Goal: Answer question/provide support

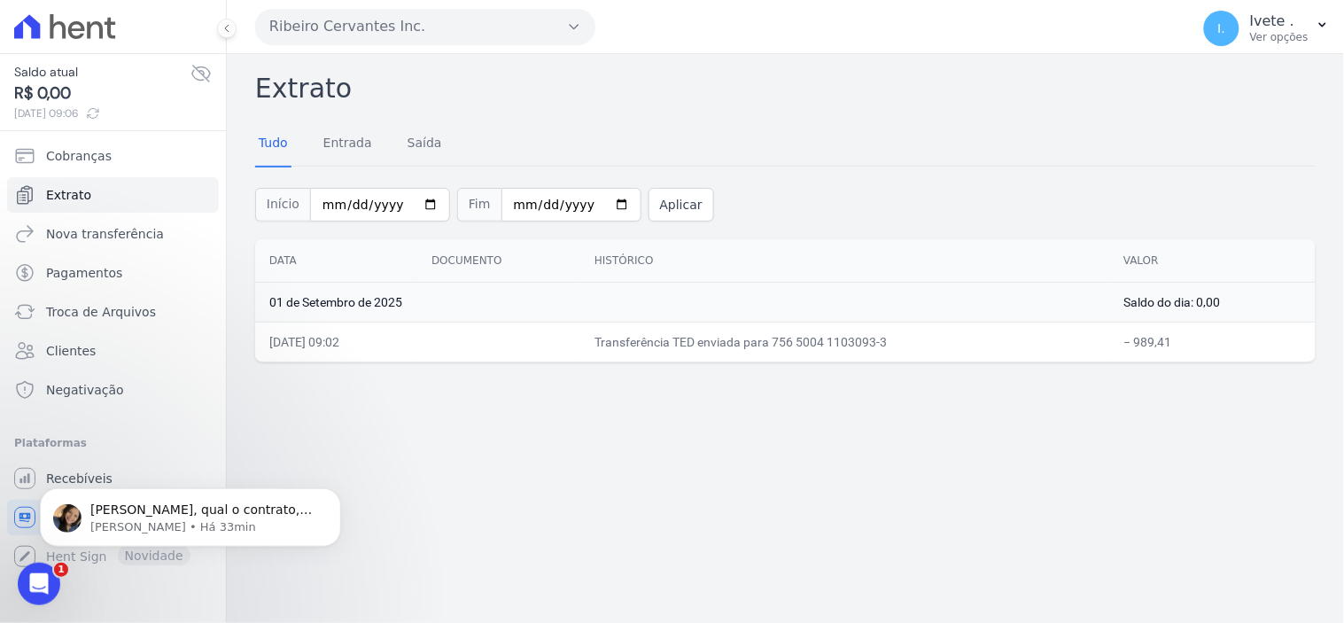
scroll to position [8401, 0]
click at [119, 530] on p "[PERSON_NAME] • Há 33min" at bounding box center [204, 526] width 229 height 16
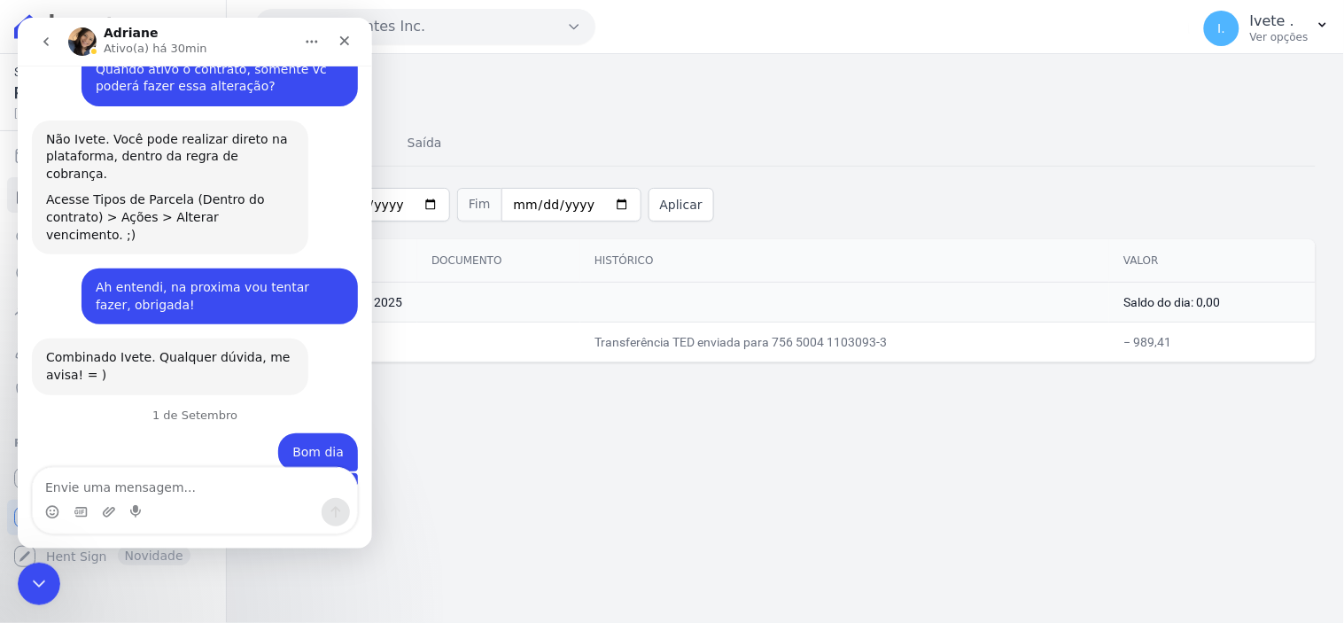
scroll to position [8431, 0]
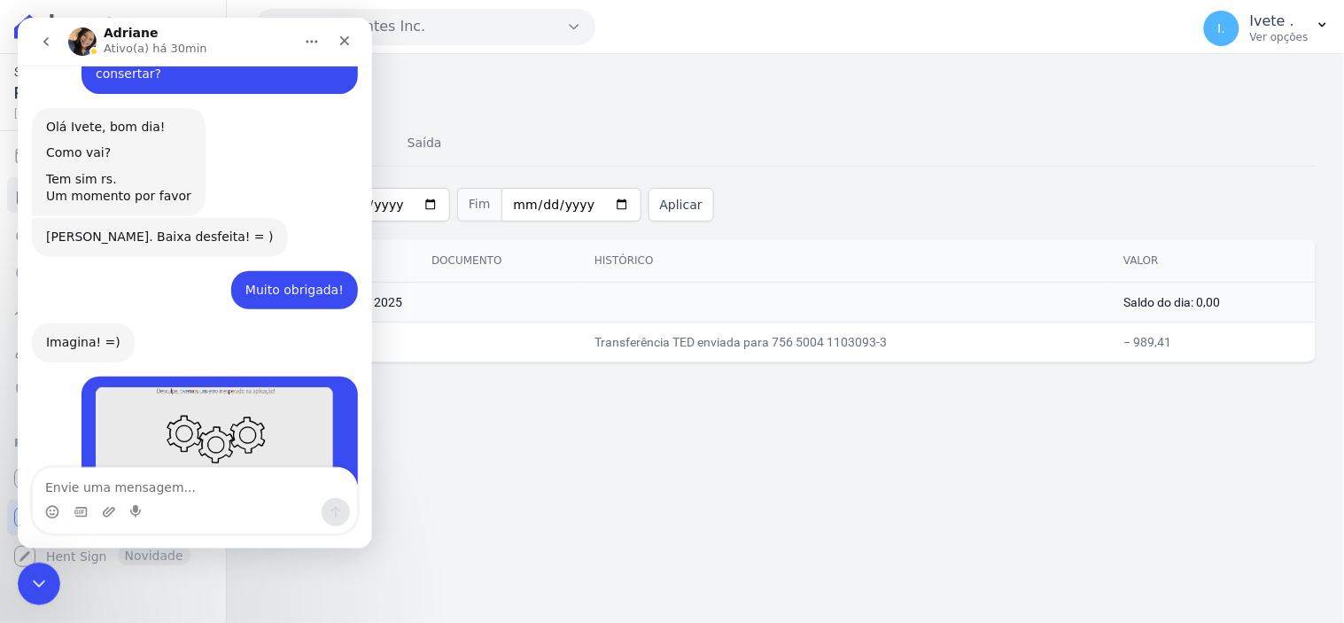
click at [74, 481] on textarea "Envie uma mensagem..." at bounding box center [194, 482] width 324 height 30
type textarea "Q27L10"
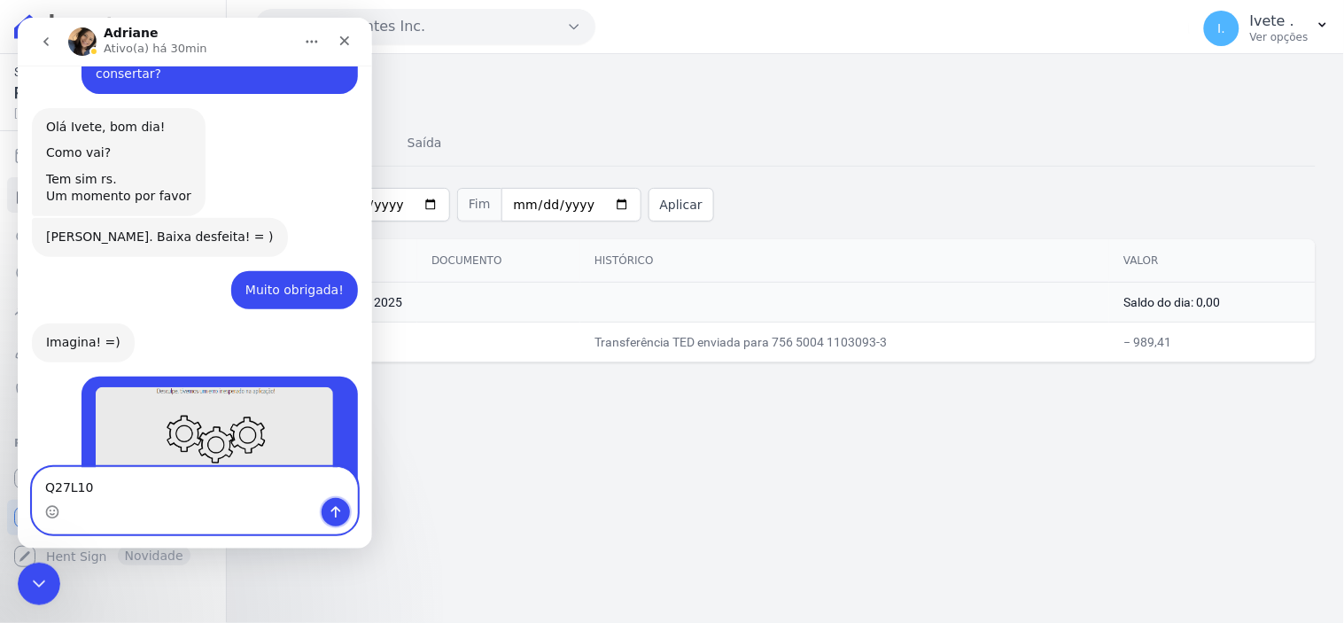
click at [338, 514] on icon "Enviar uma mensagem" at bounding box center [335, 511] width 14 height 14
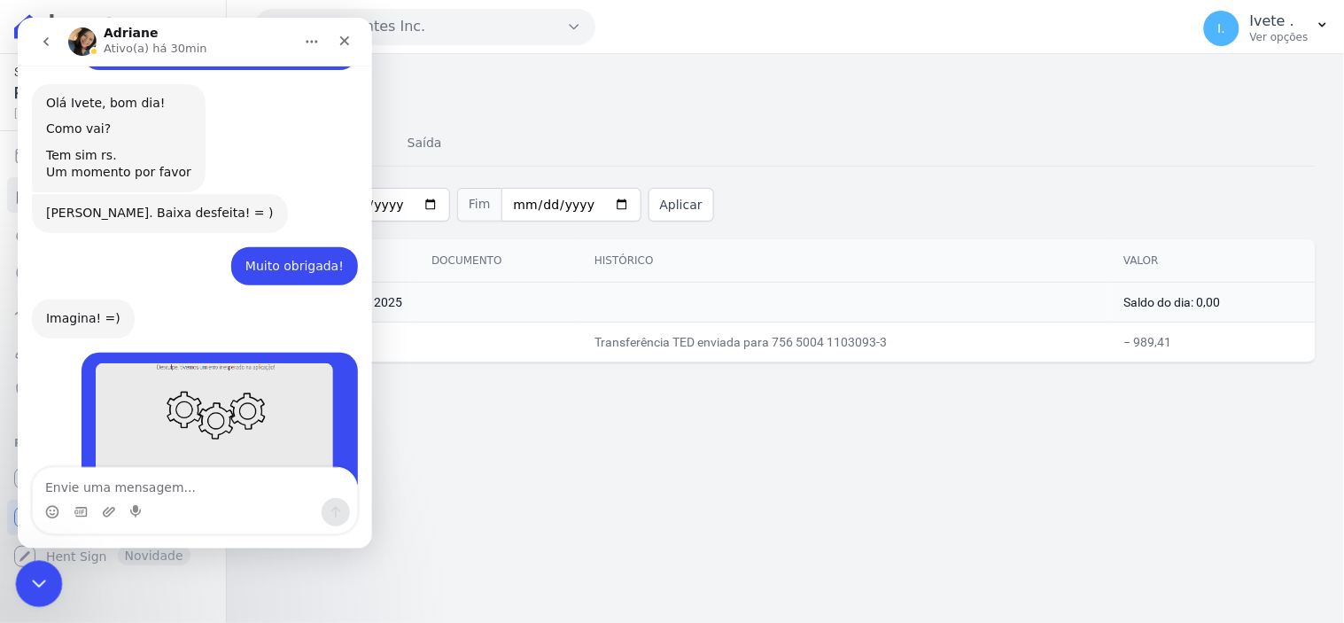
click at [44, 573] on icon "Encerramento do Messenger da Intercom" at bounding box center [36, 581] width 21 height 21
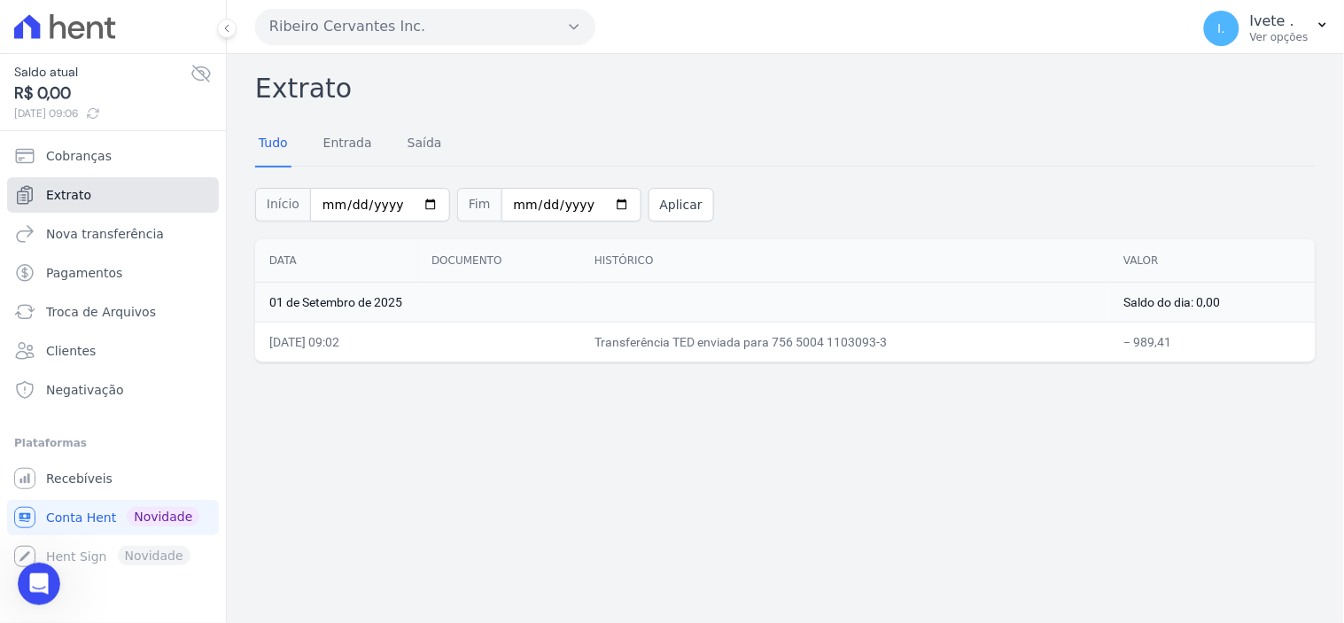
click at [76, 198] on span "Extrato" at bounding box center [68, 195] width 45 height 18
click at [62, 473] on span "Recebíveis" at bounding box center [79, 479] width 66 height 18
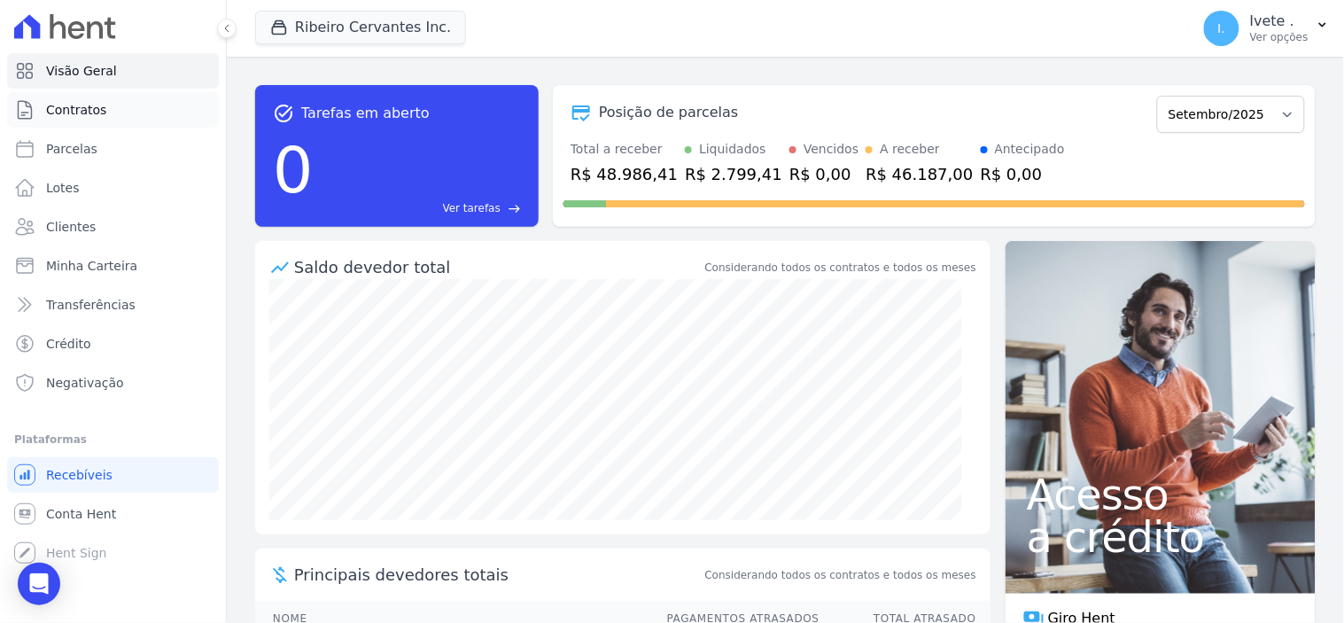
click at [76, 106] on span "Contratos" at bounding box center [76, 110] width 60 height 18
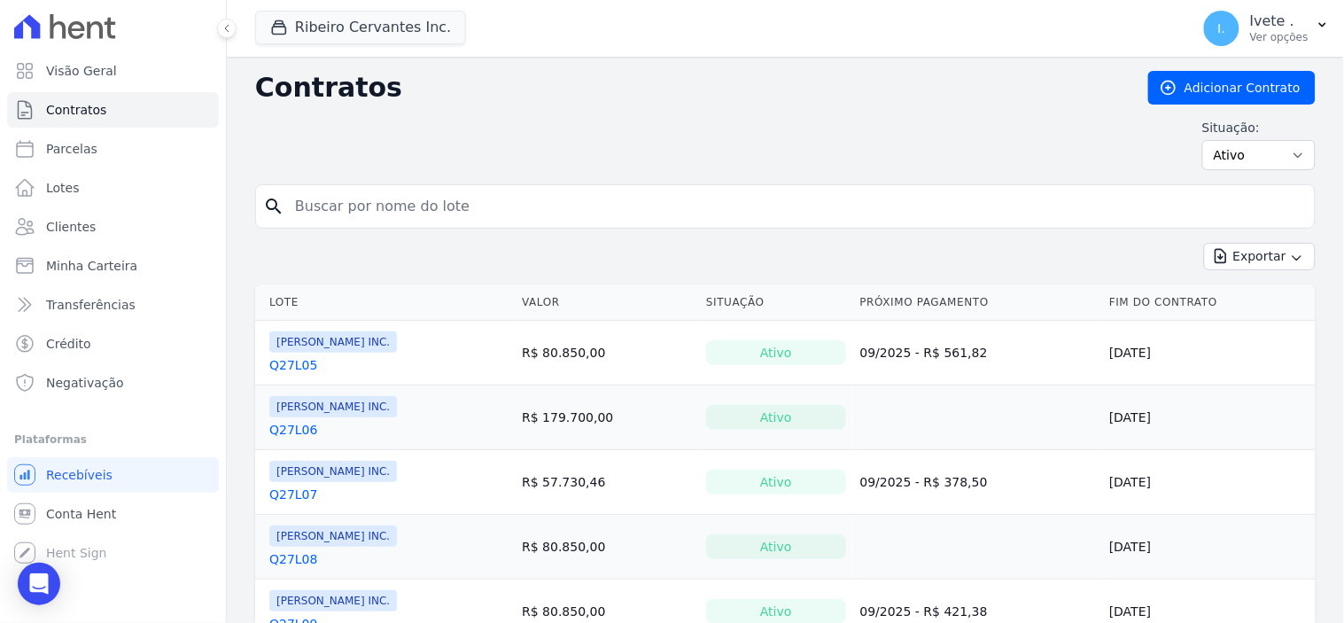
click at [328, 214] on input "search" at bounding box center [795, 206] width 1023 height 35
type input "q33l29"
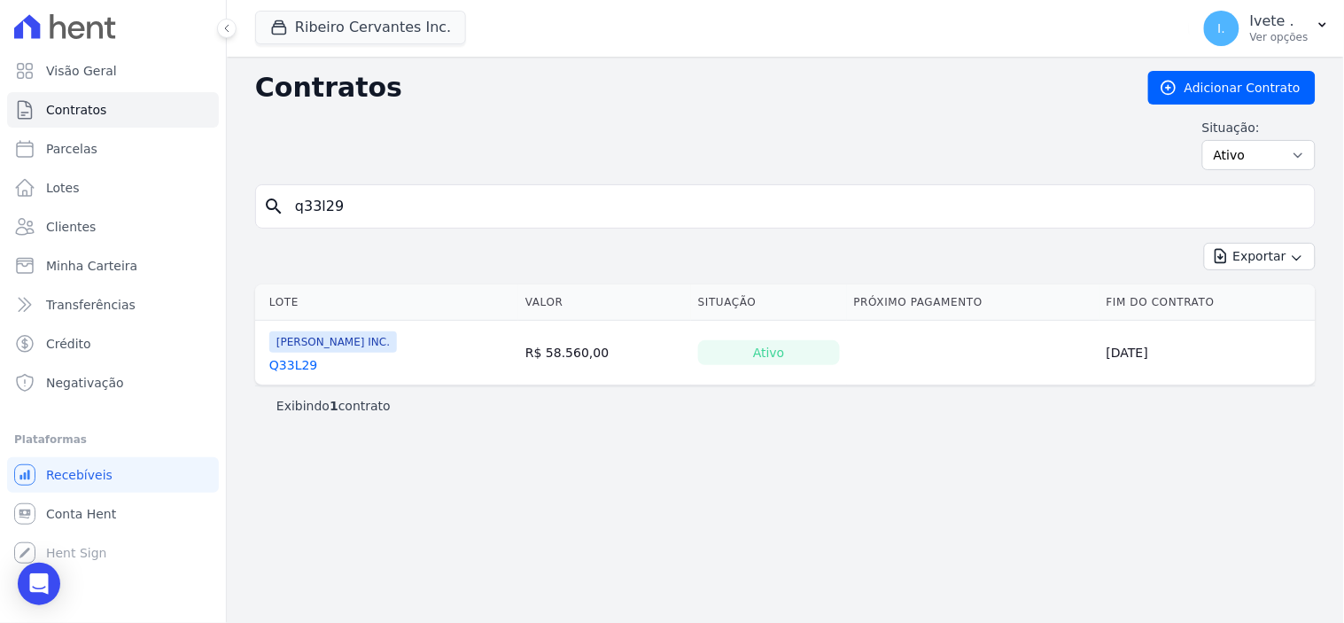
click at [285, 364] on link "Q33L29" at bounding box center [293, 365] width 48 height 18
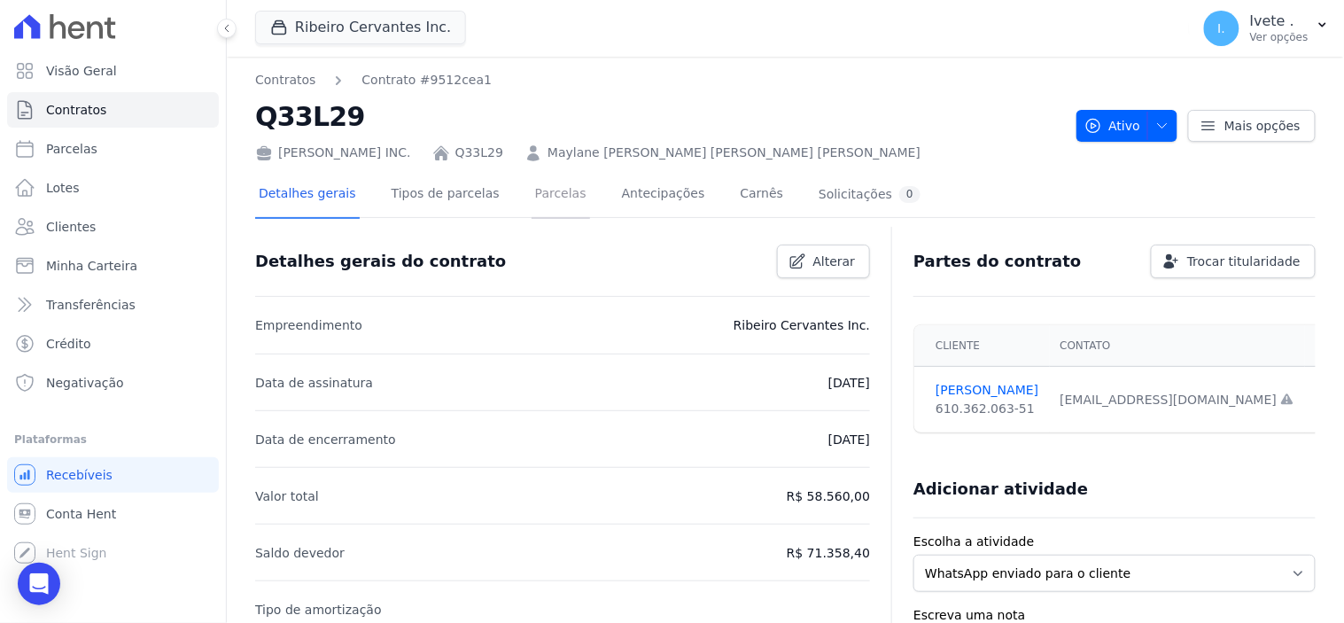
click at [534, 198] on link "Parcelas" at bounding box center [561, 195] width 58 height 47
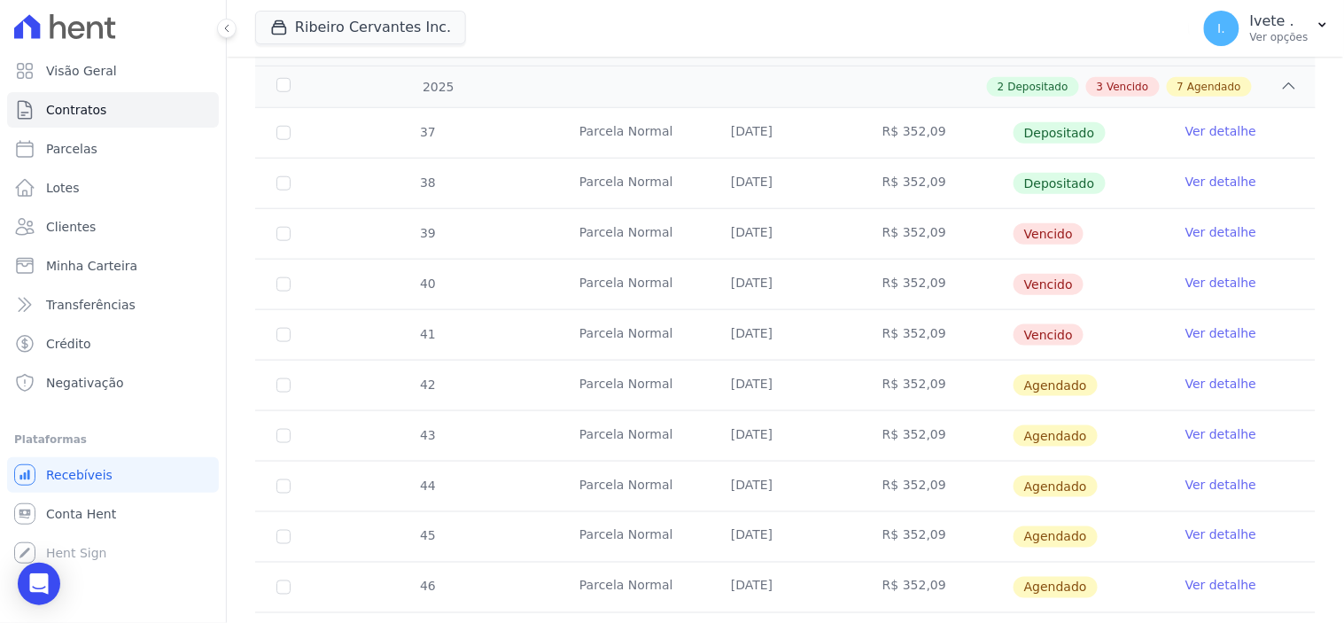
scroll to position [295, 0]
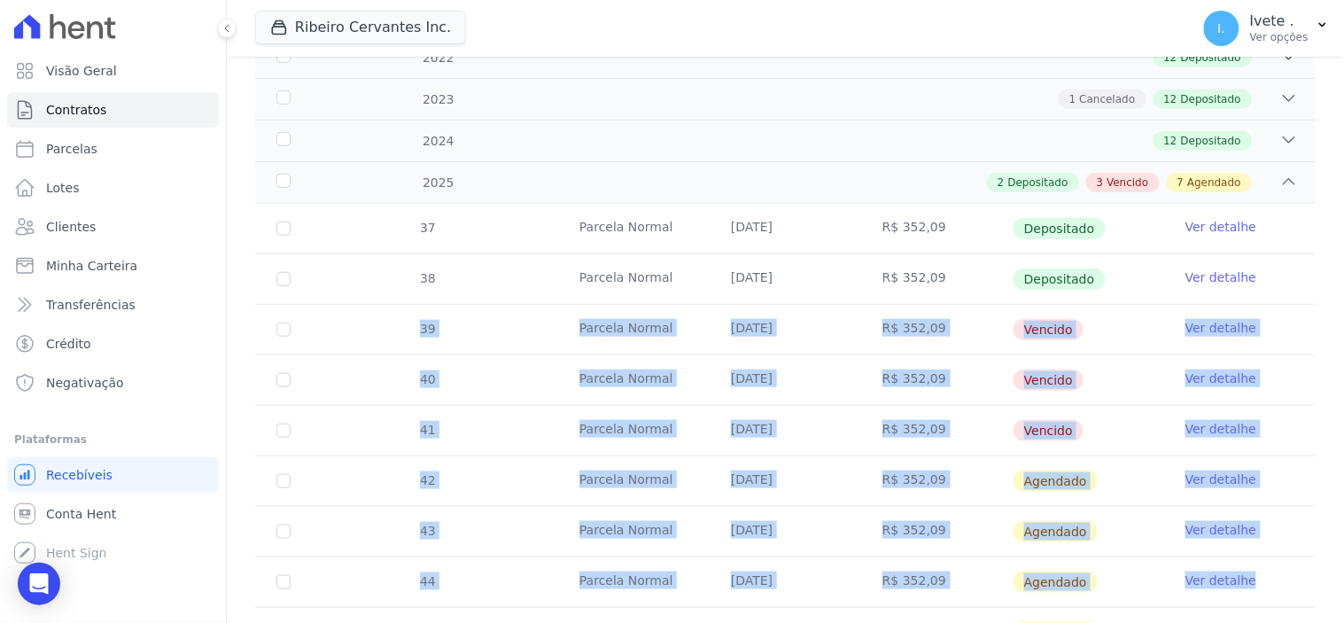
drag, startPoint x: 315, startPoint y: 316, endPoint x: 1271, endPoint y: 592, distance: 995.1
click at [1271, 592] on tbody "37 [GEOGRAPHIC_DATA] [DATE] R$ 352,09 Depositado Ver detalhe 38 [GEOGRAPHIC_DAT…" at bounding box center [785, 506] width 1061 height 605
copy tbody "39 Parcela Normal [DATE] R$ 352,09 Vencido Ver detalhe 40 Parcela Normal [DATE]…"
click at [62, 510] on span "Conta Hent" at bounding box center [81, 514] width 70 height 18
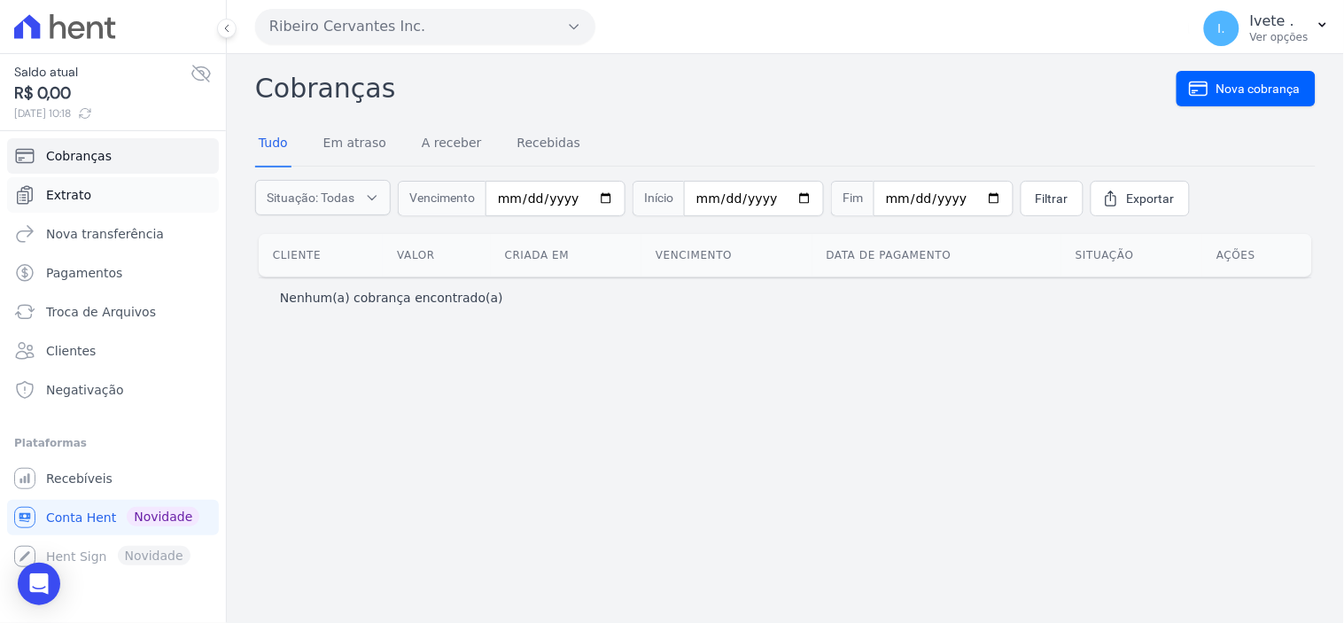
click at [69, 196] on span "Extrato" at bounding box center [68, 195] width 45 height 18
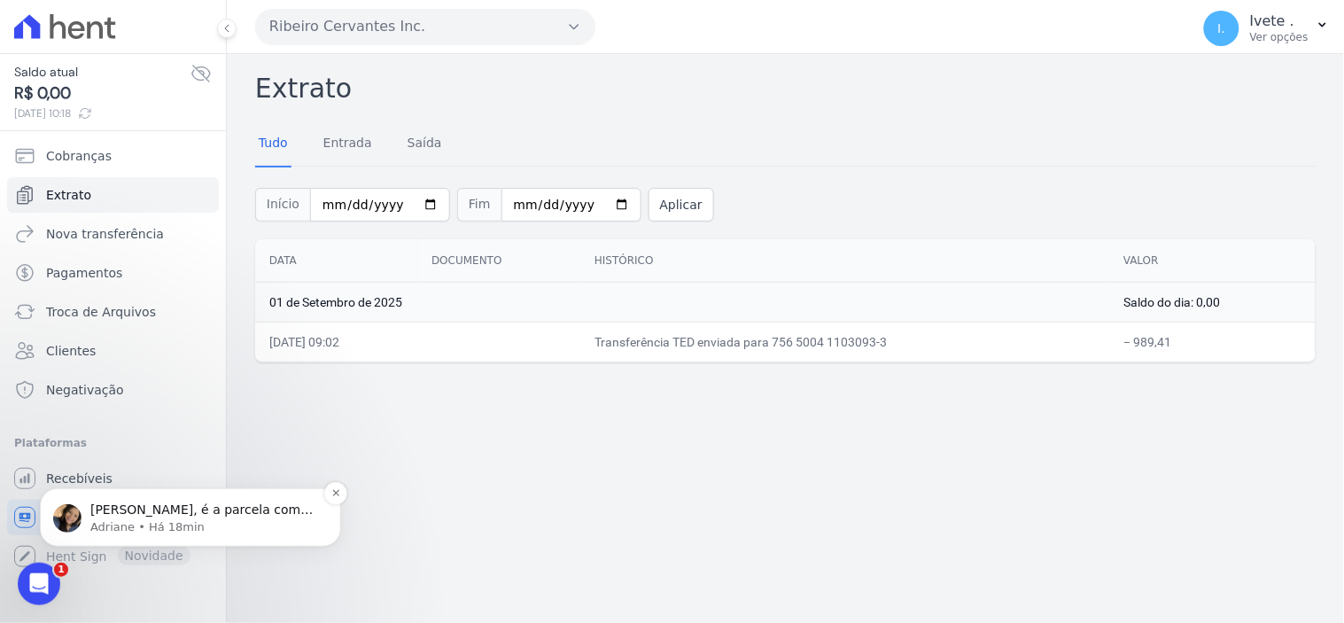
click at [189, 525] on p "Adriane • Há 18min" at bounding box center [204, 526] width 229 height 16
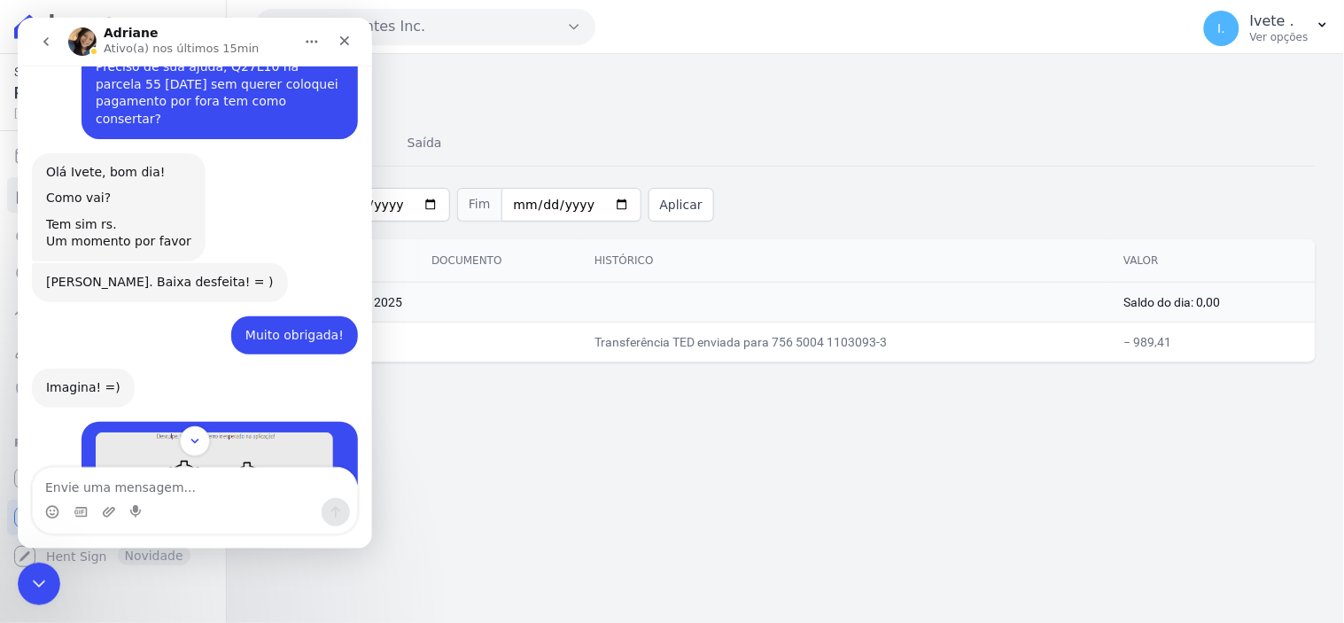
scroll to position [8537, 0]
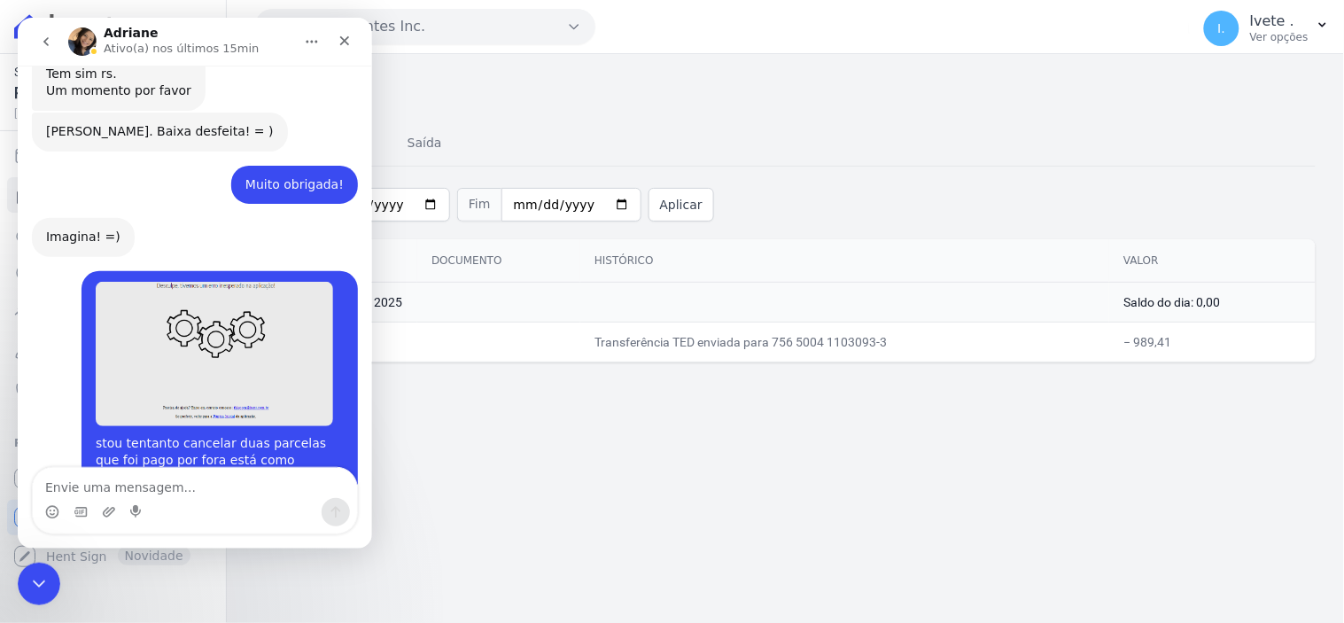
click at [74, 488] on textarea "Envie uma mensagem..." at bounding box center [194, 482] width 324 height 30
type textarea "ELE VAI PAGAR NORMAL"
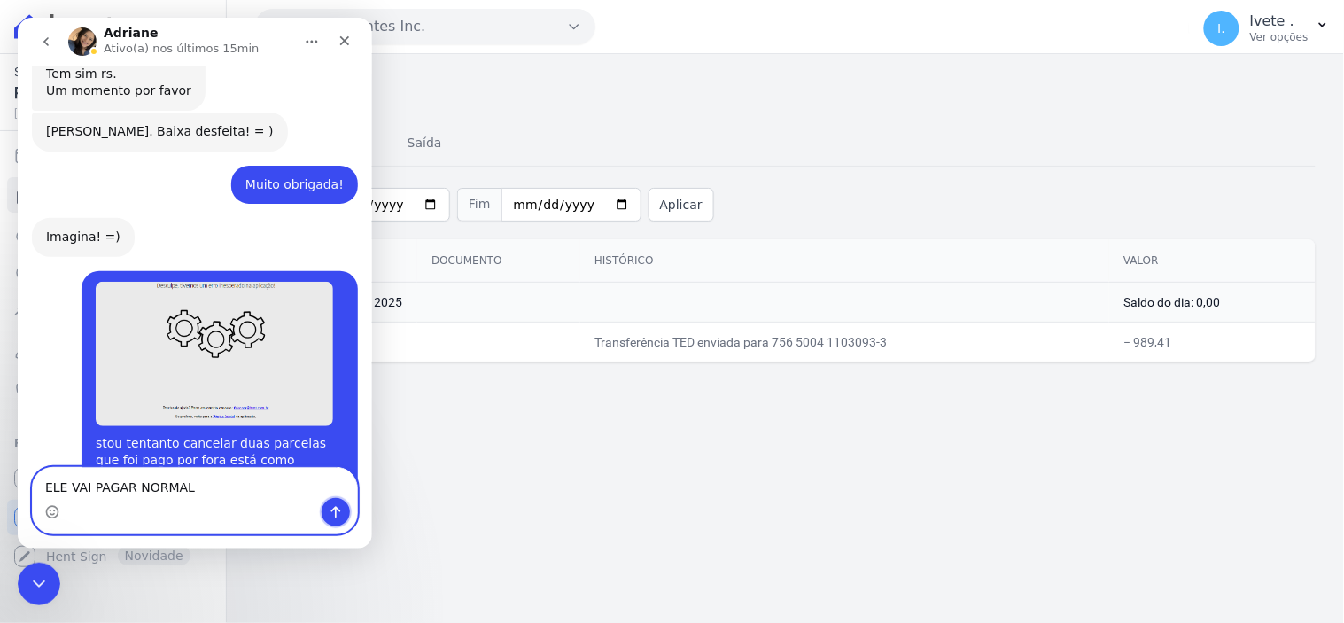
click at [337, 514] on icon "Enviar uma mensagem" at bounding box center [335, 511] width 14 height 14
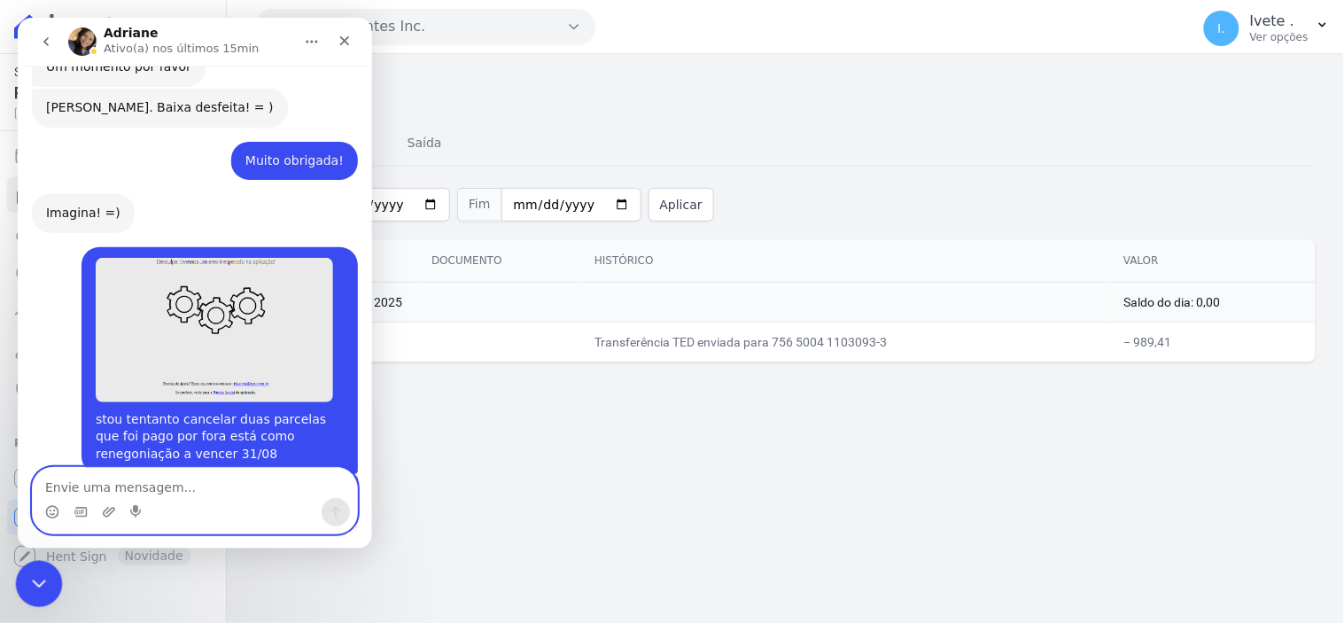
scroll to position [8560, 0]
click at [44, 586] on icon "Encerramento do Messenger da Intercom" at bounding box center [36, 581] width 21 height 21
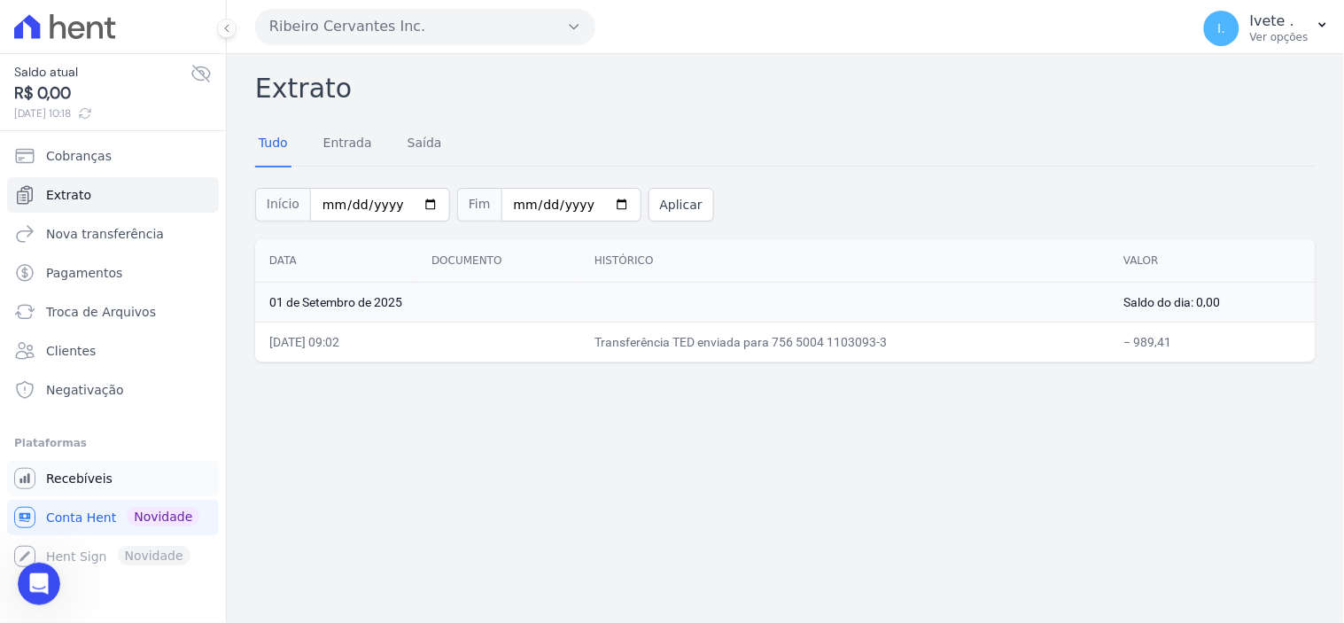
click at [74, 480] on span "Recebíveis" at bounding box center [79, 479] width 66 height 18
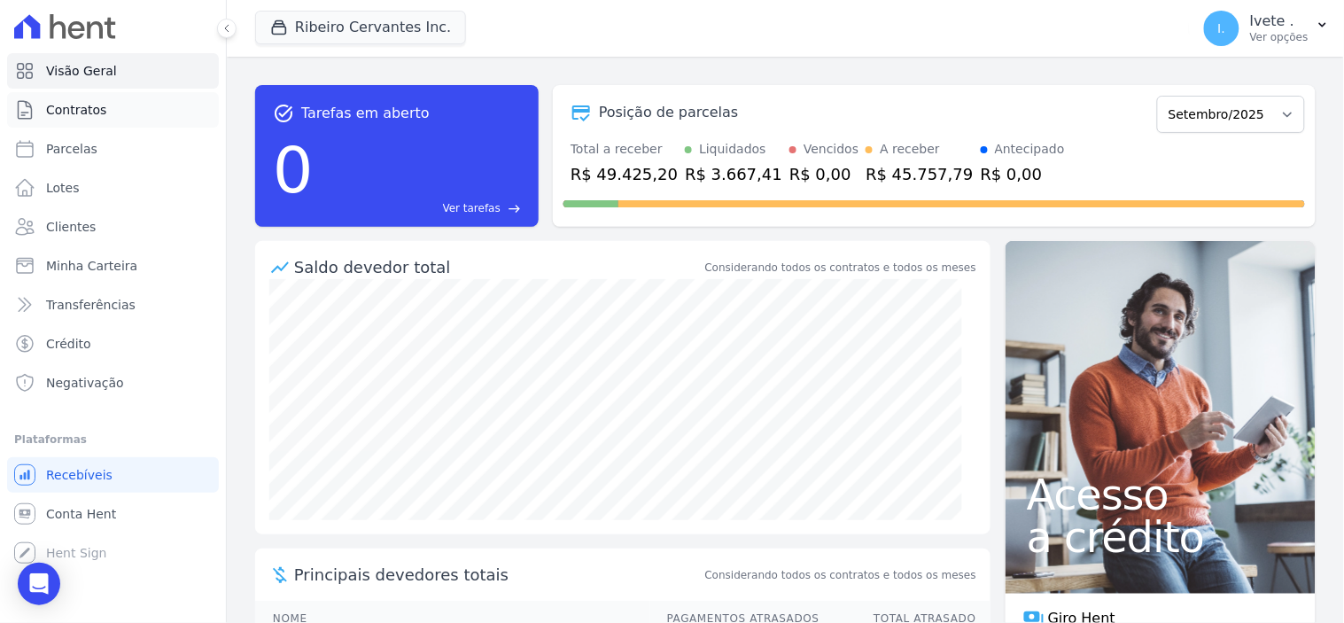
click at [84, 109] on span "Contratos" at bounding box center [76, 110] width 60 height 18
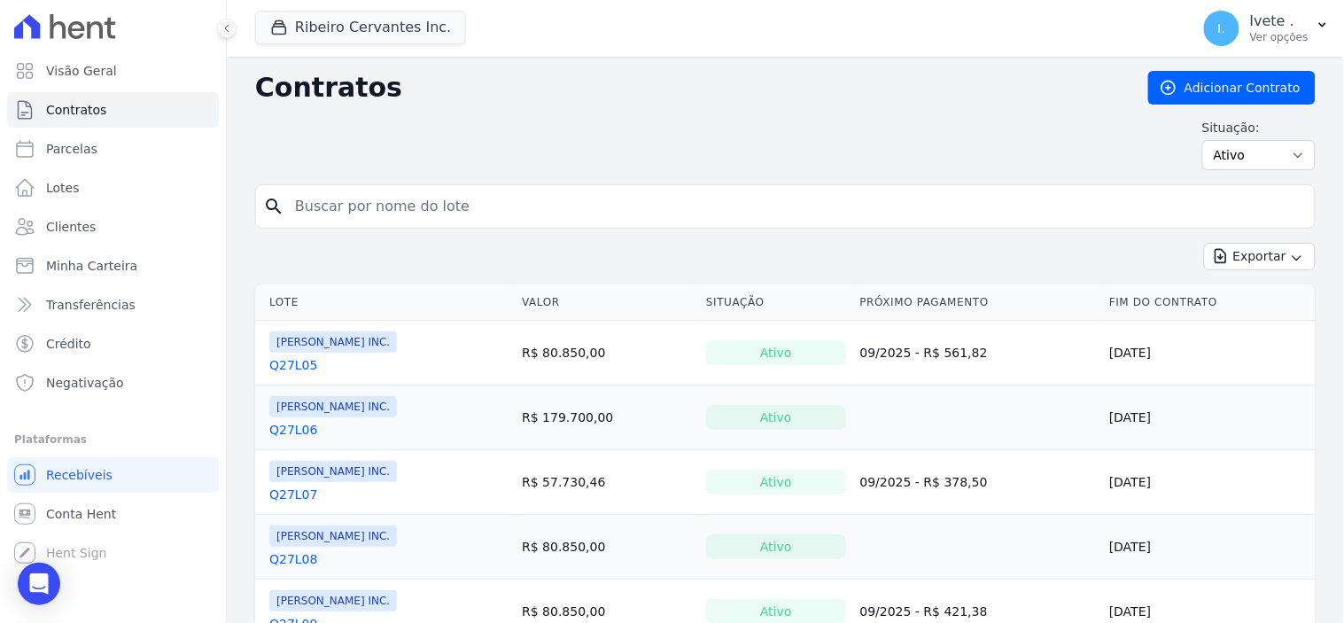
click at [329, 215] on input "search" at bounding box center [795, 206] width 1023 height 35
type input "Q33l29"
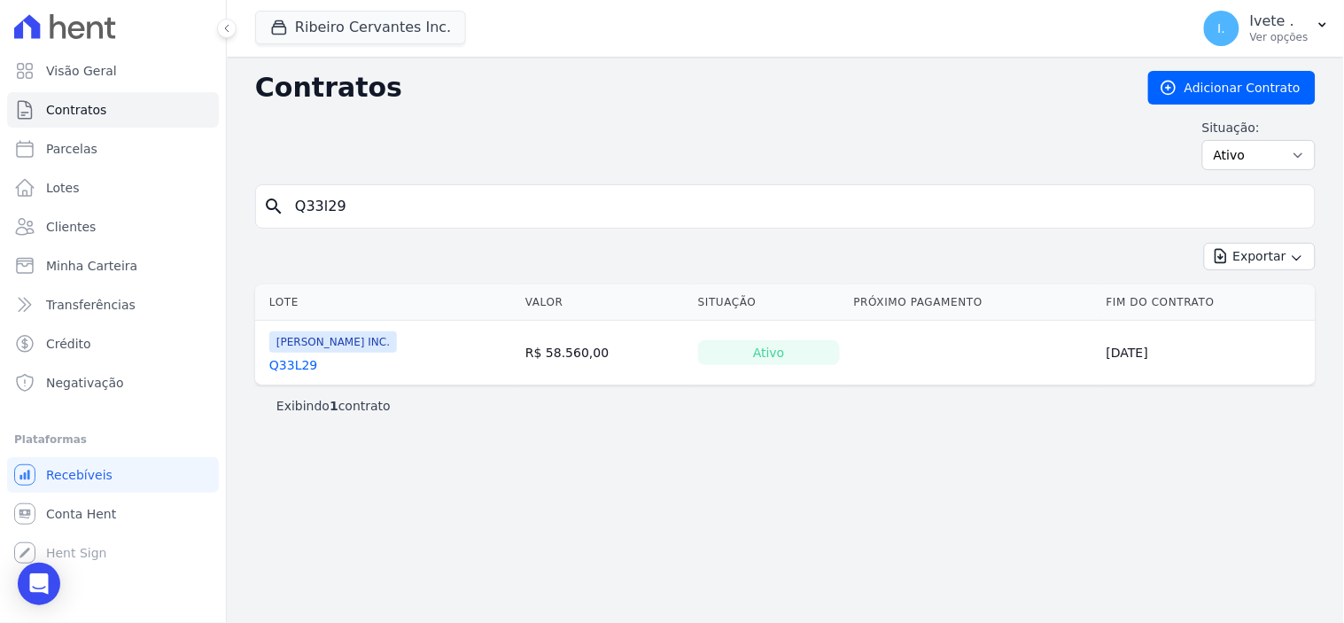
click at [287, 362] on link "Q33L29" at bounding box center [293, 365] width 48 height 18
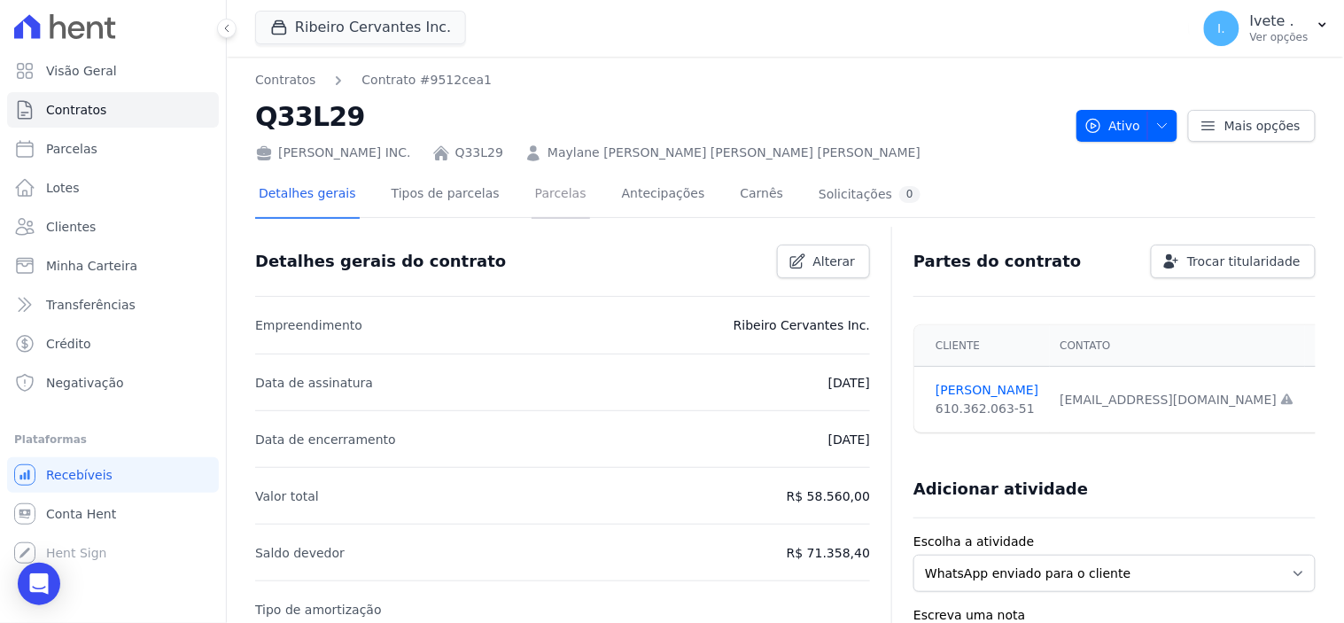
click at [551, 193] on link "Parcelas" at bounding box center [561, 195] width 58 height 47
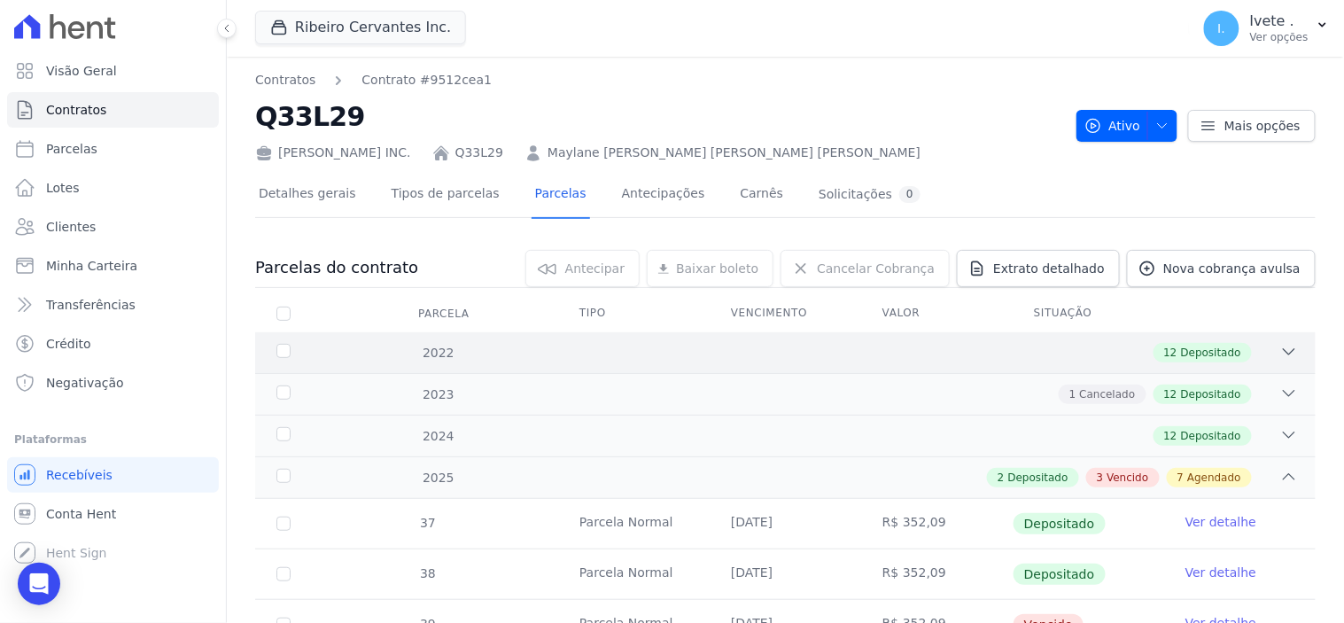
click at [1284, 350] on icon at bounding box center [1290, 351] width 12 height 5
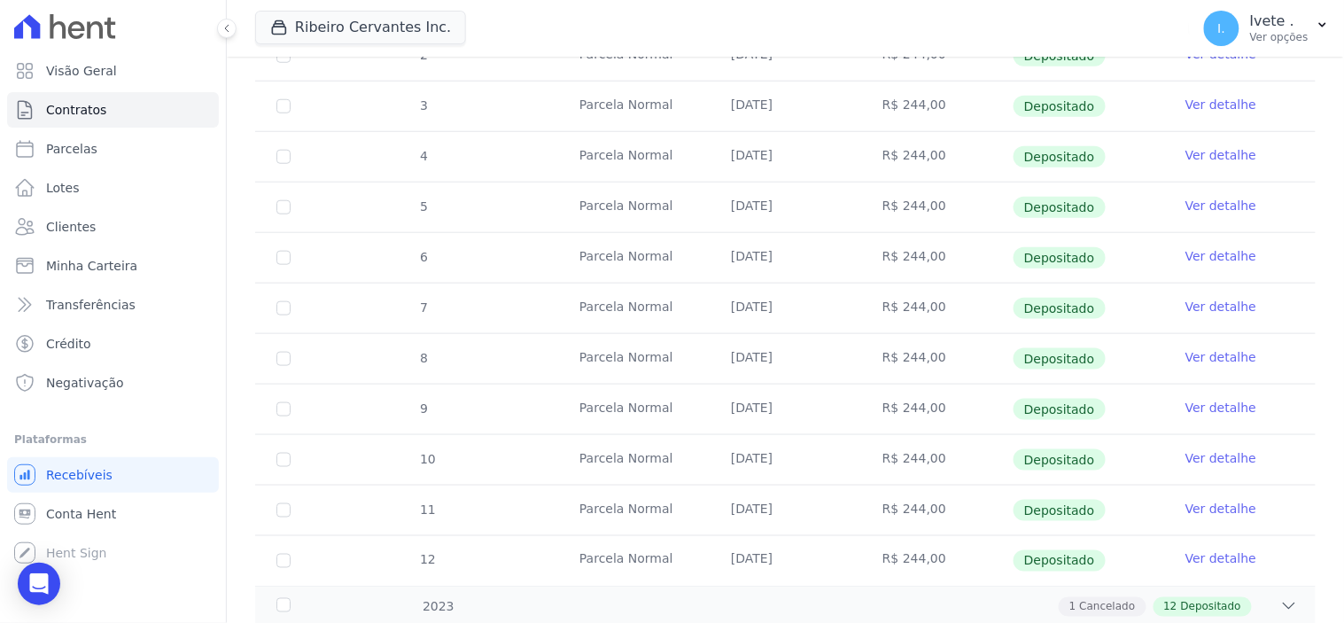
scroll to position [492, 0]
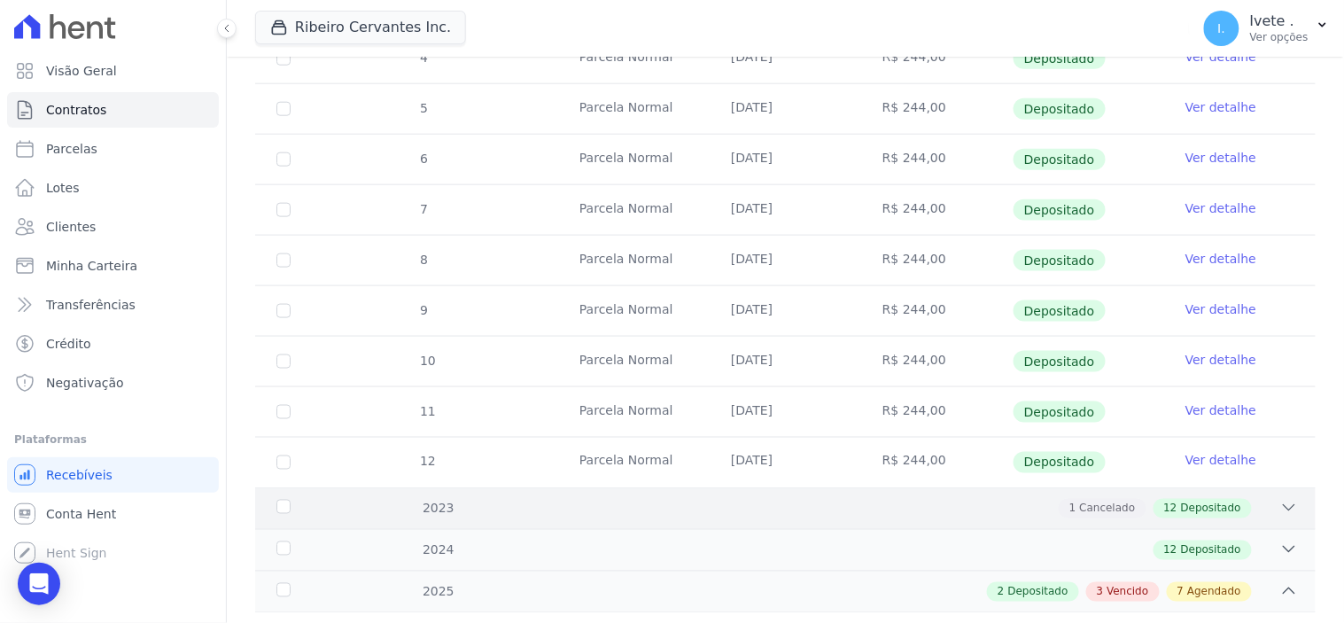
click at [1280, 503] on icon at bounding box center [1289, 508] width 18 height 18
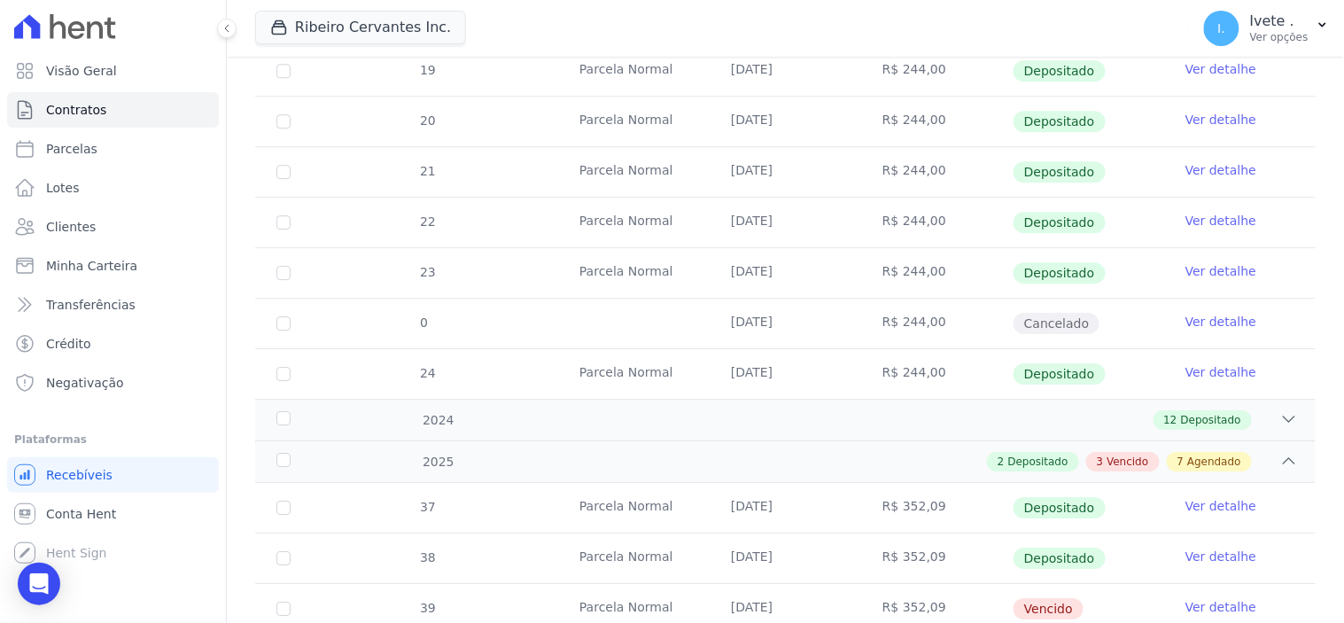
scroll to position [1280, 0]
click at [1280, 416] on icon at bounding box center [1289, 418] width 18 height 18
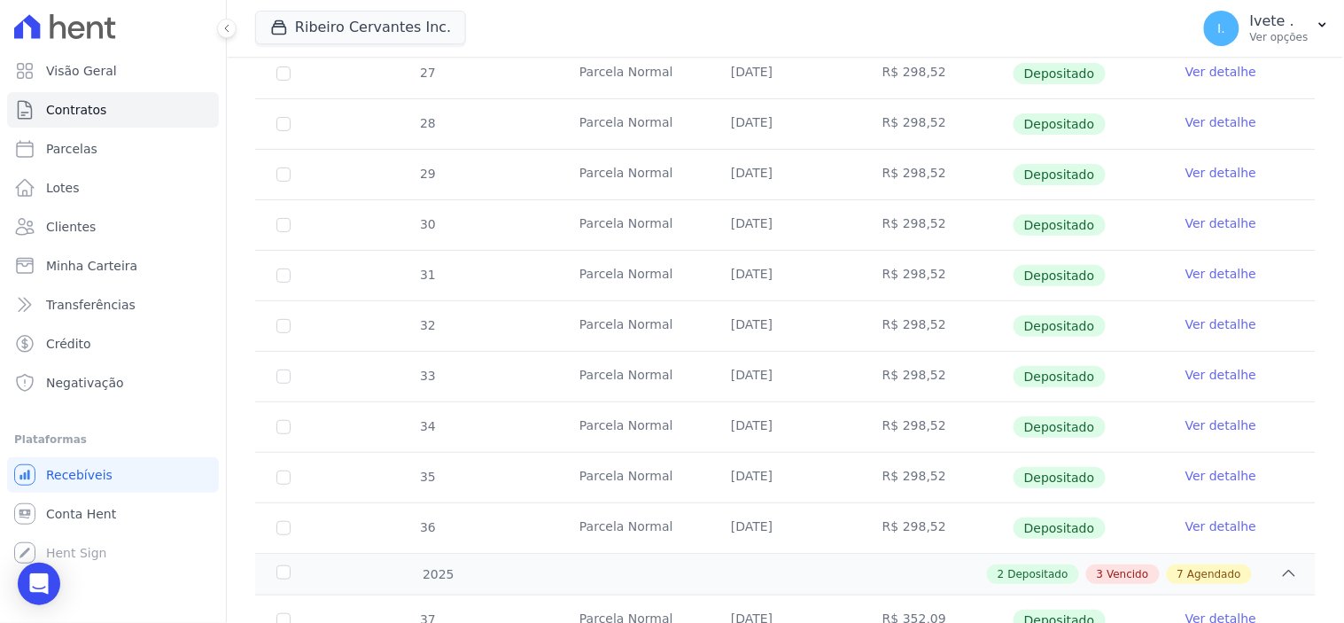
scroll to position [1871, 0]
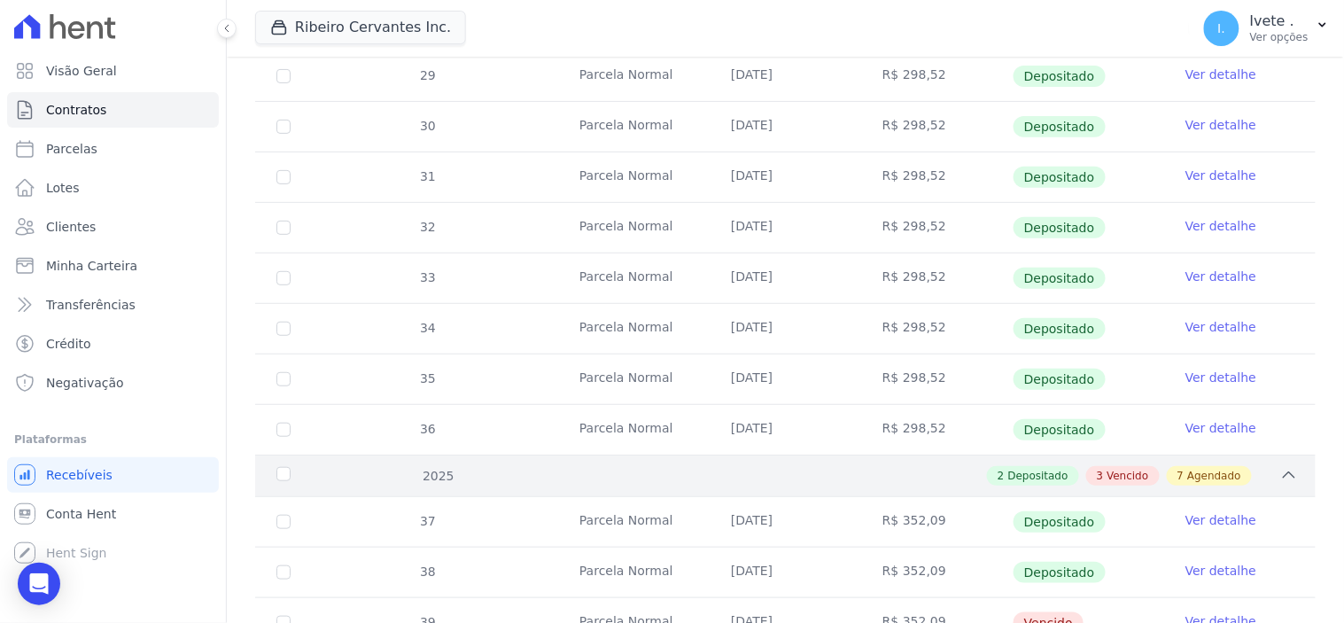
click at [1280, 482] on icon at bounding box center [1289, 475] width 18 height 18
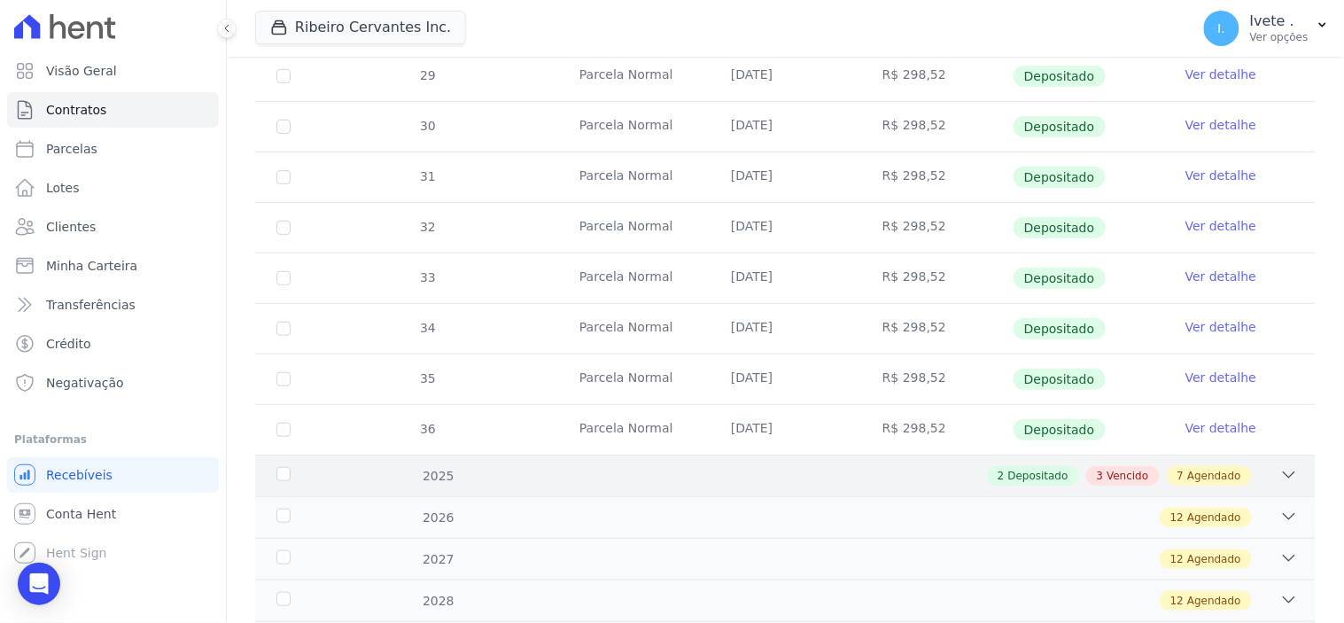
click at [1280, 477] on icon at bounding box center [1289, 475] width 18 height 18
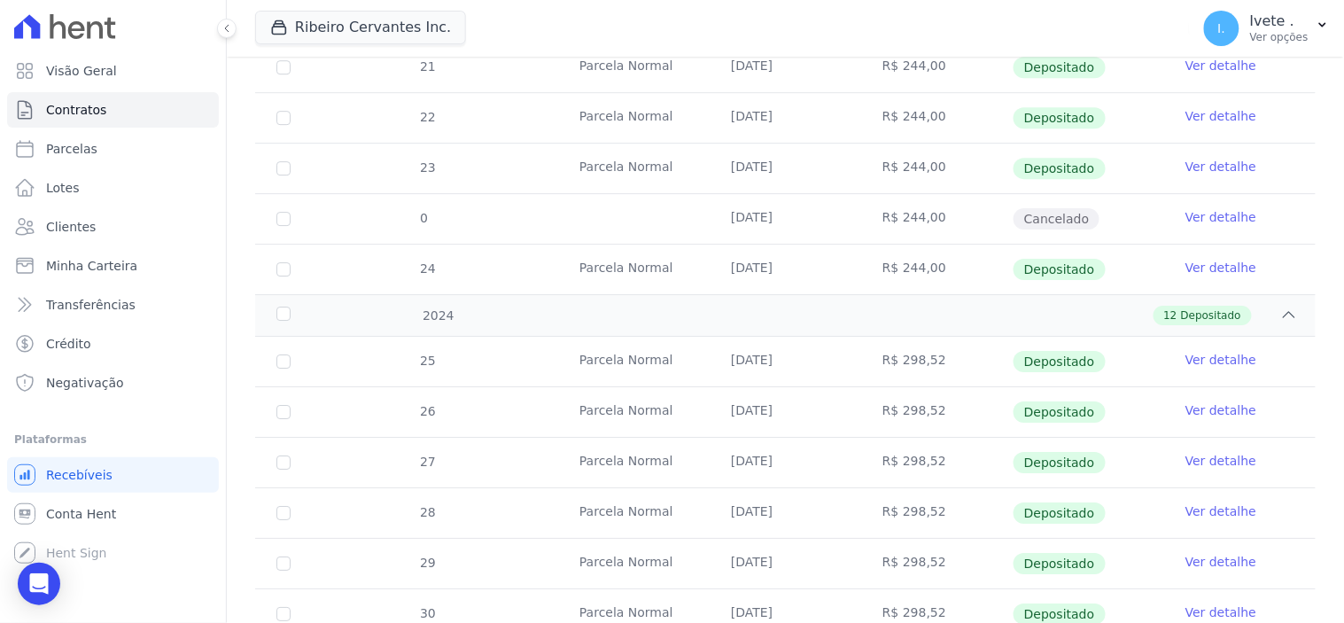
scroll to position [1378, 0]
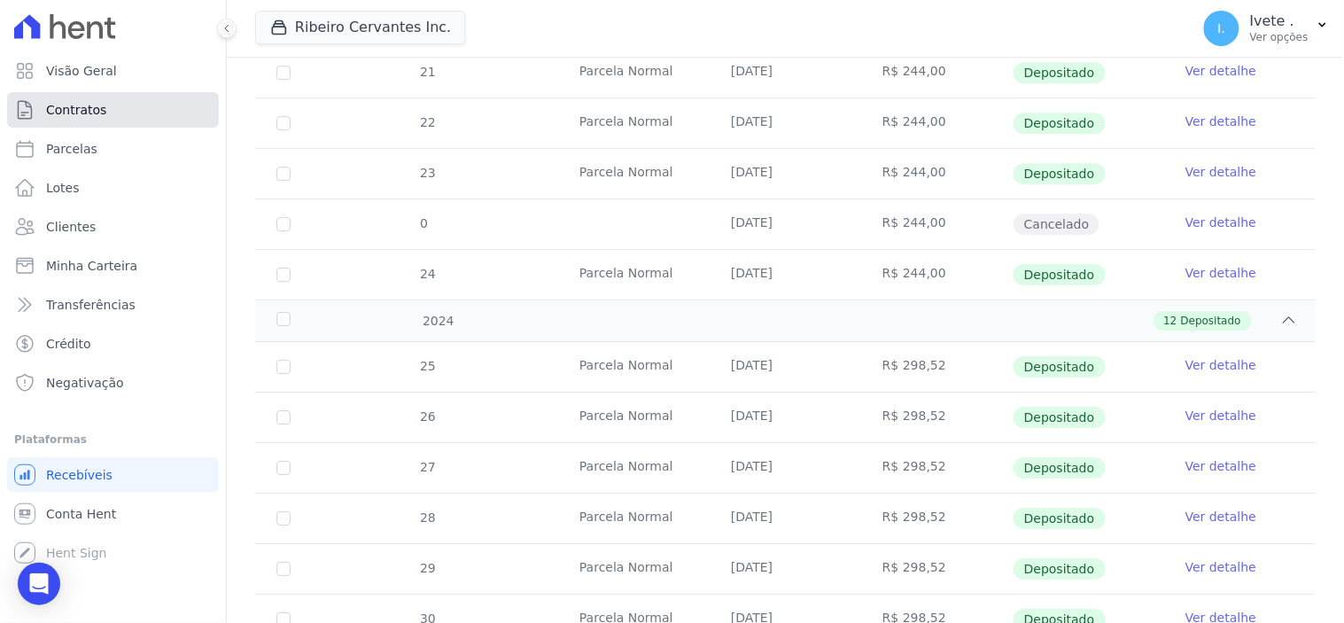
click at [87, 109] on span "Contratos" at bounding box center [76, 110] width 60 height 18
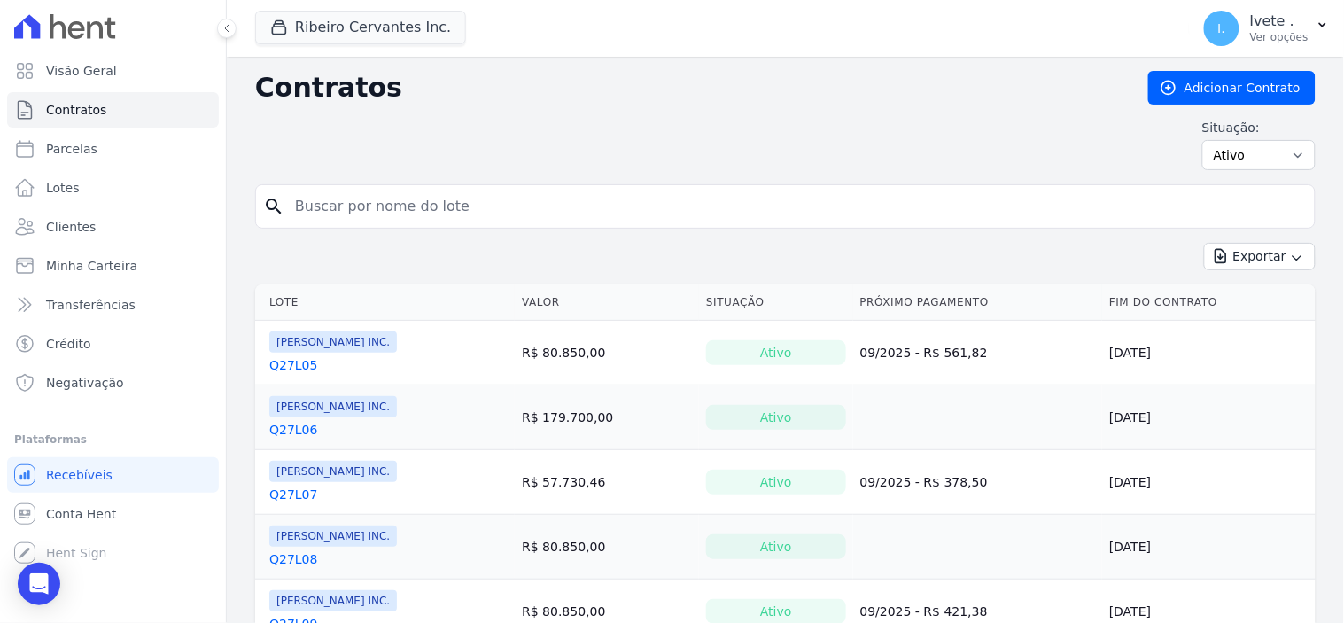
click at [370, 213] on input "search" at bounding box center [795, 206] width 1023 height 35
type input "q27l10"
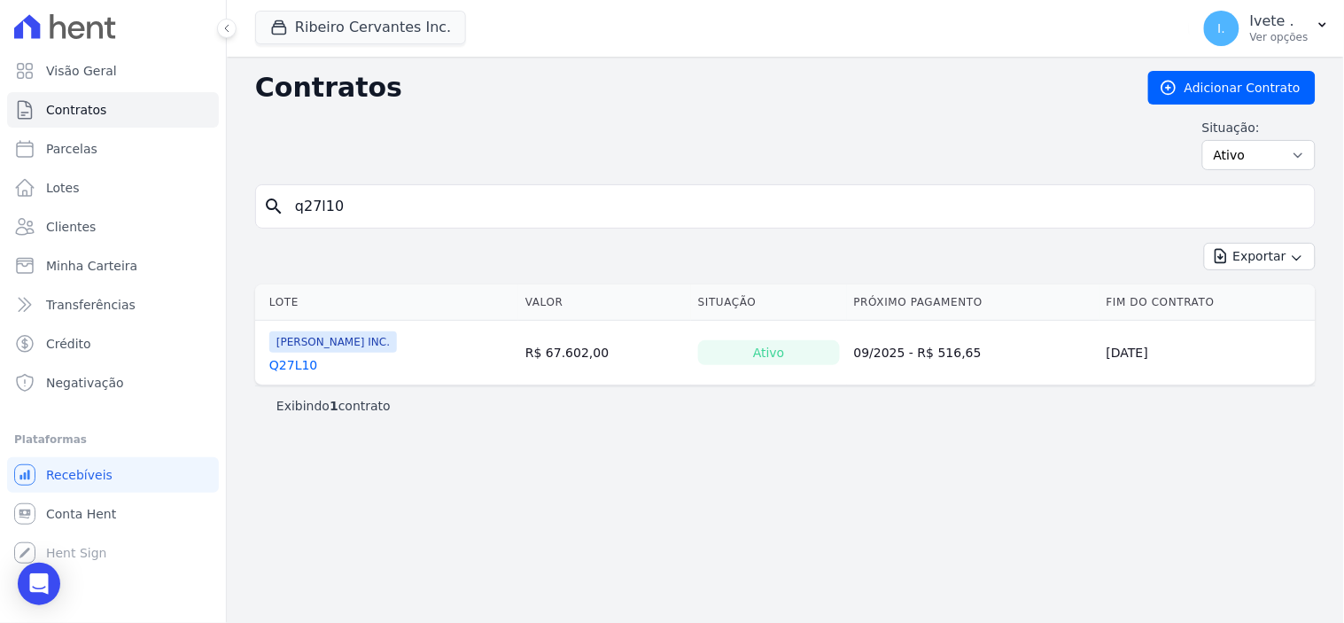
click at [285, 368] on link "Q27L10" at bounding box center [293, 365] width 48 height 18
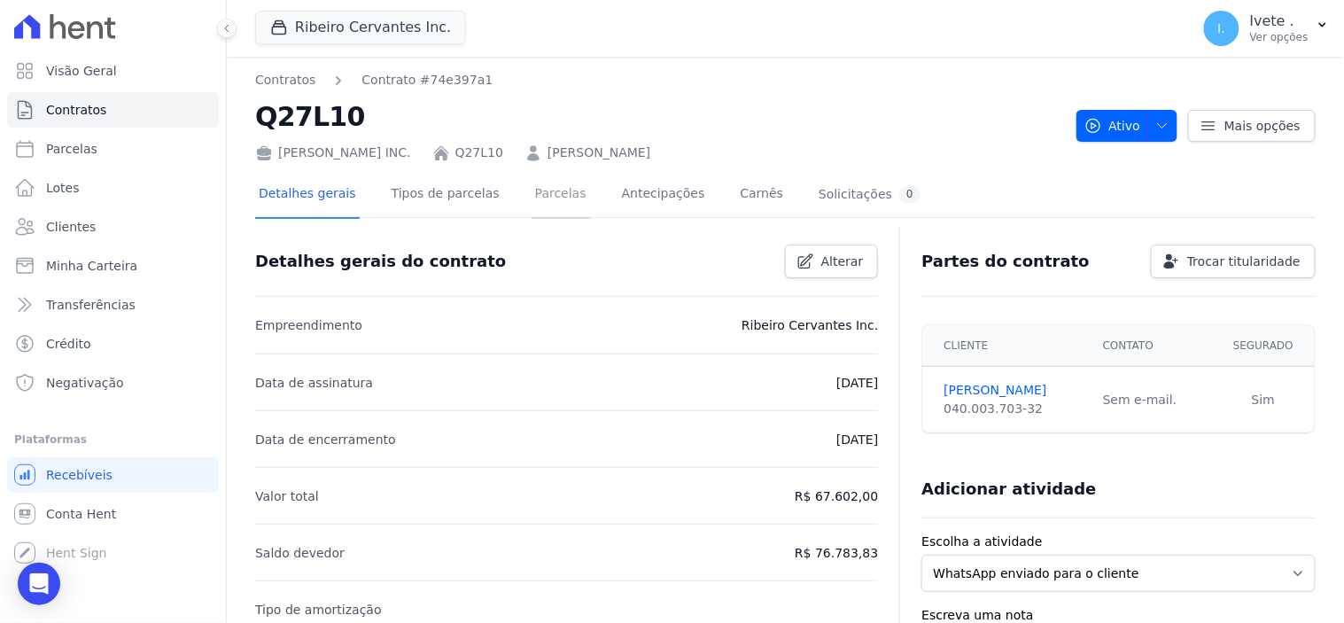
click at [543, 193] on link "Parcelas" at bounding box center [561, 195] width 58 height 47
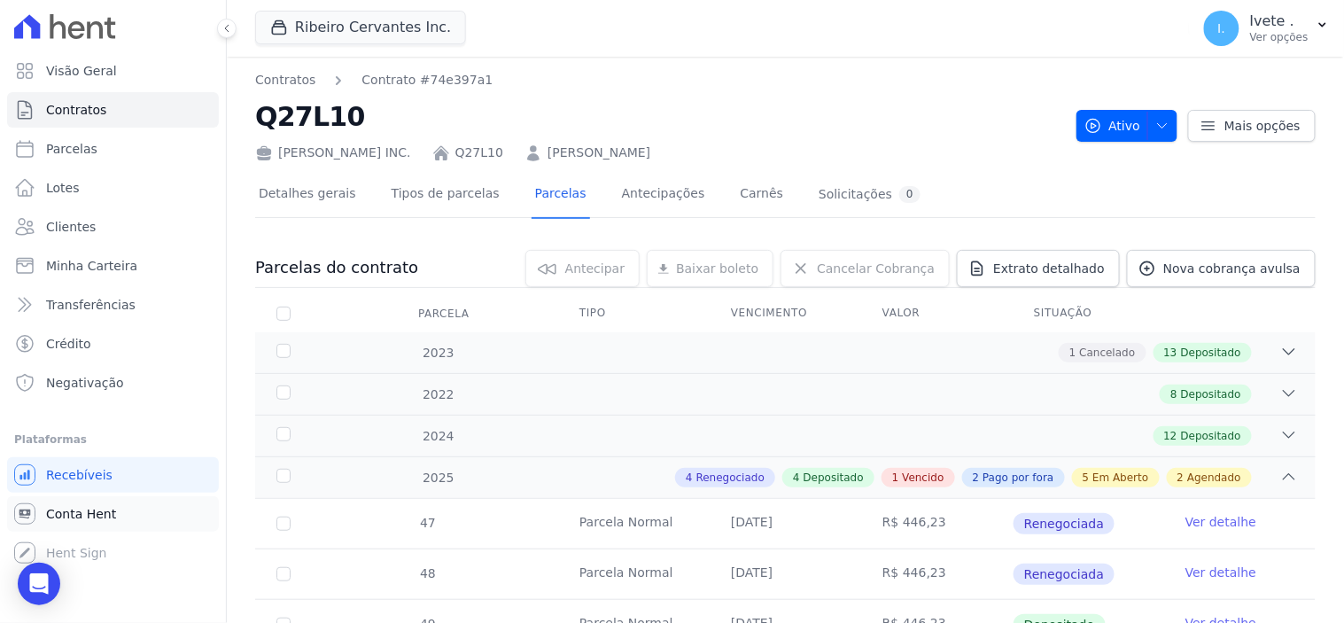
click at [72, 509] on span "Conta Hent" at bounding box center [81, 514] width 70 height 18
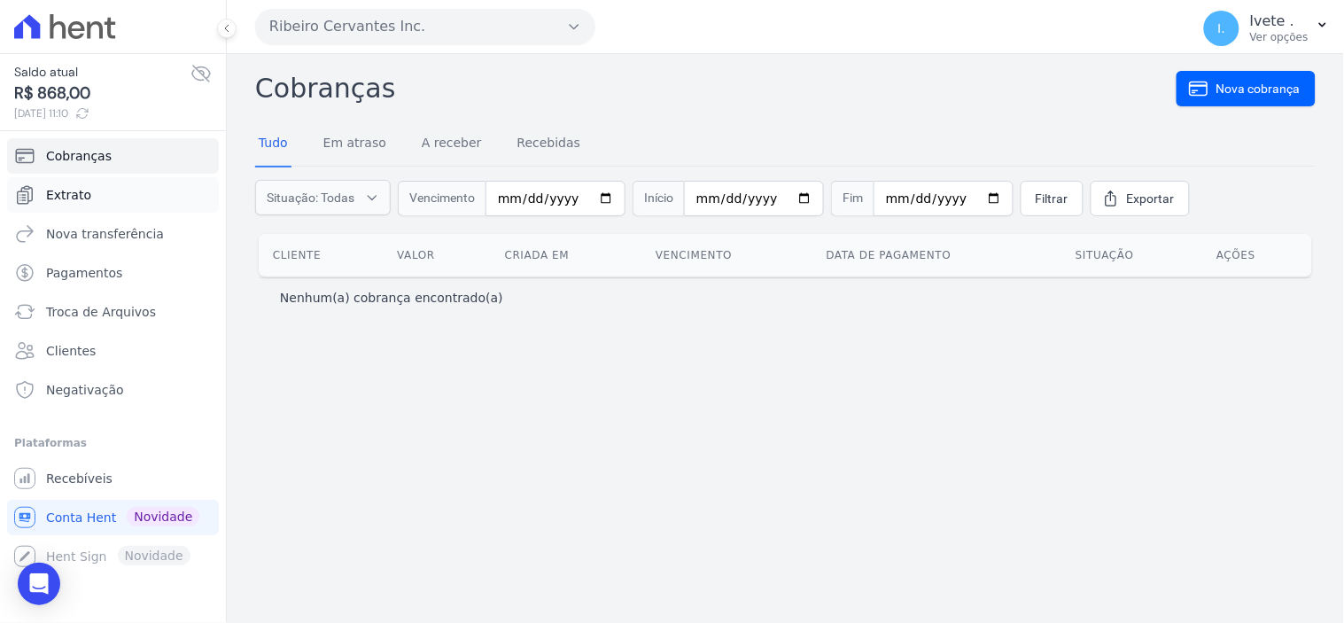
click at [63, 196] on span "Extrato" at bounding box center [68, 195] width 45 height 18
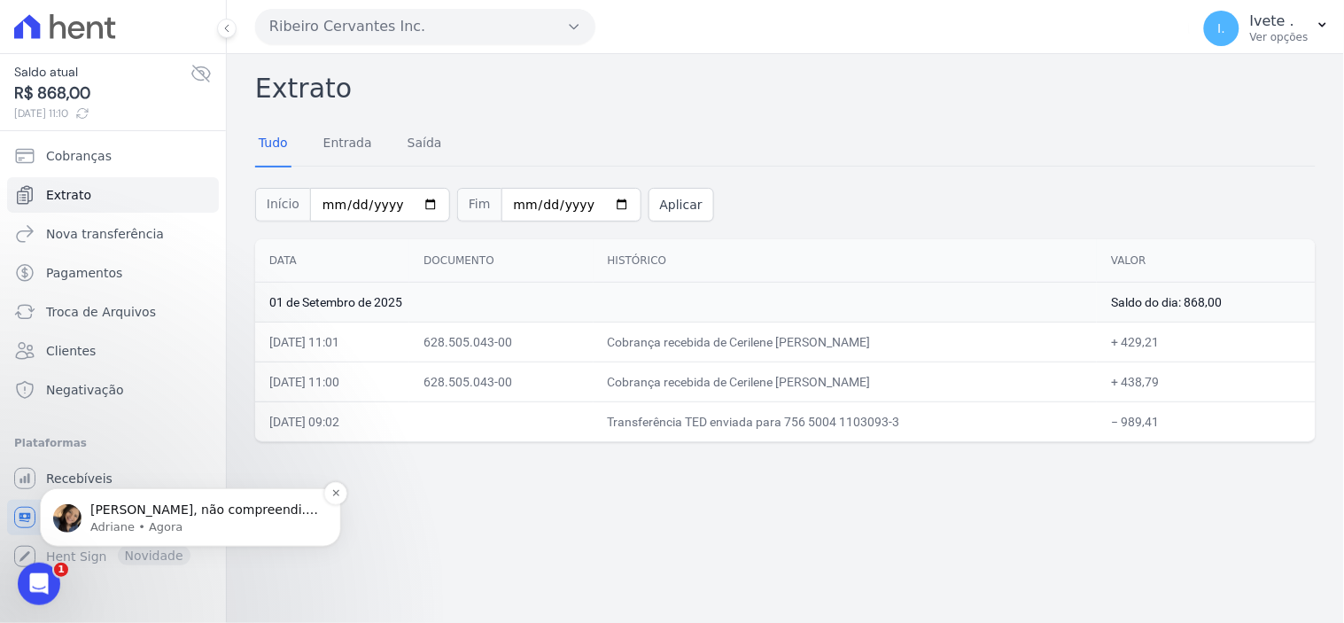
click at [164, 509] on p "[PERSON_NAME], não compreendi. Qual parcela com cobrança ativa você precisa can…" at bounding box center [204, 510] width 229 height 18
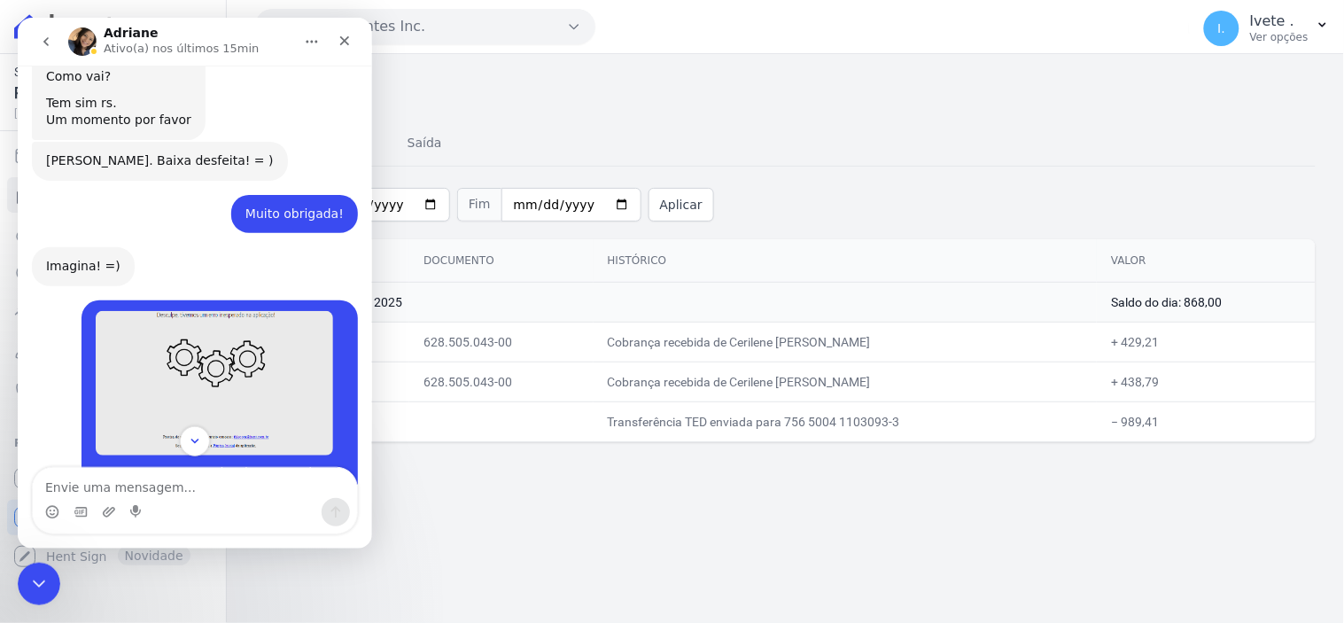
scroll to position [8659, 0]
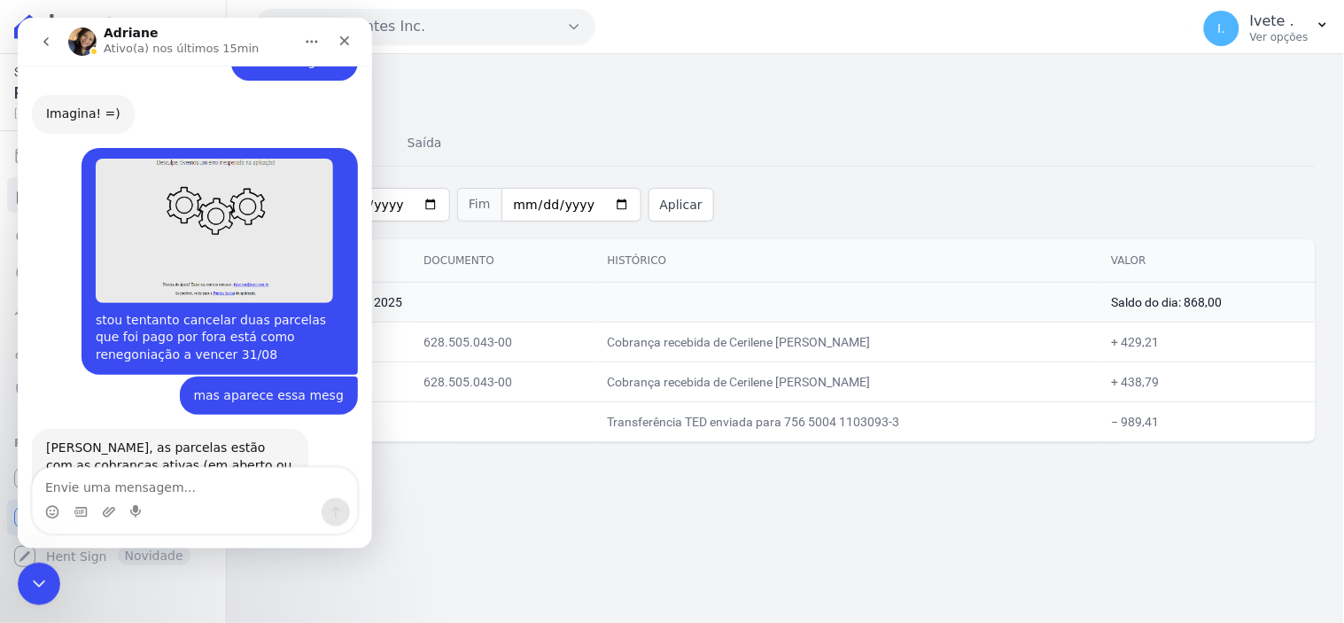
click at [56, 486] on textarea "Envie uma mensagem..." at bounding box center [194, 482] width 324 height 30
type textarea "são duas renegociação com vencimento 31/07"
click at [35, 572] on icon "Encerramento do Messenger da Intercom" at bounding box center [36, 581] width 21 height 21
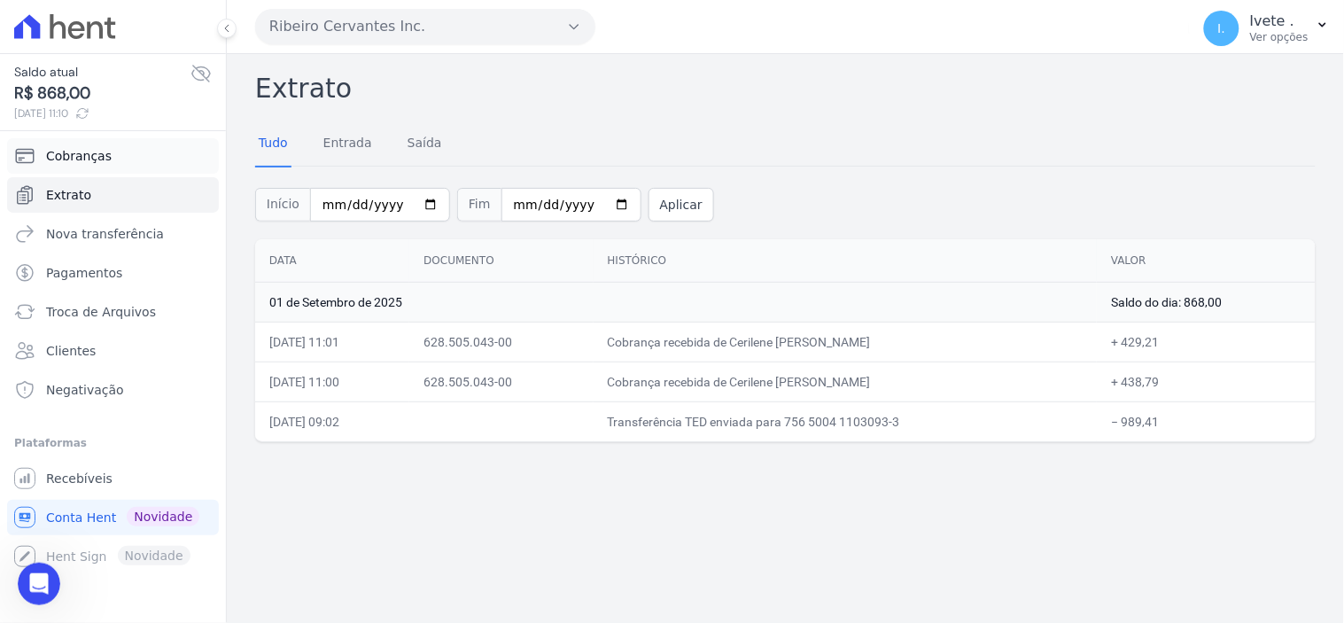
scroll to position [8629, 0]
click at [62, 472] on span "Recebíveis" at bounding box center [79, 479] width 66 height 18
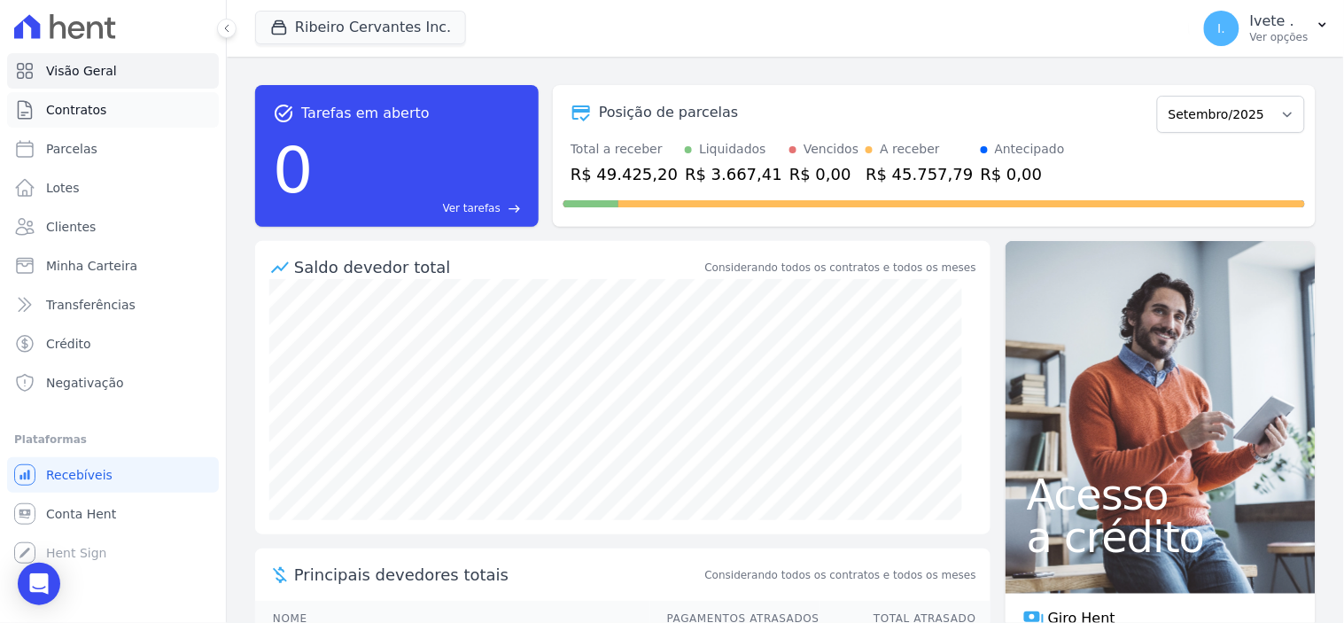
click at [76, 111] on span "Contratos" at bounding box center [76, 110] width 60 height 18
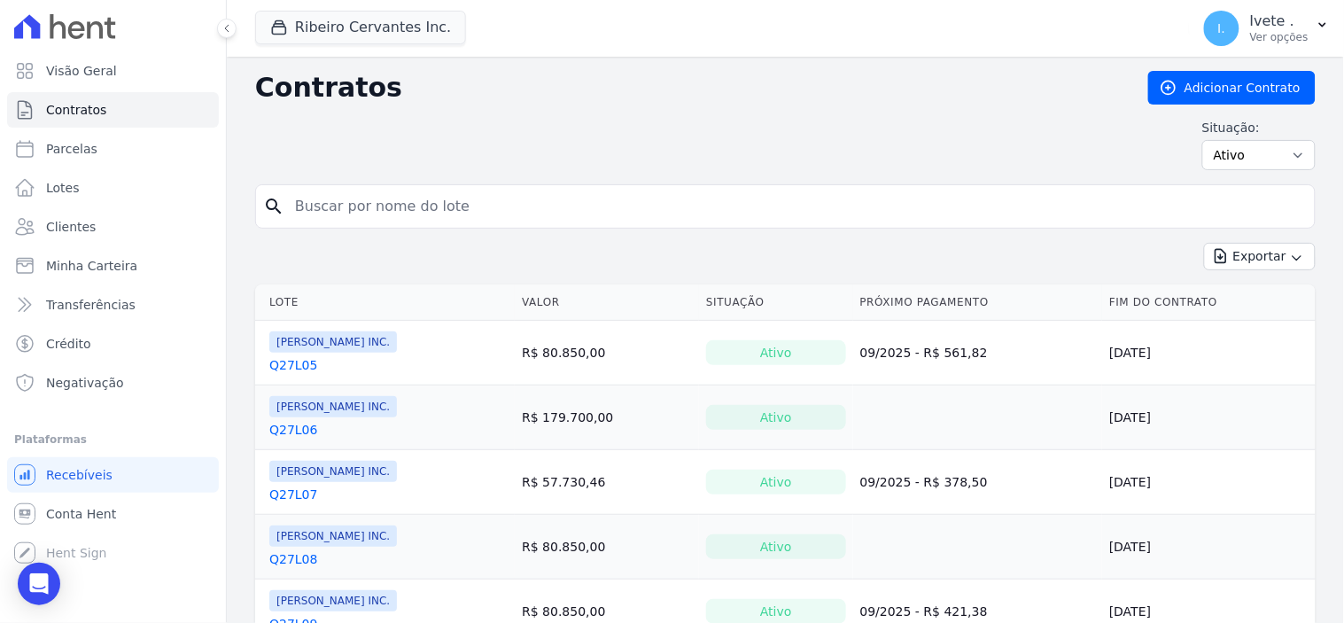
click at [330, 220] on input "search" at bounding box center [795, 206] width 1023 height 35
type input "q27l10"
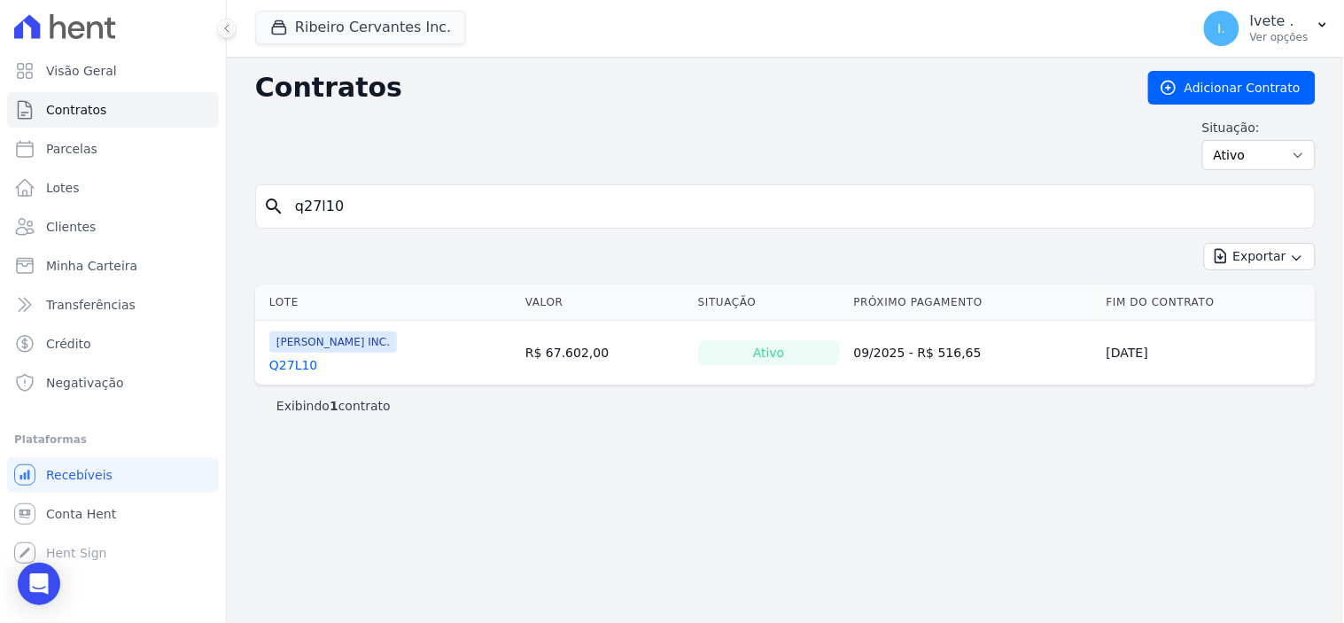
click at [290, 368] on link "Q27L10" at bounding box center [293, 365] width 48 height 18
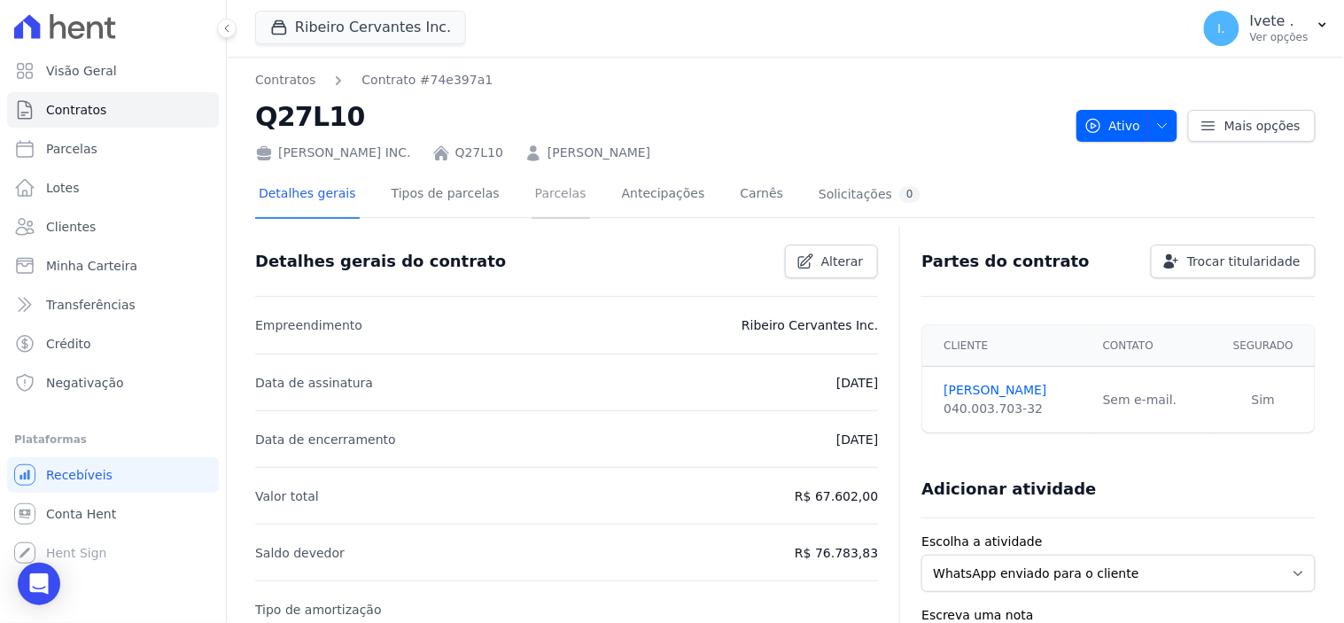
click at [533, 197] on link "Parcelas" at bounding box center [561, 195] width 58 height 47
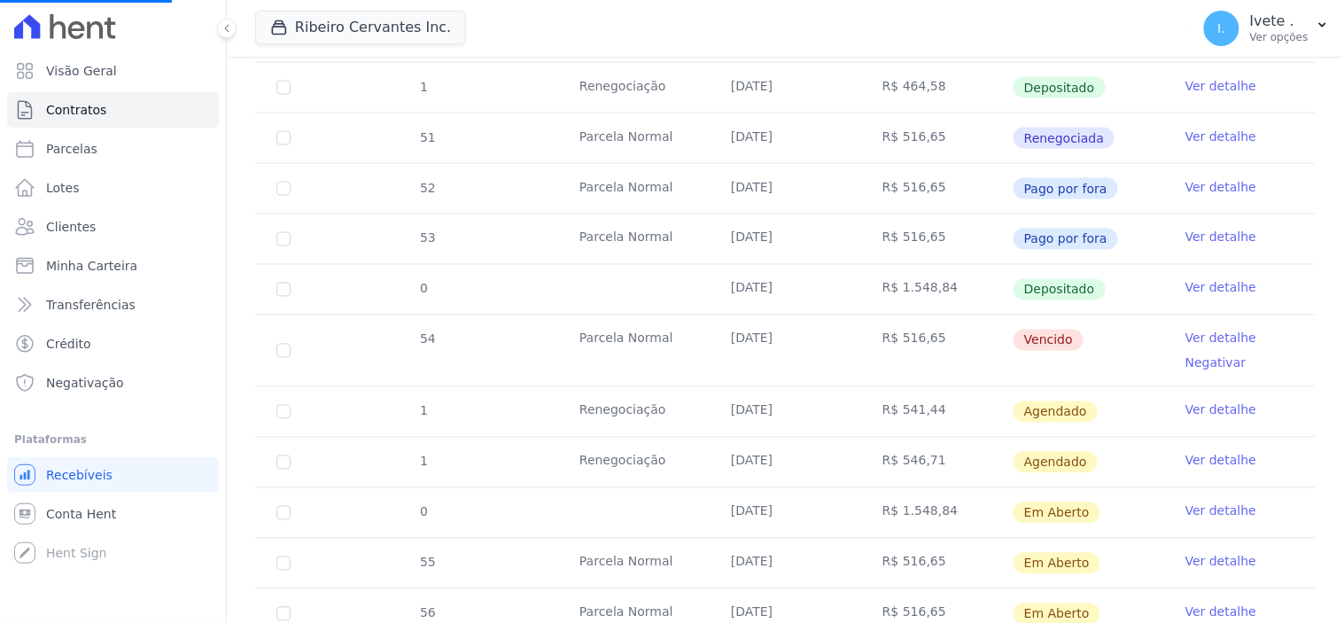
scroll to position [787, 0]
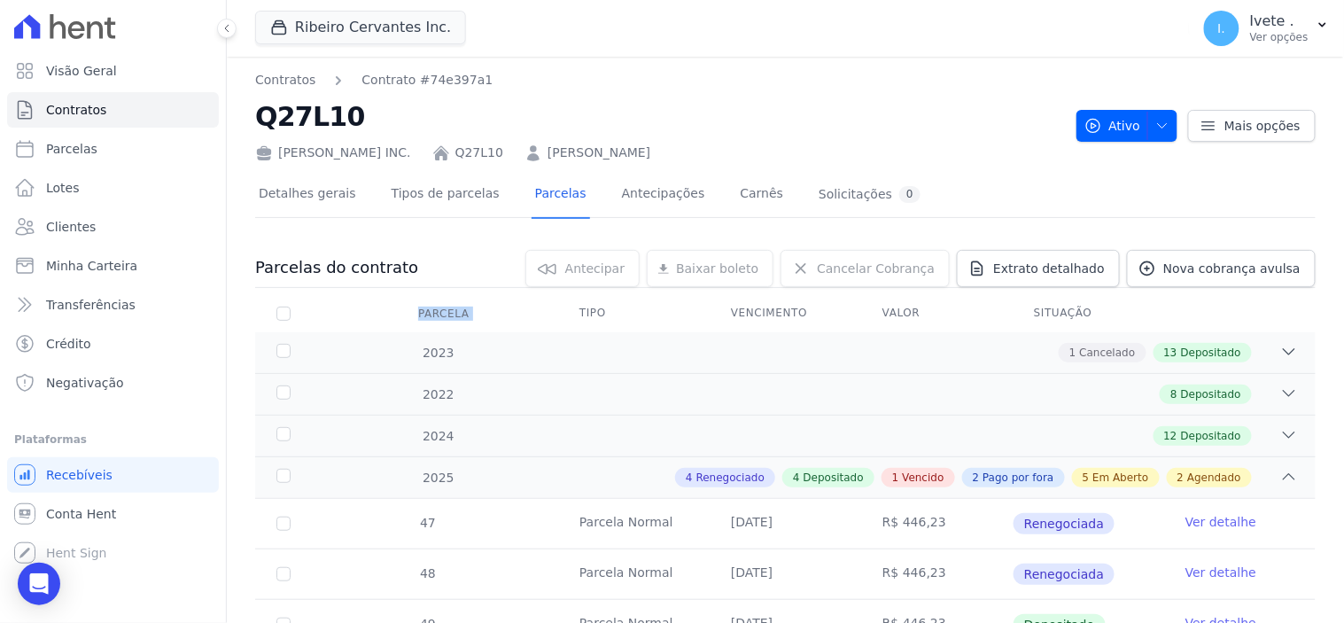
click at [496, 296] on tr "Parcela Tipo Vencimento [GEOGRAPHIC_DATA] Situação" at bounding box center [785, 313] width 1061 height 37
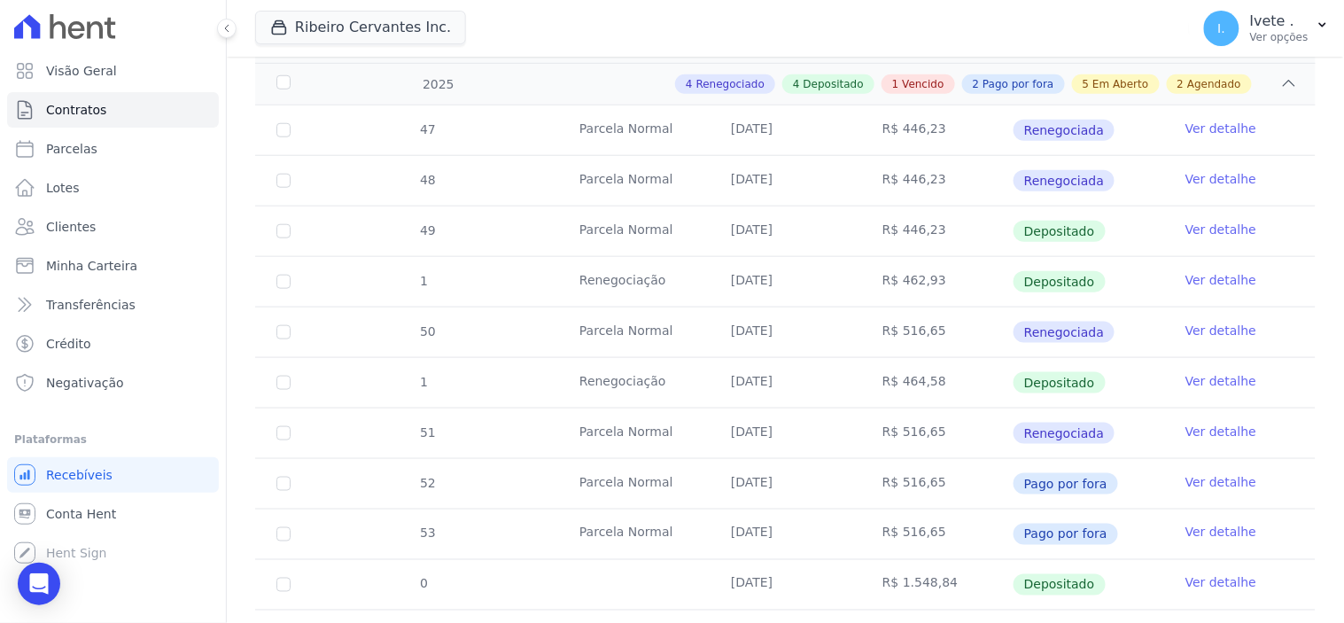
click at [323, 270] on tr "1 Renegociação [DATE] R$ 462,93 Depositado Ver detalhe" at bounding box center [785, 281] width 1061 height 51
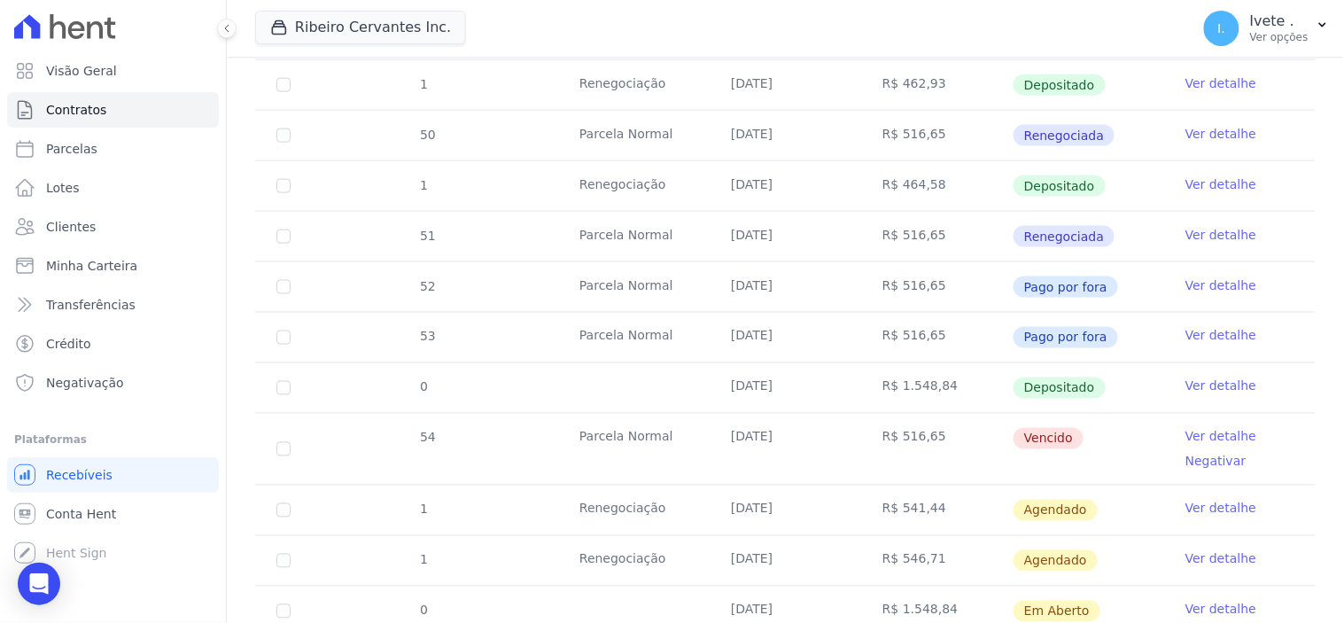
scroll to position [689, 0]
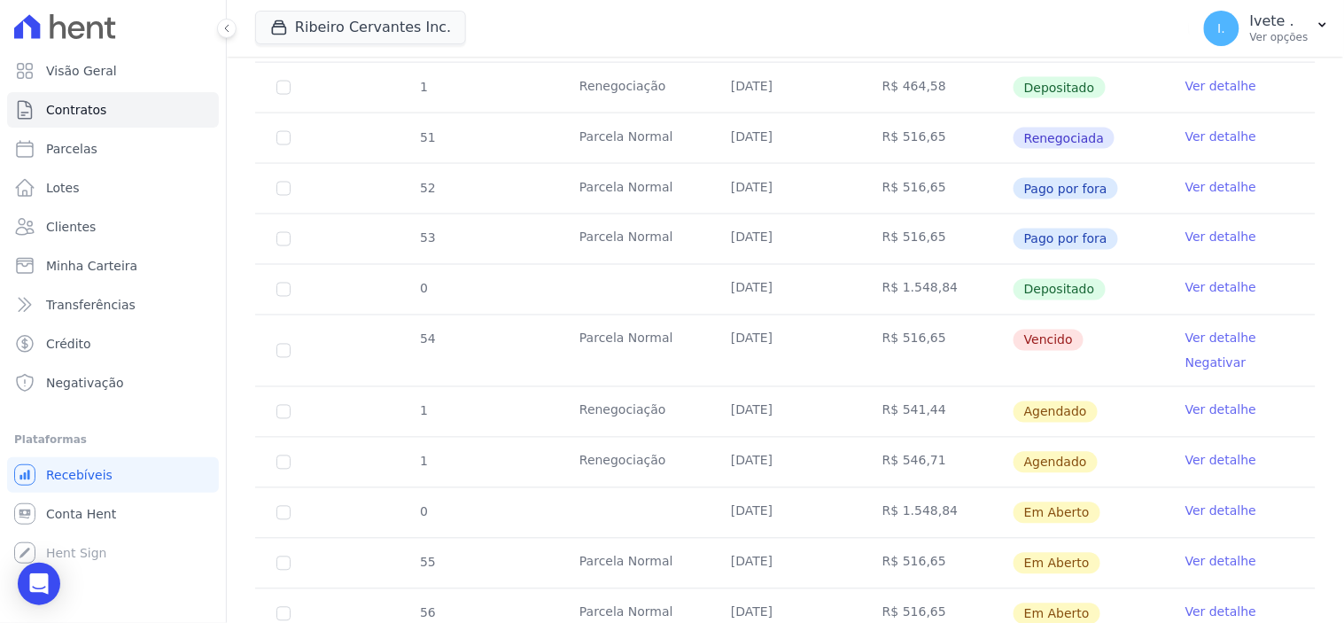
drag, startPoint x: 434, startPoint y: 401, endPoint x: 1108, endPoint y: 480, distance: 678.2
click at [1108, 480] on tbody "47 [GEOGRAPHIC_DATA] [DATE] R$ 446,23 Renegociada Ver detalhe 48 [GEOGRAPHIC_DA…" at bounding box center [785, 275] width 1061 height 930
copy tbody "1 Renegociação [DATE] R$ 541,44 Agendado Ver detalhe 1 Renegociação [DATE] R$ 5…"
click at [25, 582] on div "Open Intercom Messenger" at bounding box center [39, 584] width 47 height 47
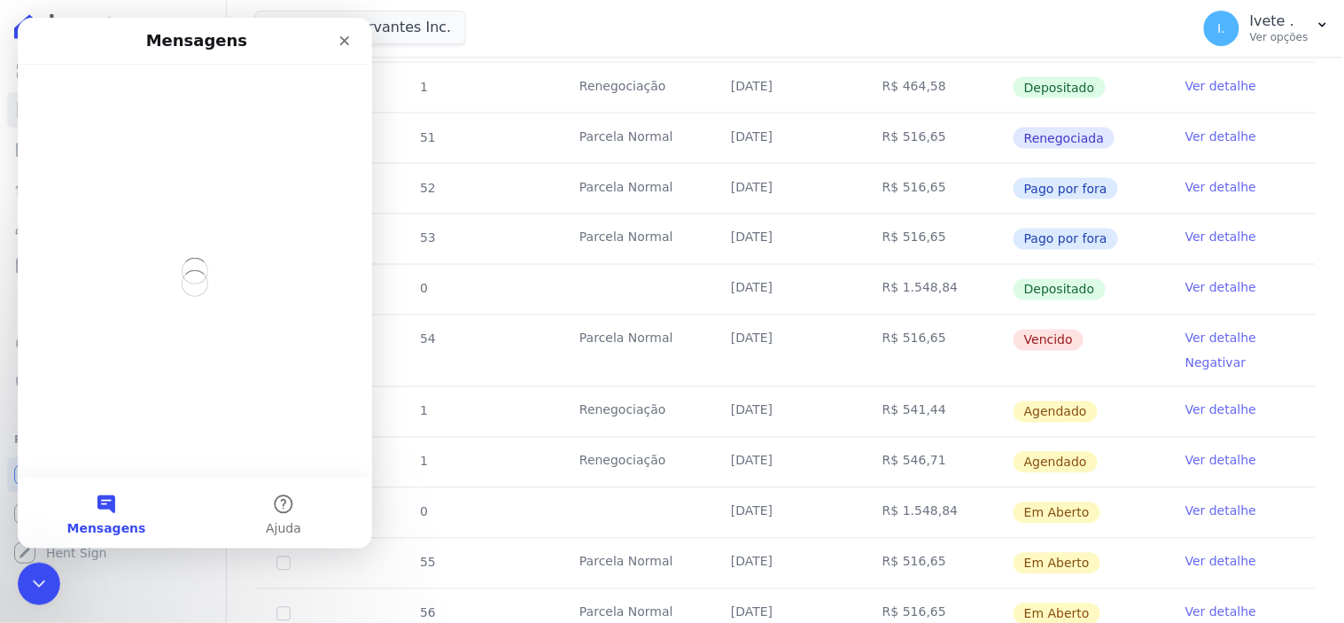
scroll to position [0, 0]
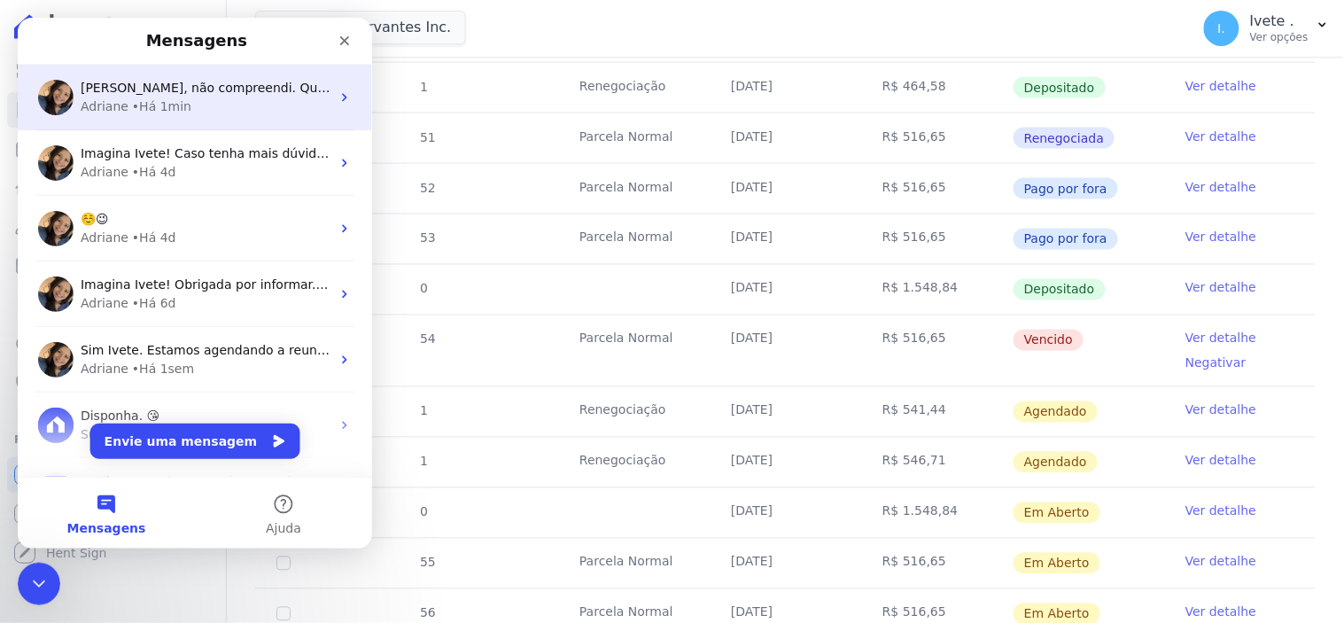
click at [144, 100] on div "• Há 1min" at bounding box center [160, 106] width 59 height 19
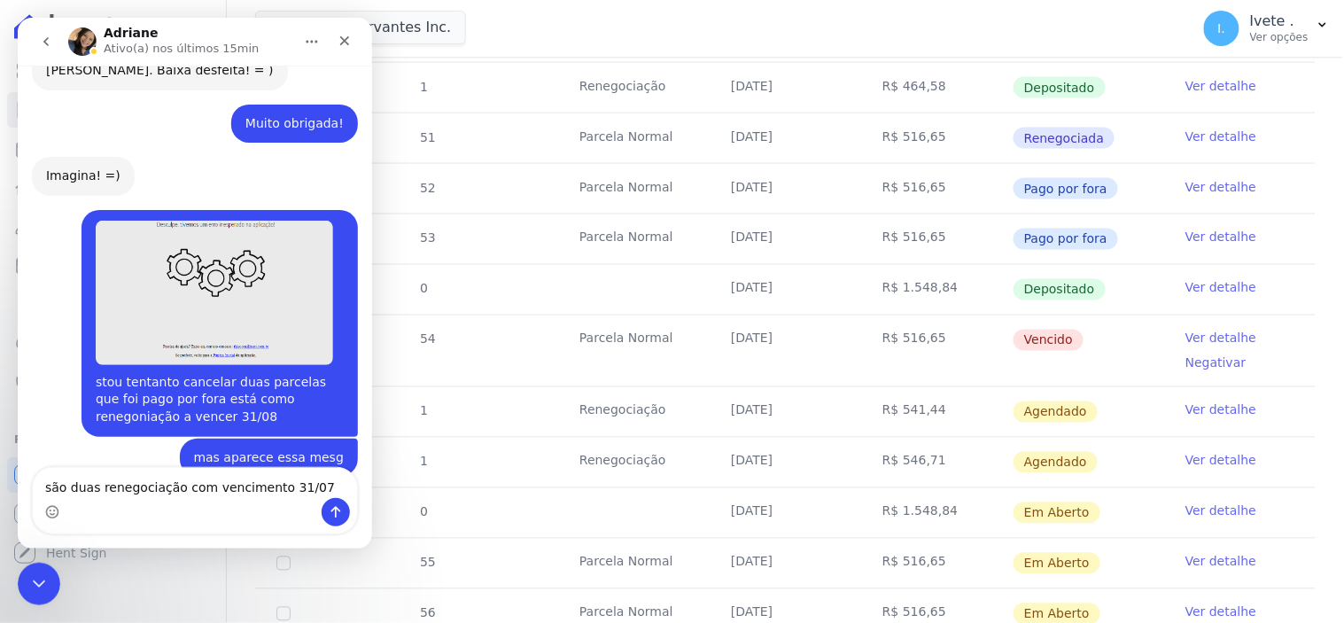
scroll to position [8631, 0]
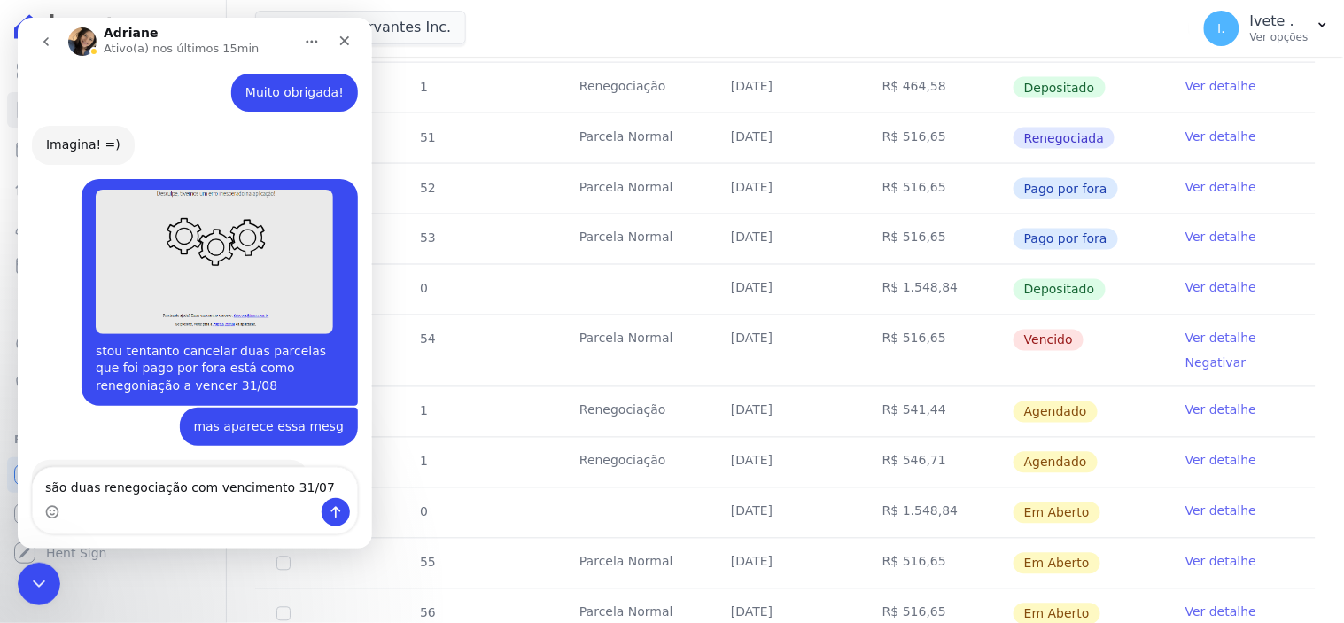
click at [91, 491] on textarea "são duas renegociação com vencimento 31/07" at bounding box center [194, 482] width 324 height 30
click at [309, 481] on textarea "são duas renegociação com vencimento 31/07" at bounding box center [194, 482] width 324 height 30
type textarea "são duas renegociaçoes"
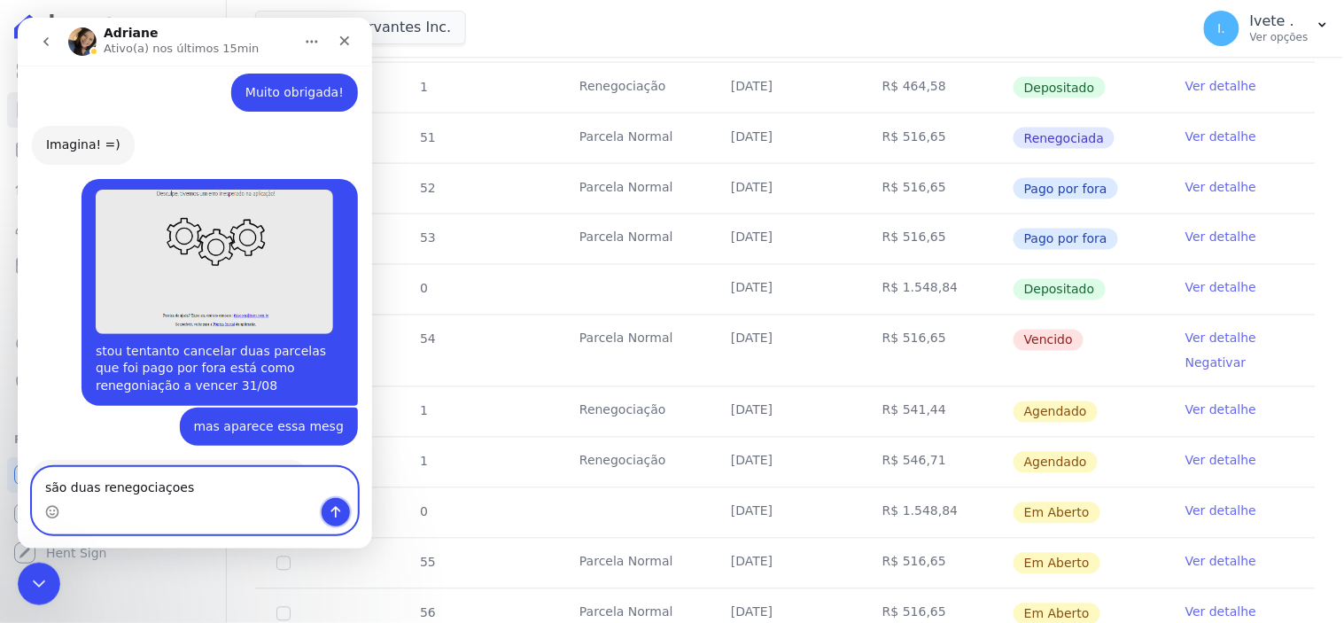
drag, startPoint x: 331, startPoint y: 507, endPoint x: 252, endPoint y: 525, distance: 81.7
click at [333, 507] on icon "Enviar uma mensagem" at bounding box center [335, 511] width 14 height 14
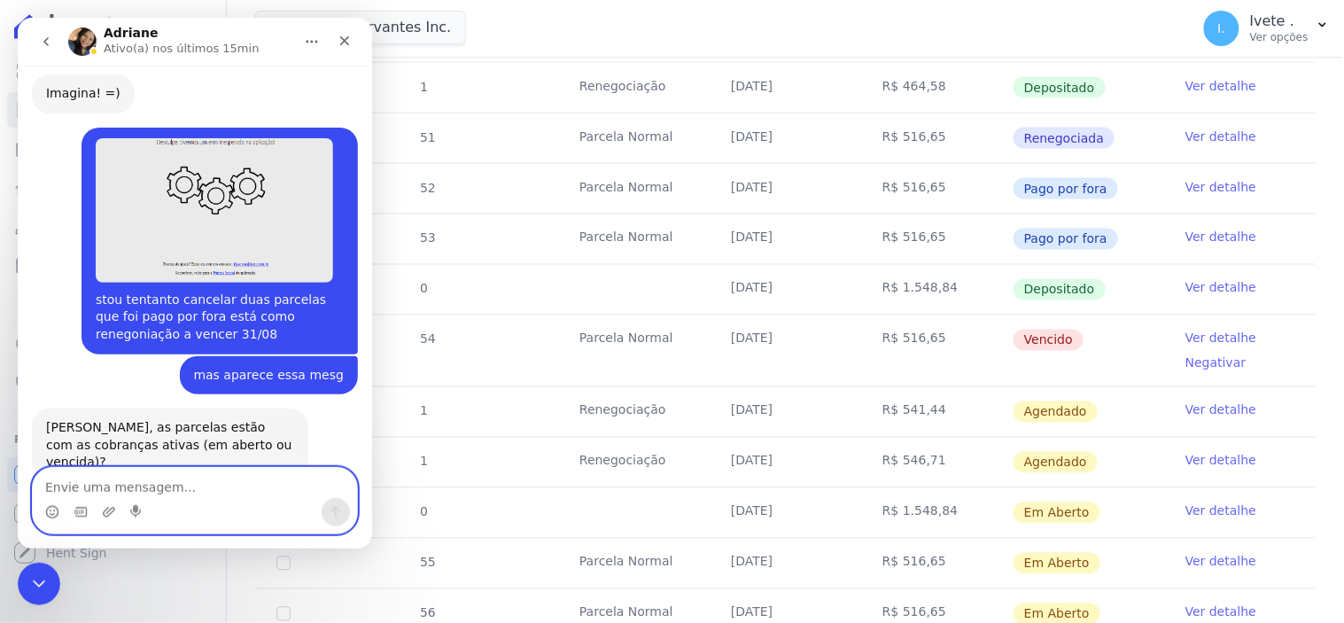
click at [88, 489] on textarea "Envie uma mensagem..." at bounding box center [194, 482] width 324 height 30
paste textarea "1 Renegociação [DATE] R$ 541,44 Agendado Ver detalhe 1 Renegociação [DATE] R$ 5…"
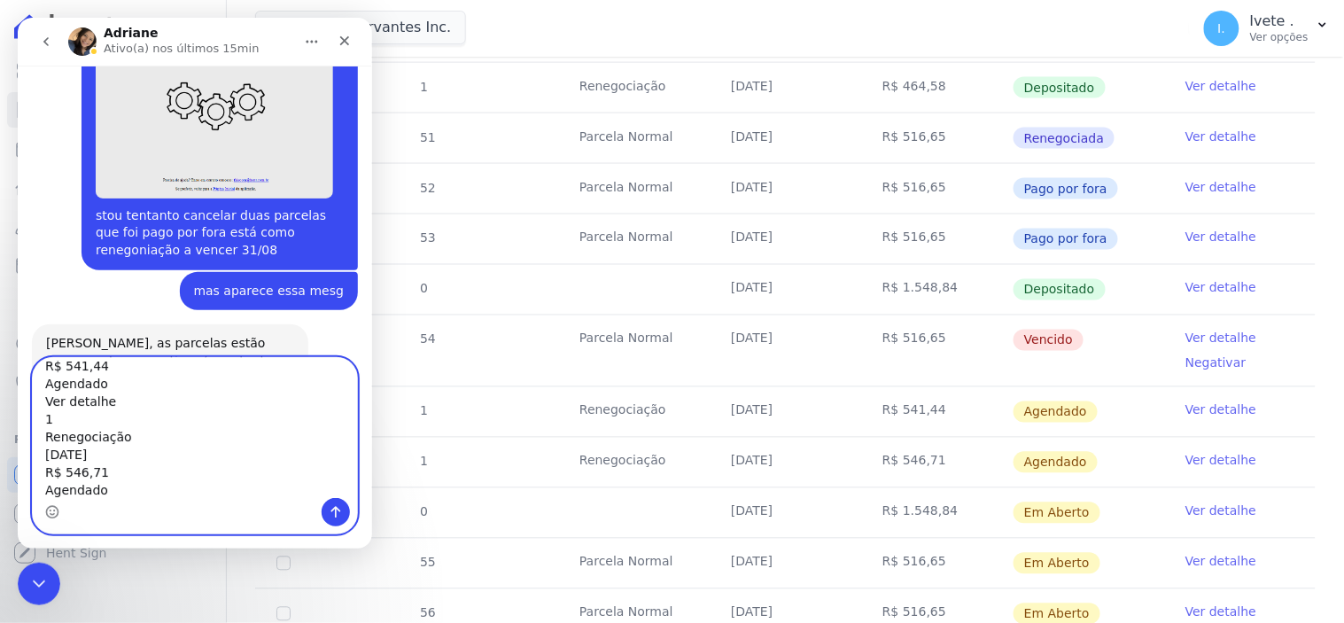
scroll to position [8792, 0]
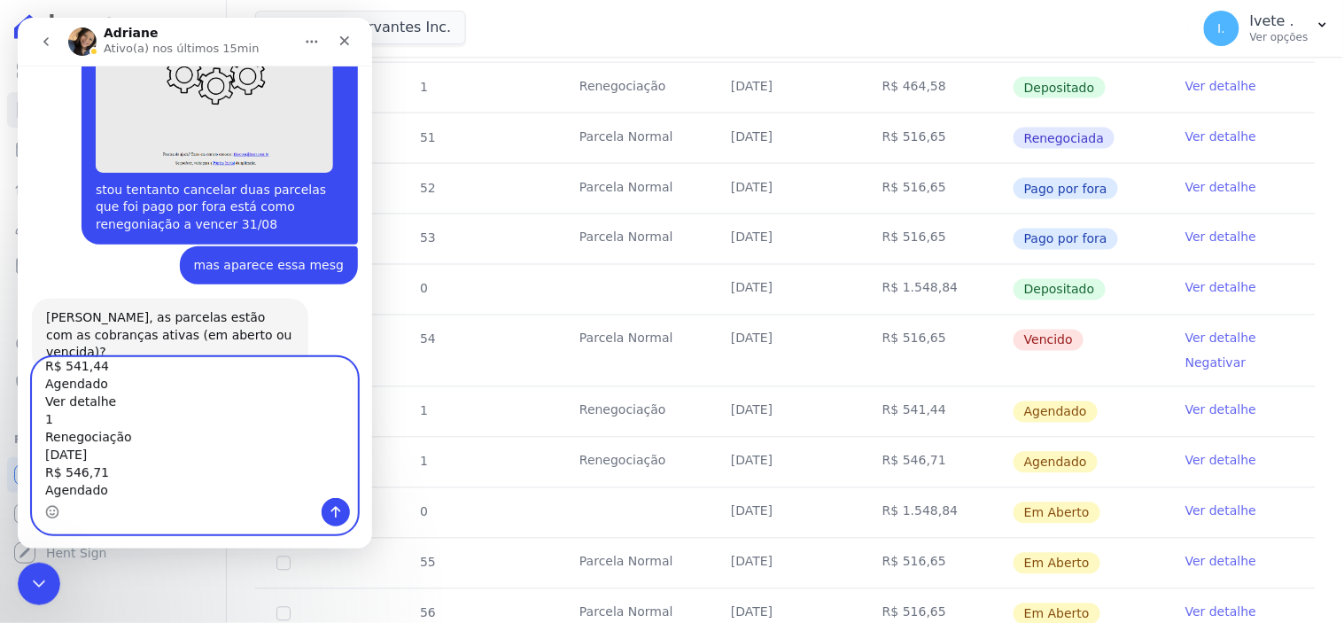
type textarea "1 Renegociação [DATE] R$ 541,44 Agendado Ver detalhe 1 Renegociação [DATE] R$ 5…"
click at [330, 510] on icon "Enviar uma mensagem" at bounding box center [335, 511] width 14 height 14
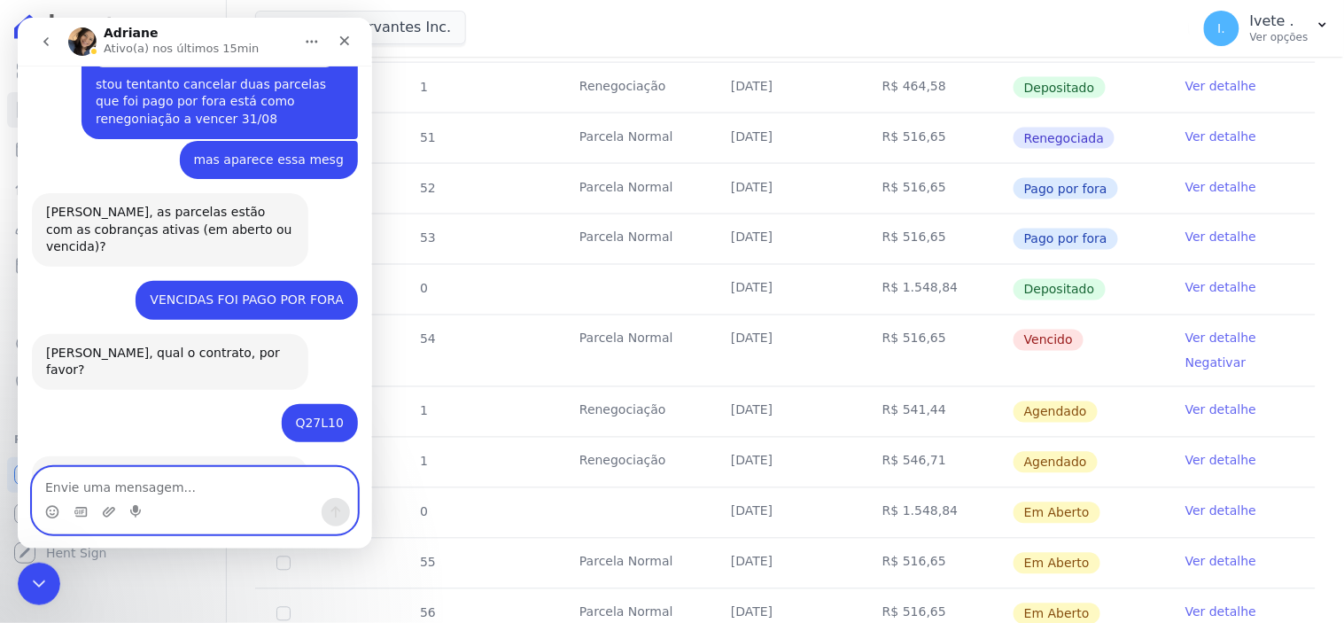
scroll to position [8897, 0]
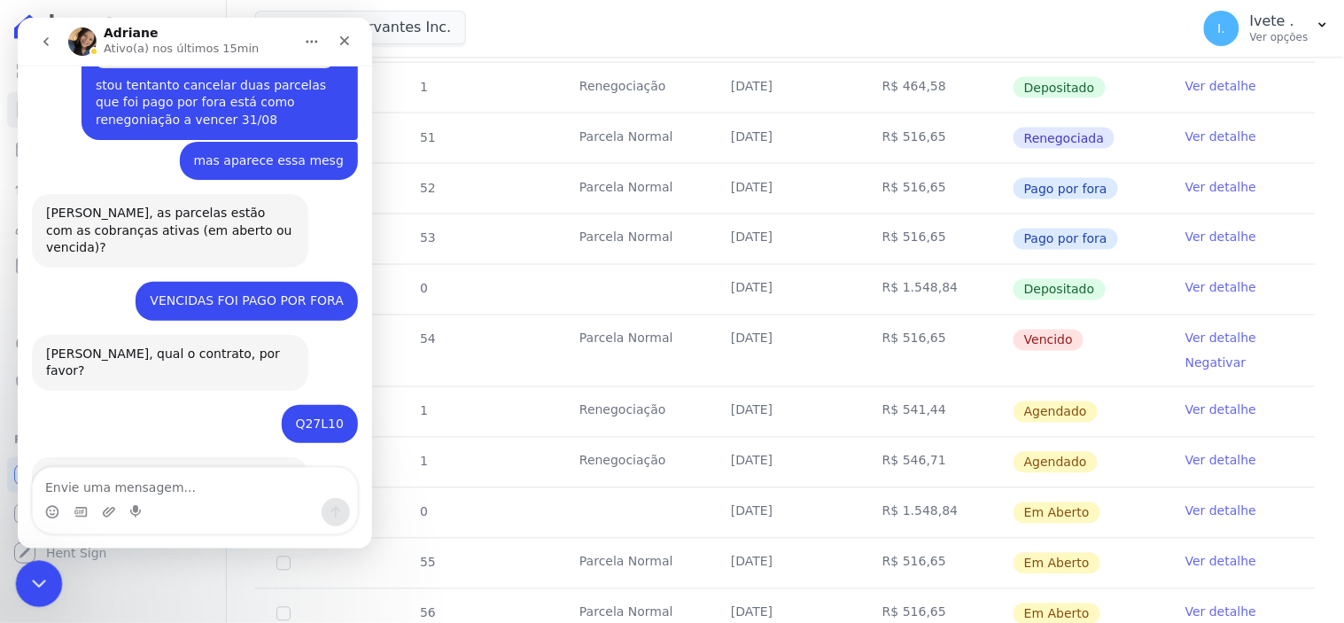
click at [41, 586] on icon "Encerramento do Messenger da Intercom" at bounding box center [36, 581] width 21 height 21
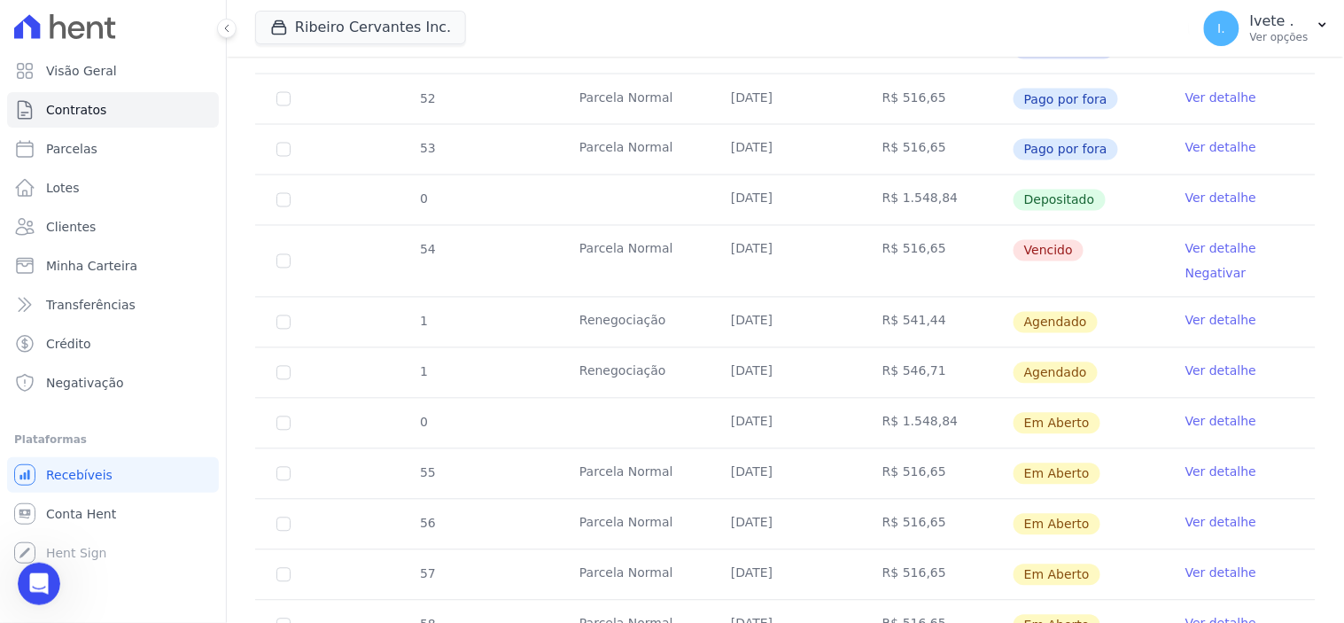
scroll to position [787, 0]
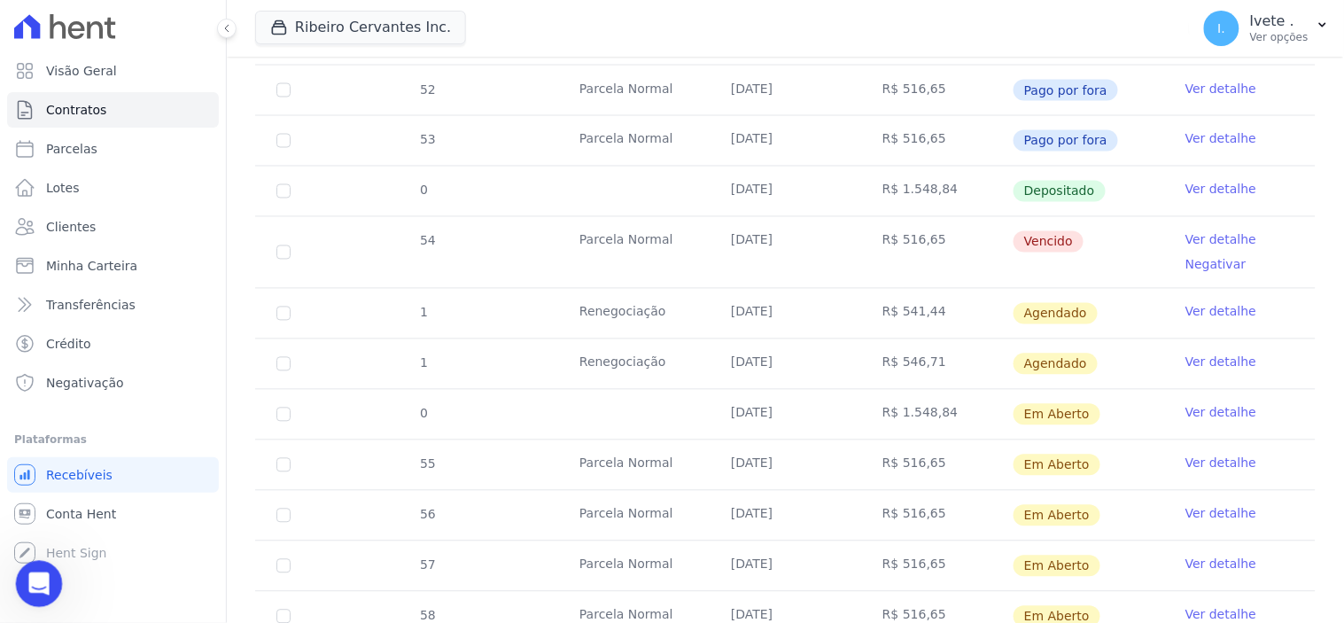
click at [35, 588] on icon "Abertura do Messenger da Intercom" at bounding box center [36, 581] width 29 height 29
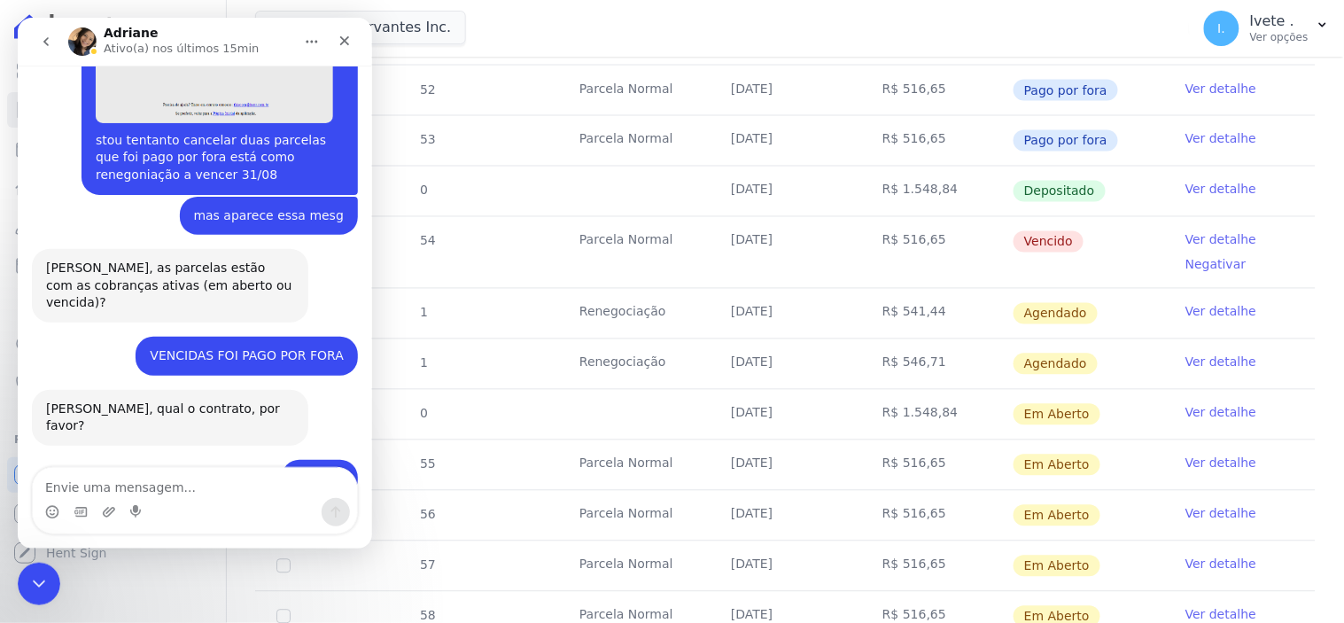
scroll to position [8898, 0]
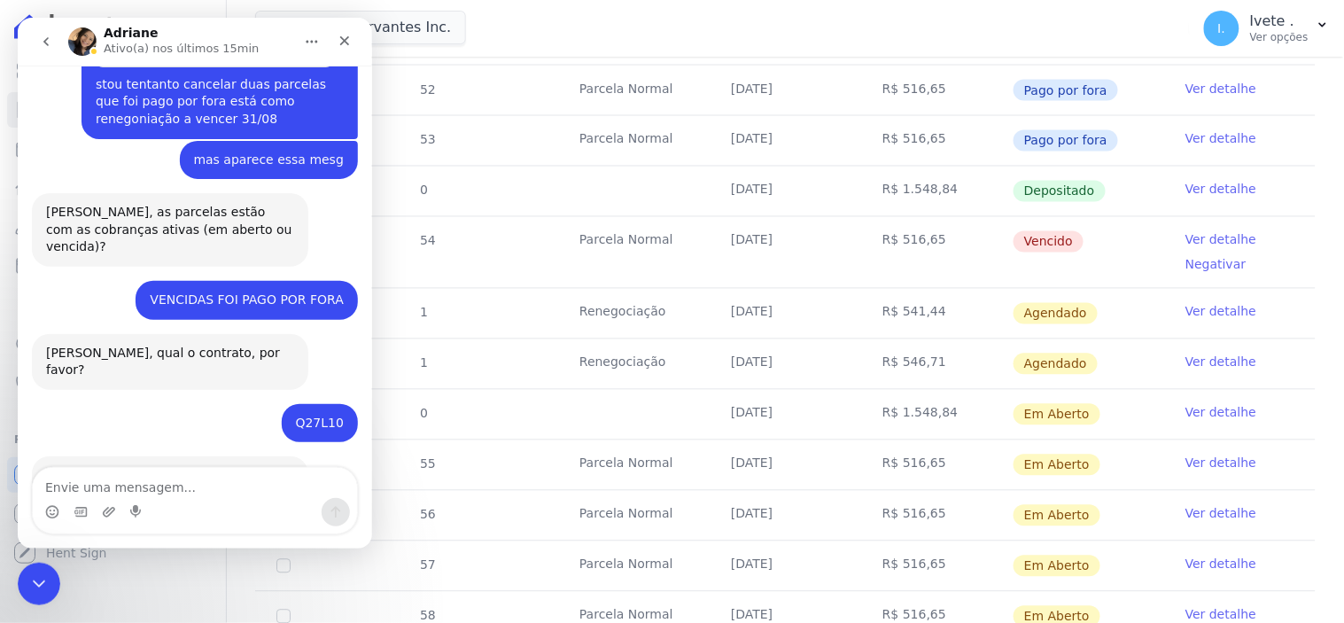
click at [58, 489] on textarea "Envie uma mensagem..." at bounding box center [194, 482] width 324 height 30
type textarea "está agendada"
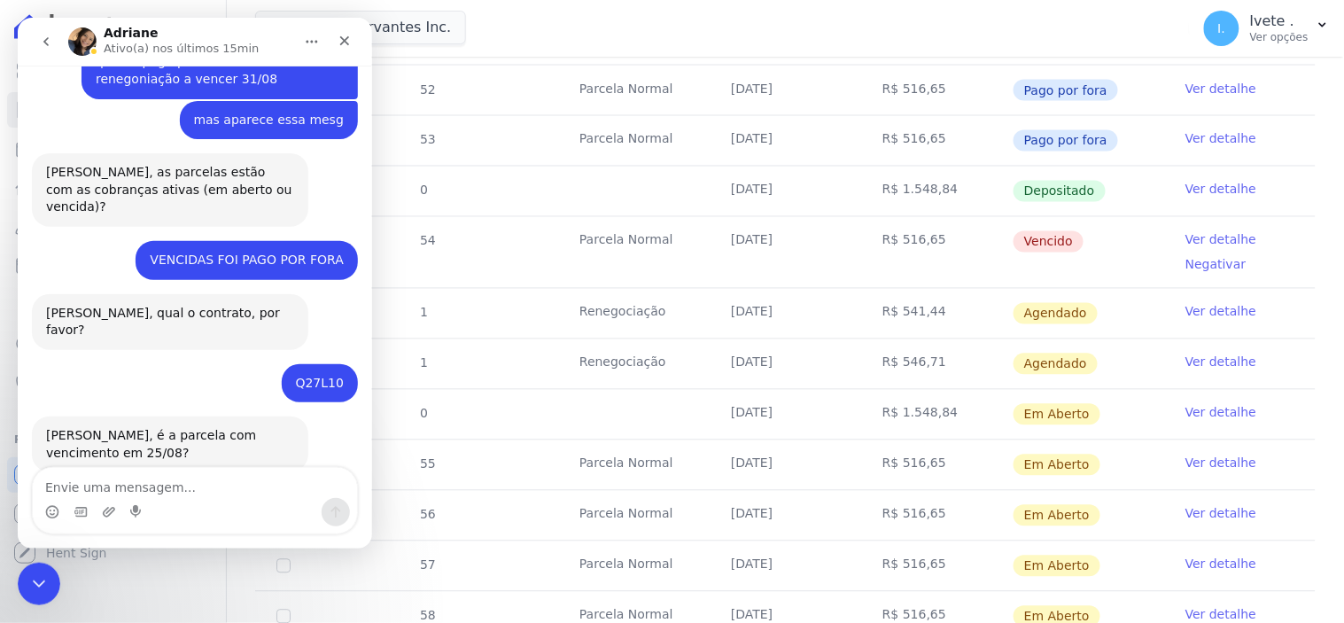
scroll to position [8937, 0]
click at [44, 584] on icon "Encerramento do Messenger da Intercom" at bounding box center [36, 581] width 21 height 21
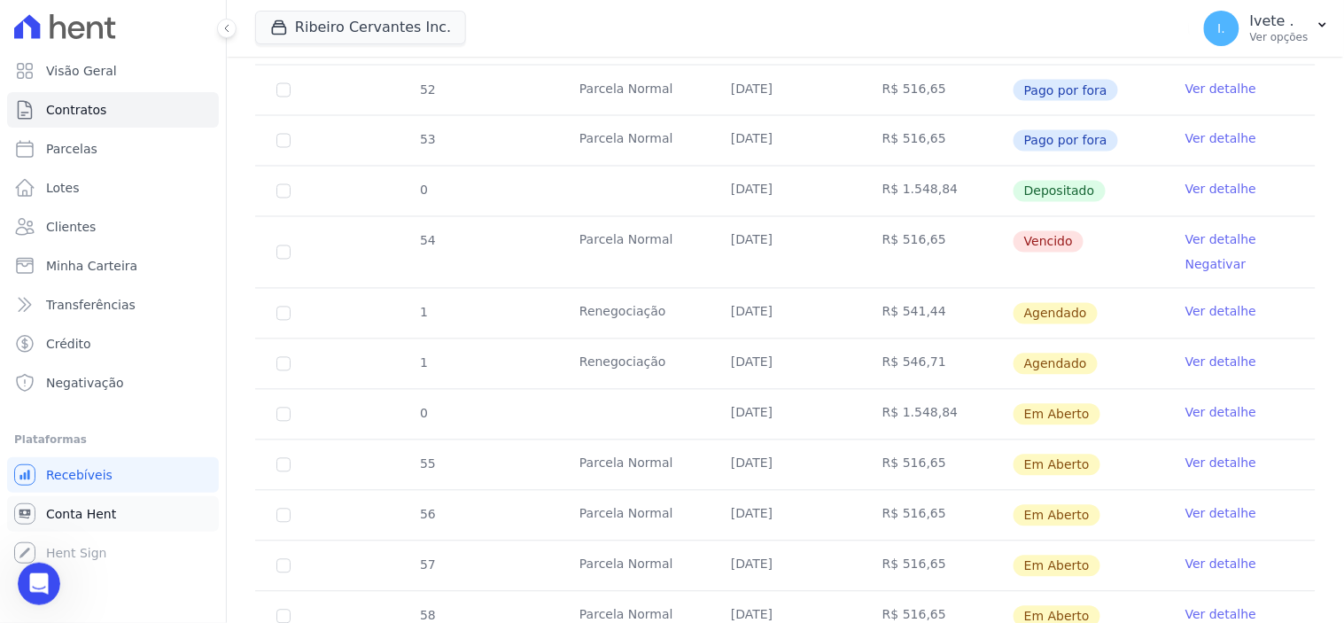
click at [75, 514] on span "Conta Hent" at bounding box center [81, 514] width 70 height 18
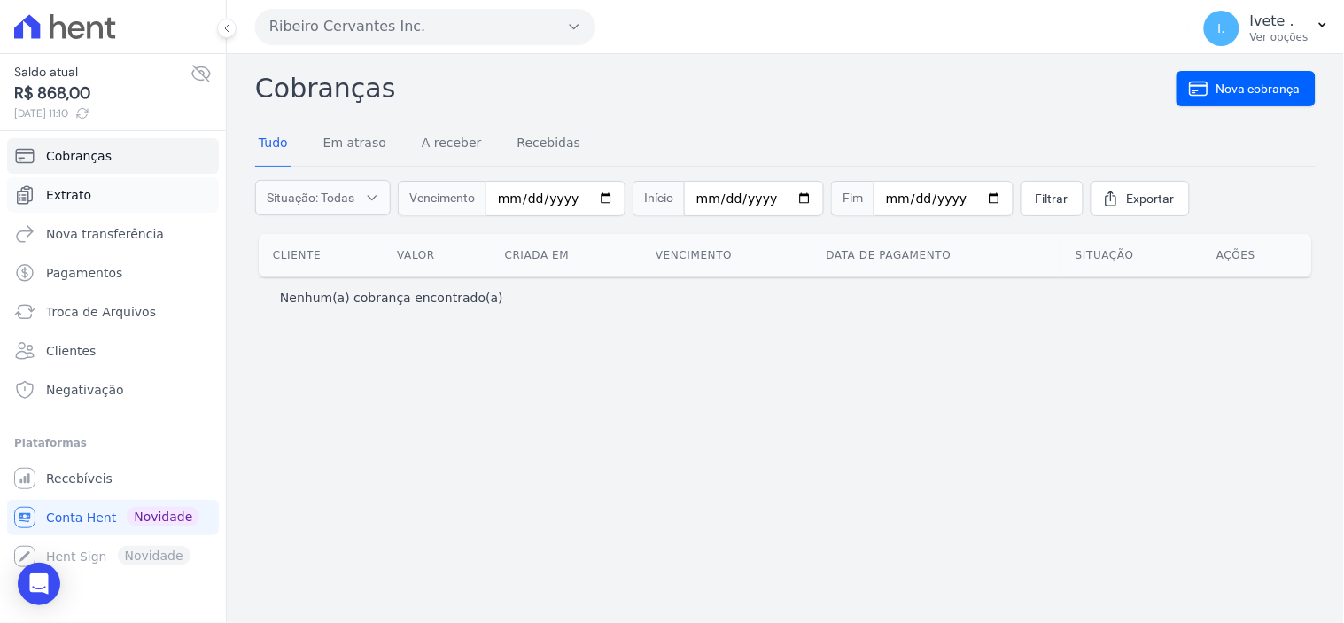
click at [62, 191] on span "Extrato" at bounding box center [68, 195] width 45 height 18
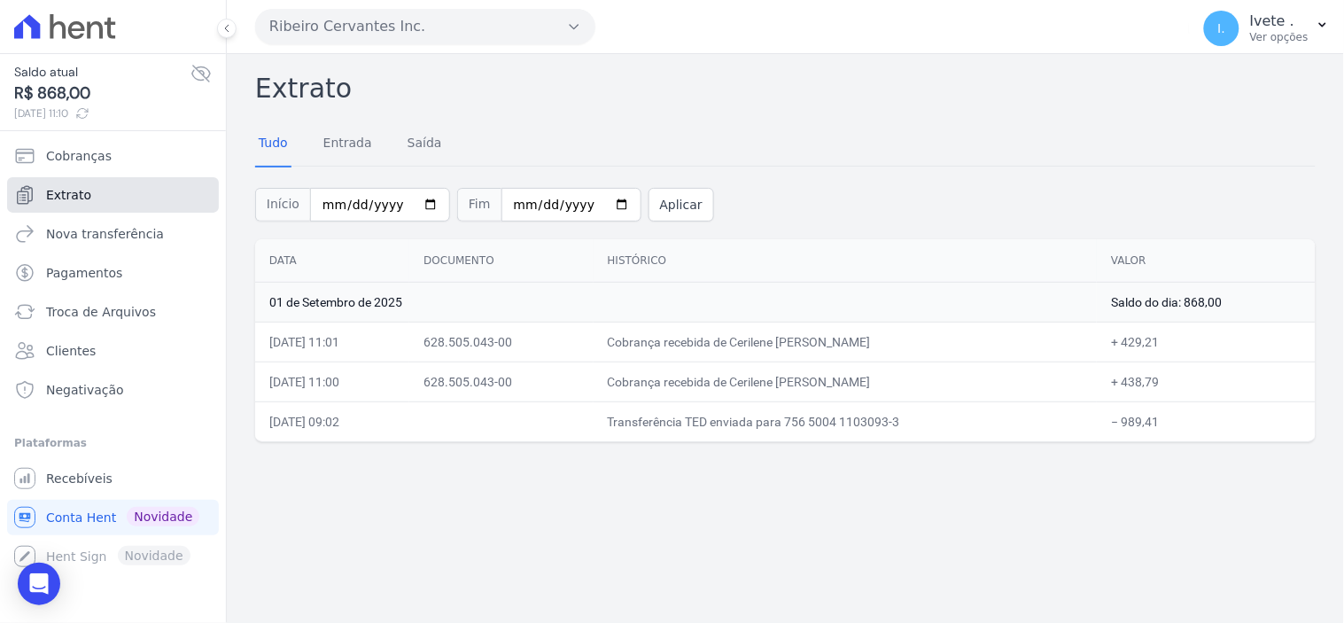
click at [62, 191] on span "Extrato" at bounding box center [68, 195] width 45 height 18
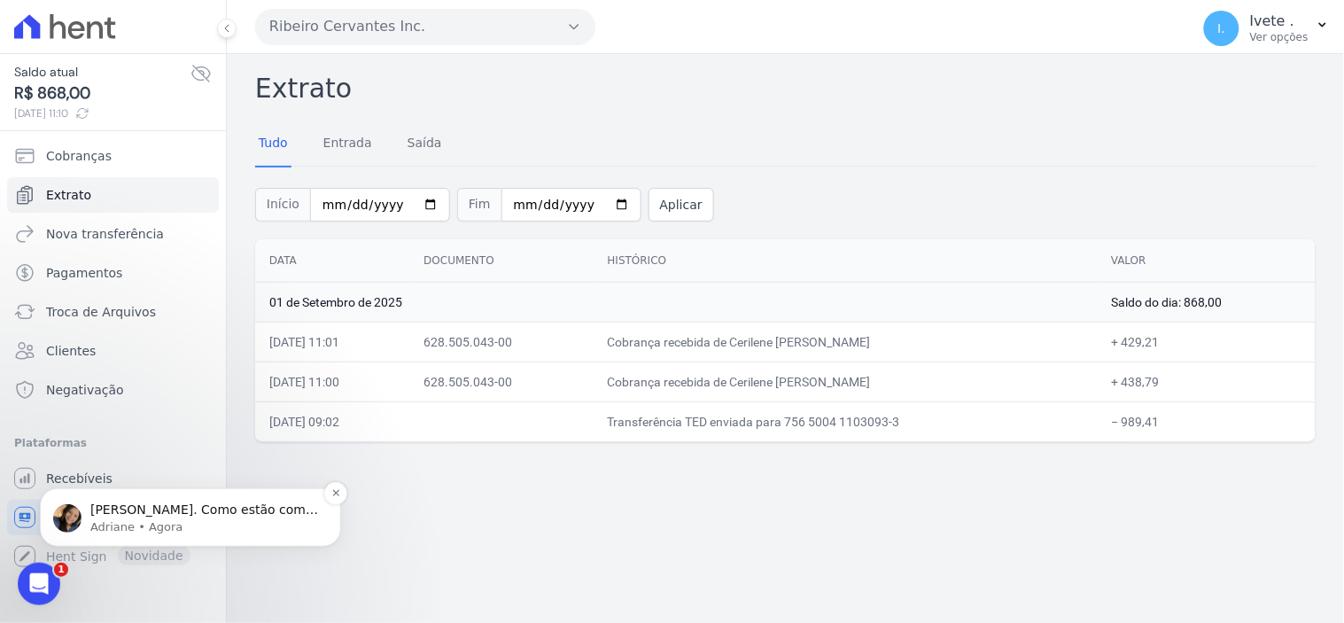
click at [144, 520] on p "Adriane • Agora" at bounding box center [204, 526] width 229 height 16
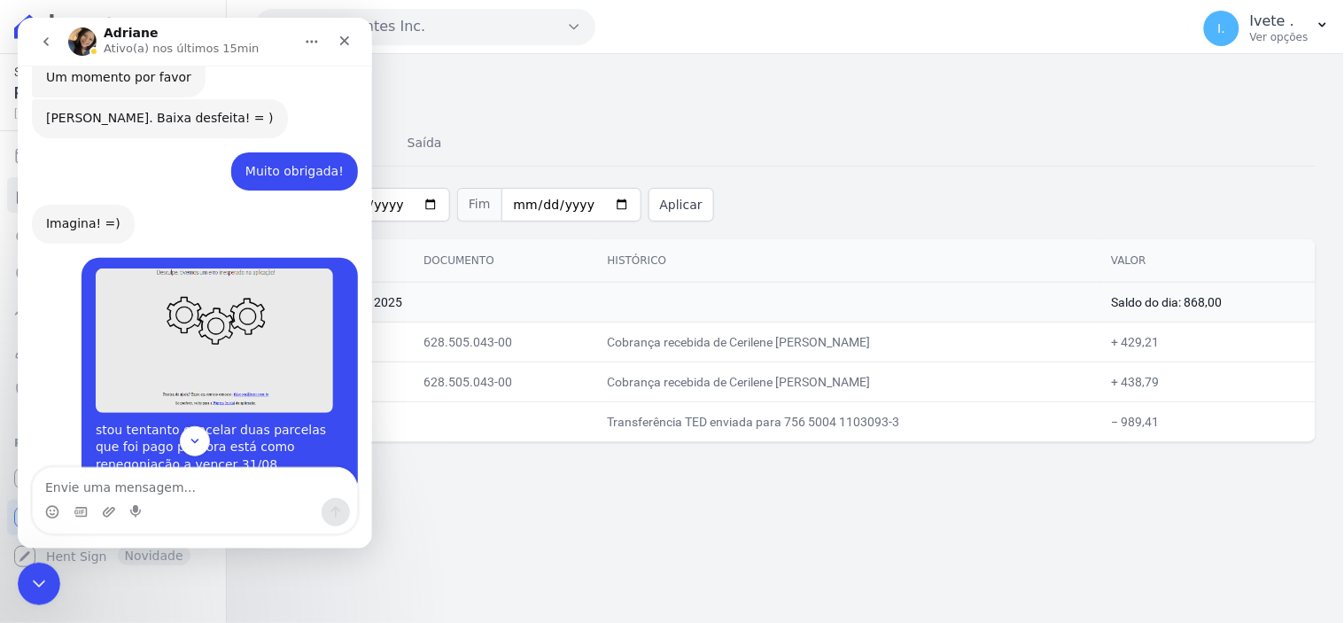
scroll to position [9054, 0]
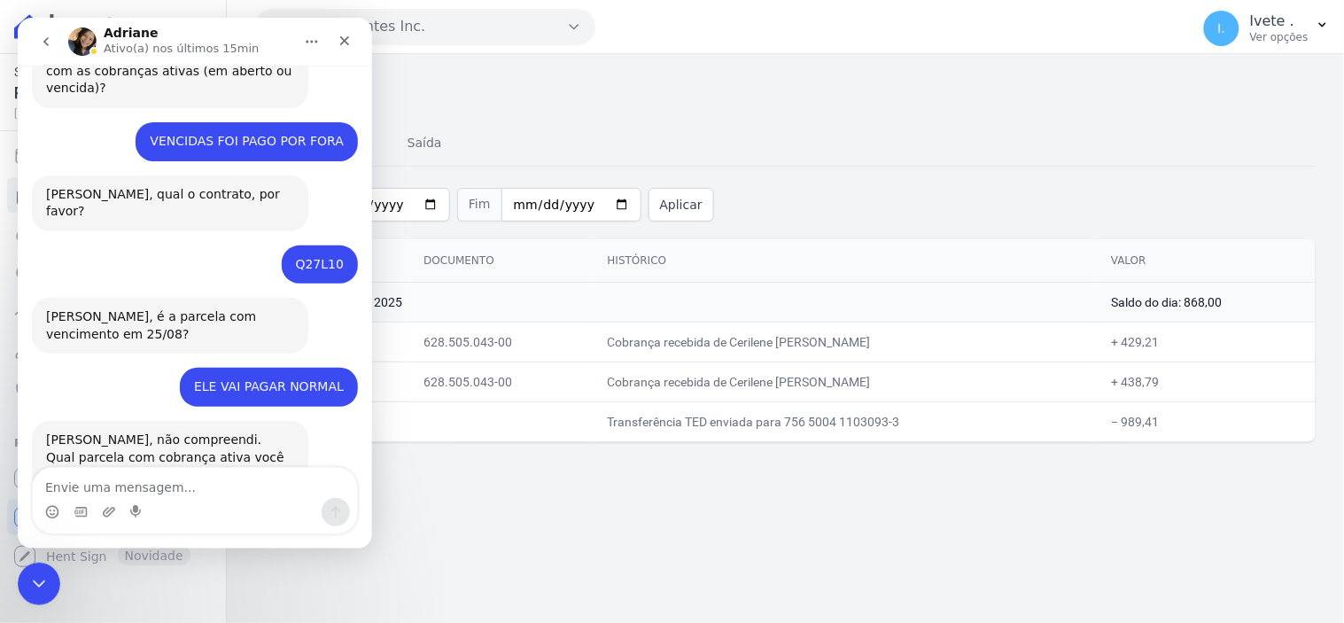
click at [93, 491] on textarea "Envie uma mensagem..." at bounding box center [194, 482] width 324 height 30
type textarea "sim"
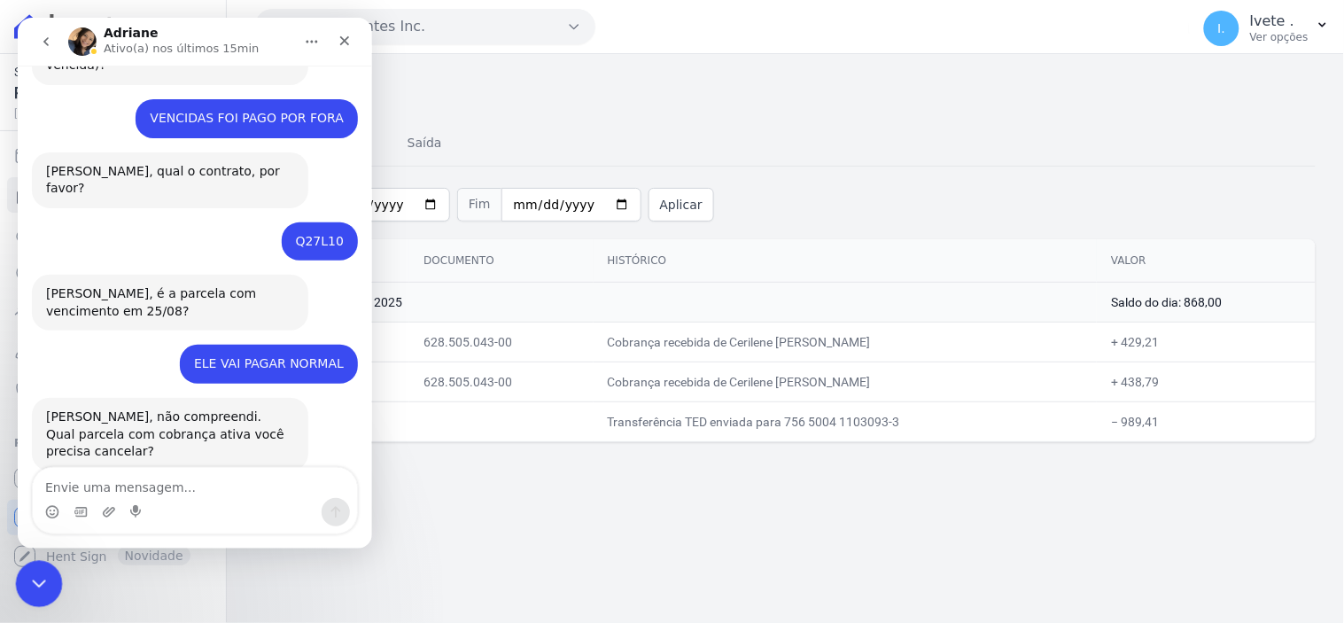
click at [47, 577] on div "Encerramento do Messenger da Intercom" at bounding box center [36, 581] width 43 height 43
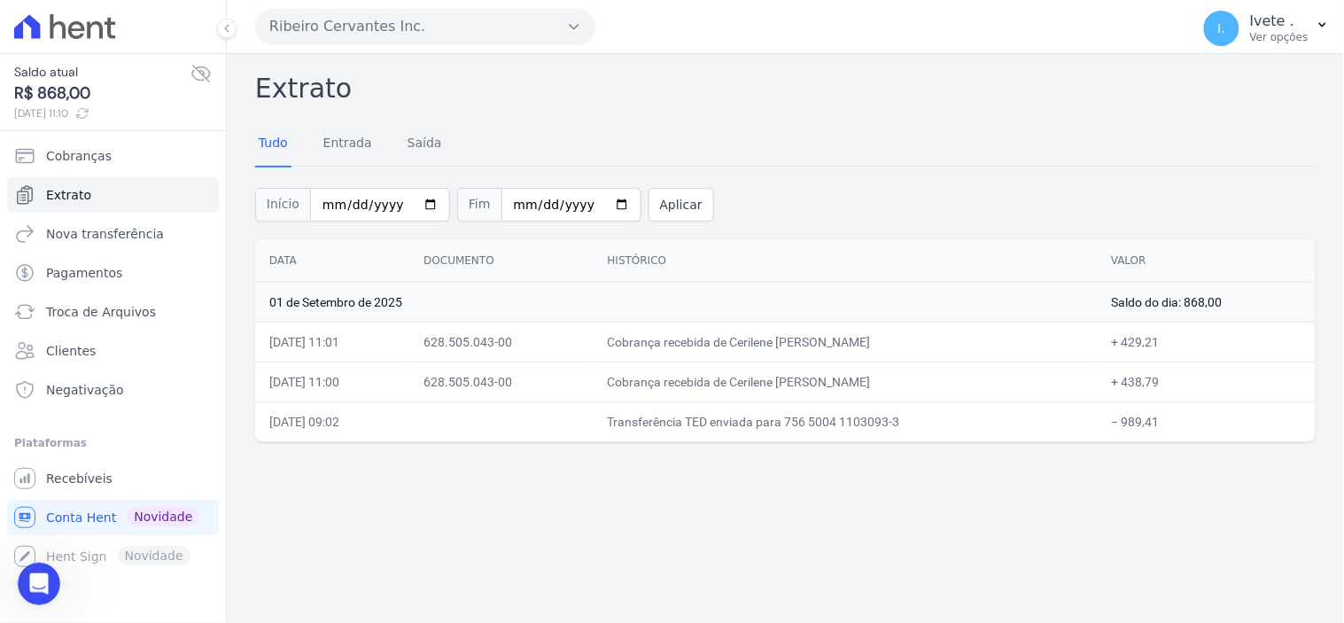
click at [1220, 517] on div "Extrato Tudo Entrada [GEOGRAPHIC_DATA] Início [DATE] Fim [DATE] Aplicar Data Do…" at bounding box center [785, 338] width 1117 height 569
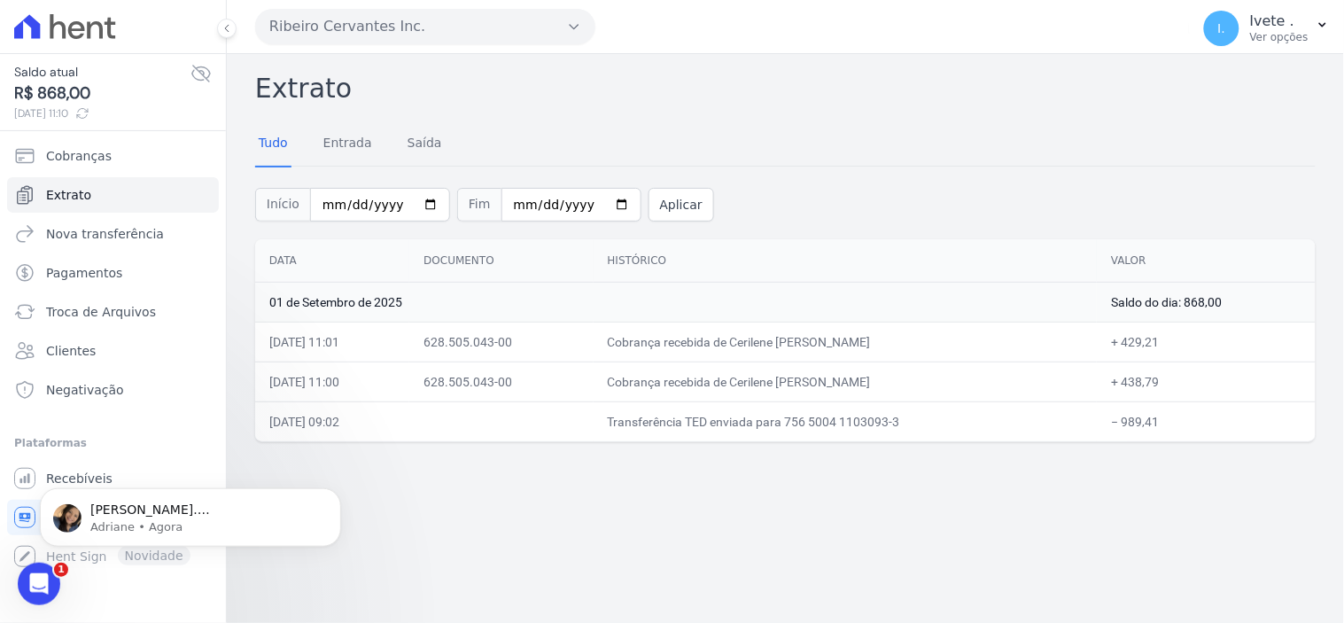
scroll to position [0, 0]
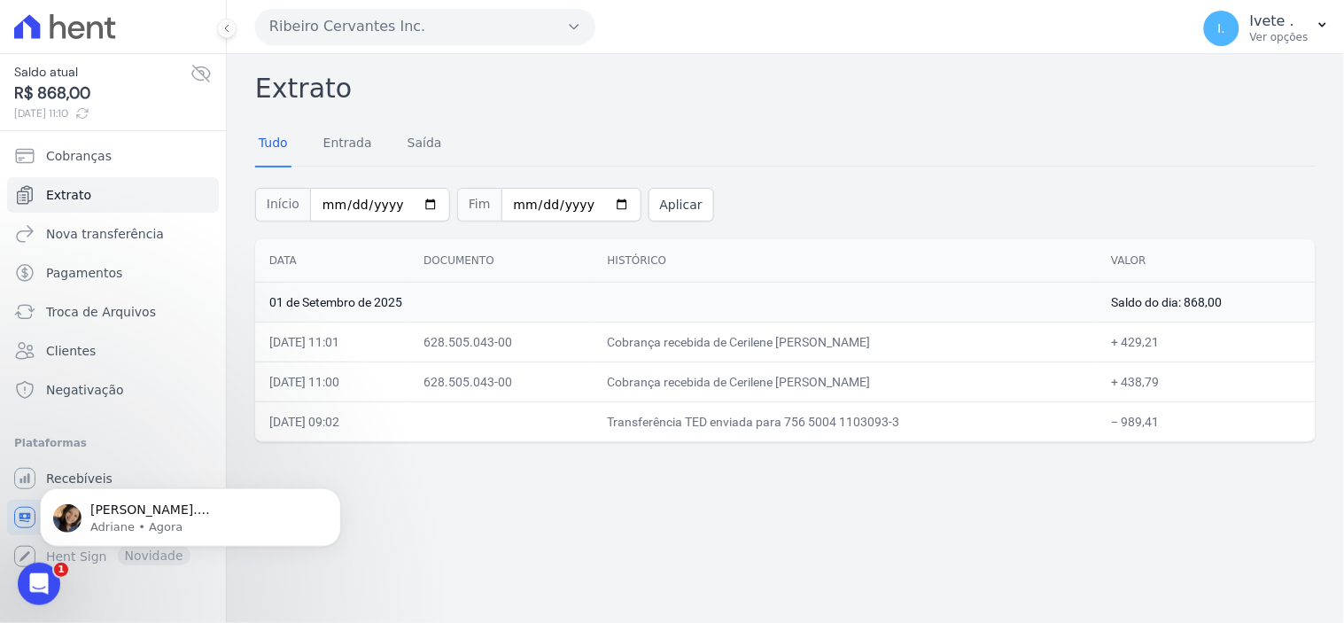
click at [77, 473] on body "[PERSON_NAME]. [GEOGRAPHIC_DATA]. ; ) [PERSON_NAME]" at bounding box center [190, 512] width 340 height 110
click at [41, 588] on icon "Abertura do Messenger da Intercom" at bounding box center [36, 581] width 29 height 29
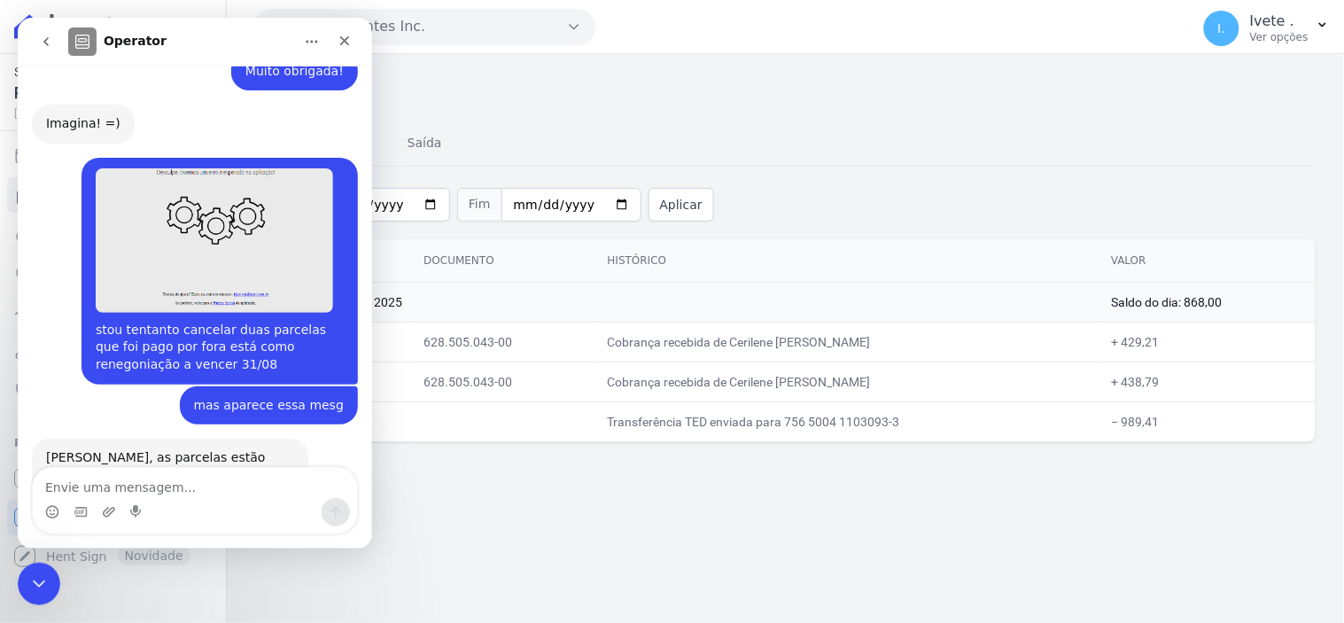
scroll to position [9159, 0]
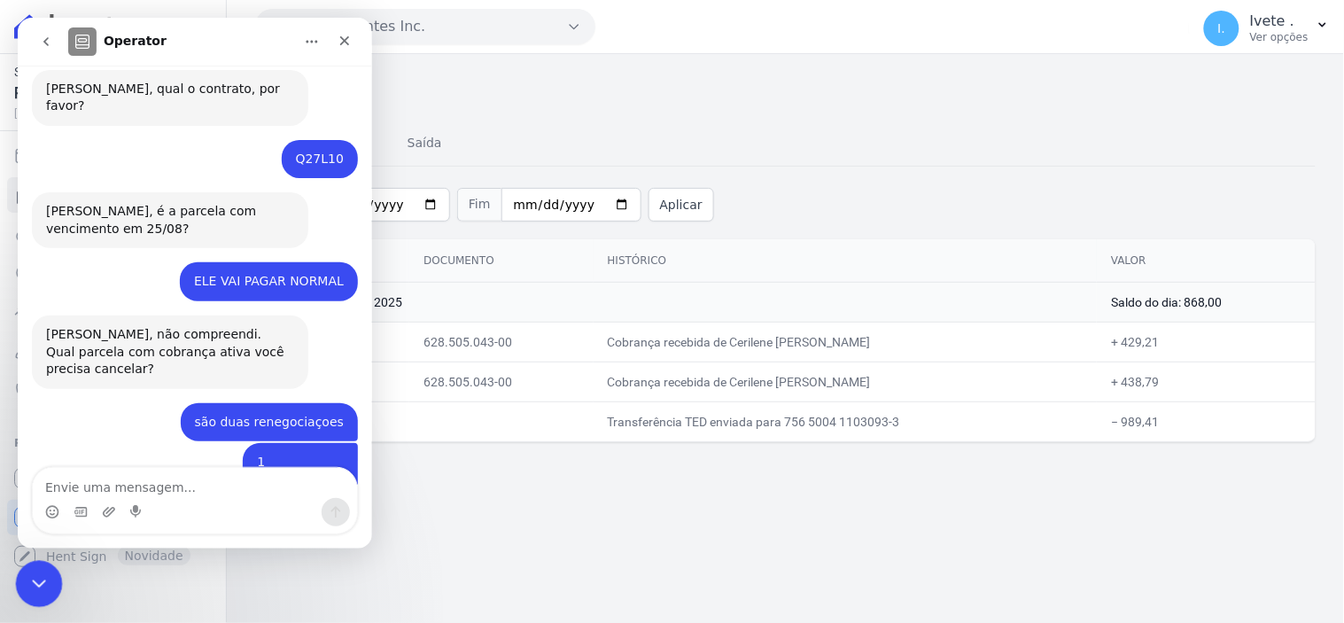
click at [34, 573] on icon "Encerramento do Messenger da Intercom" at bounding box center [36, 581] width 21 height 21
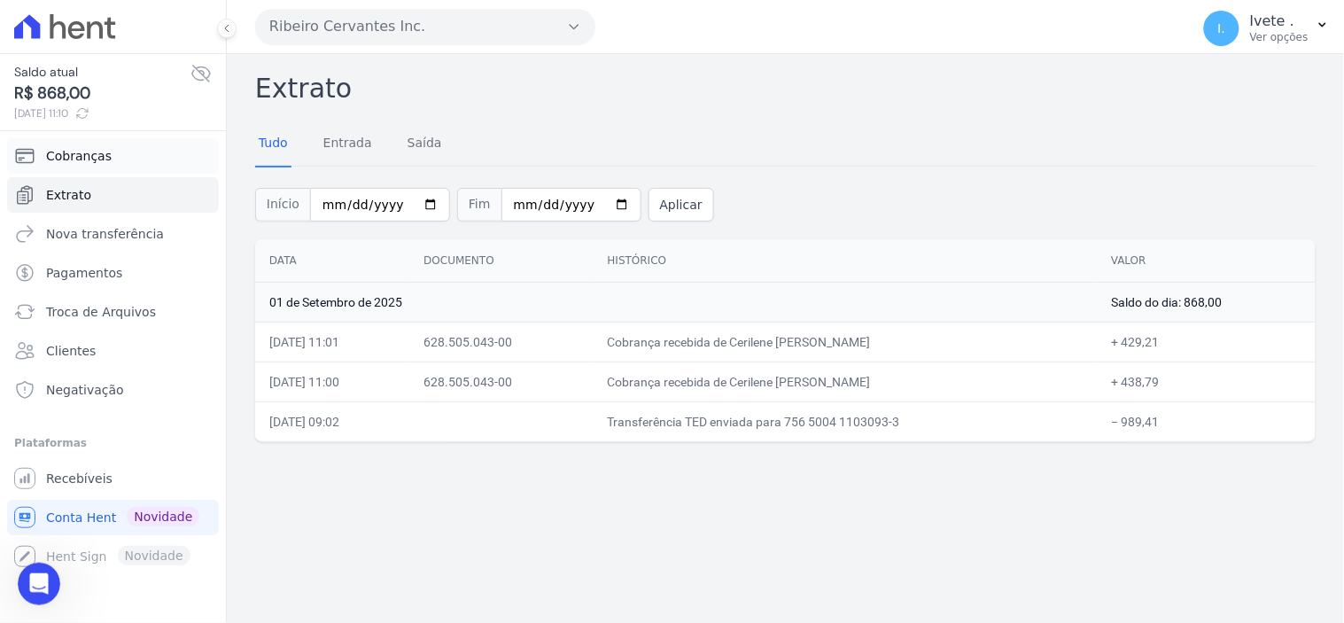
click at [89, 144] on link "Cobranças" at bounding box center [113, 155] width 212 height 35
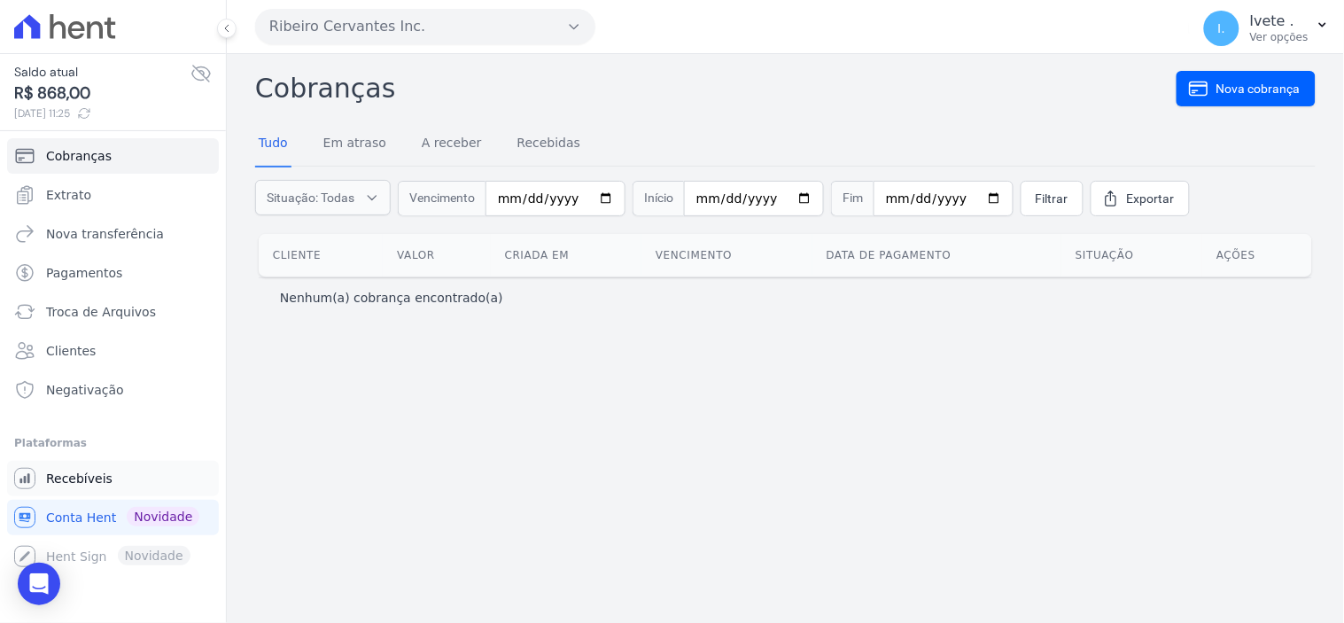
click at [81, 474] on span "Recebíveis" at bounding box center [79, 479] width 66 height 18
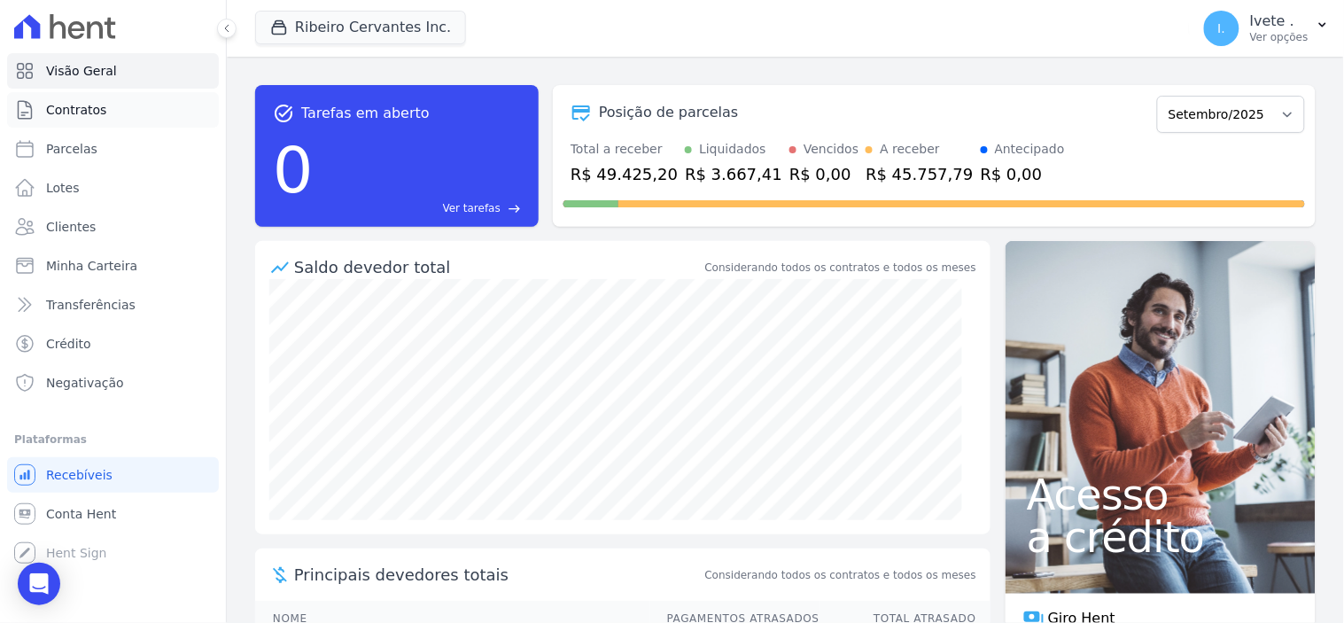
click at [113, 111] on link "Contratos" at bounding box center [113, 109] width 212 height 35
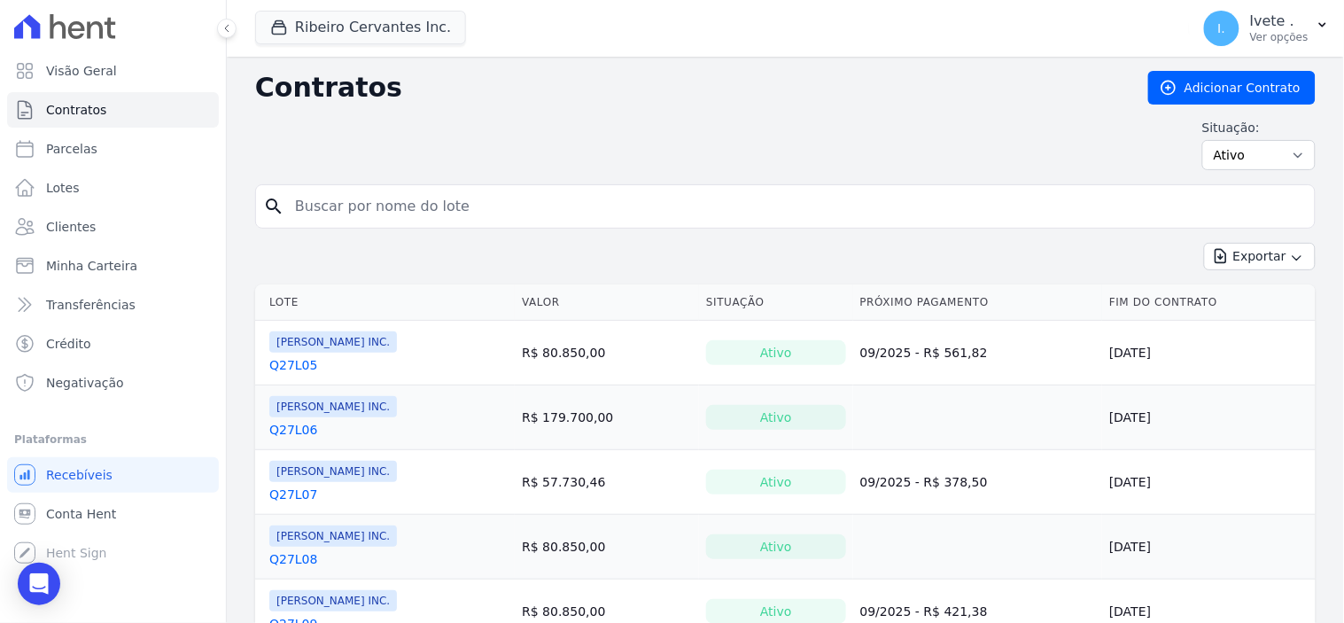
click at [347, 218] on input "search" at bounding box center [795, 206] width 1023 height 35
type input "q27l10"
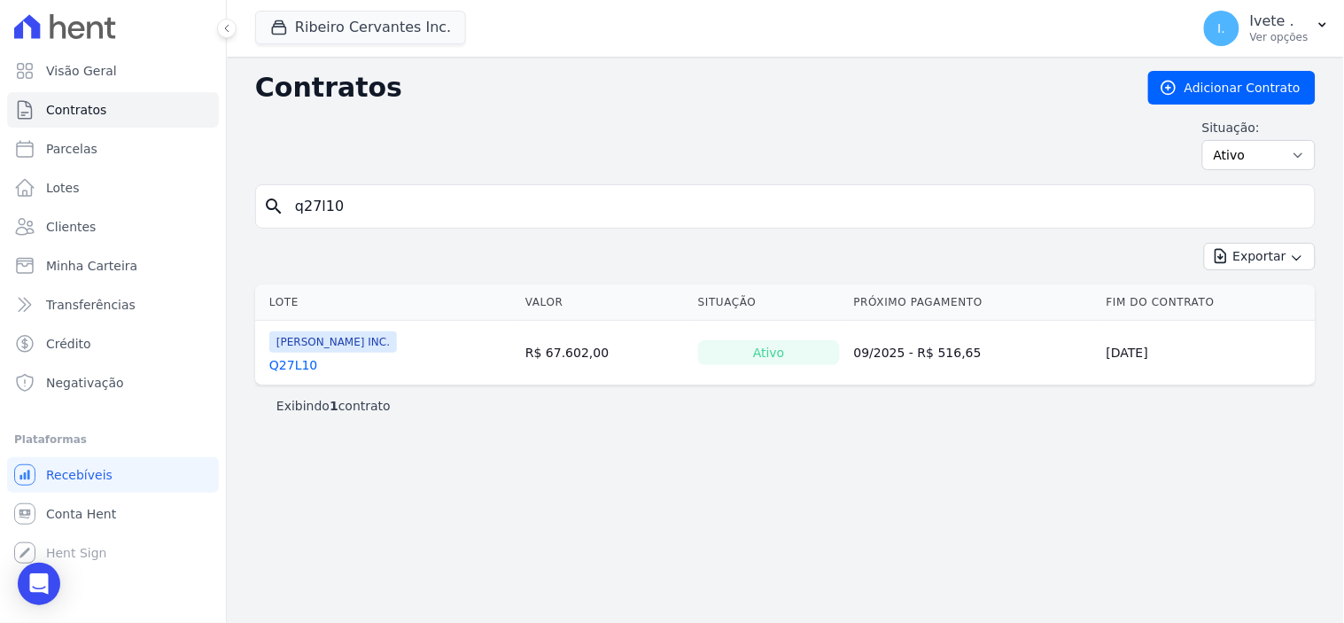
click at [298, 364] on link "Q27L10" at bounding box center [293, 365] width 48 height 18
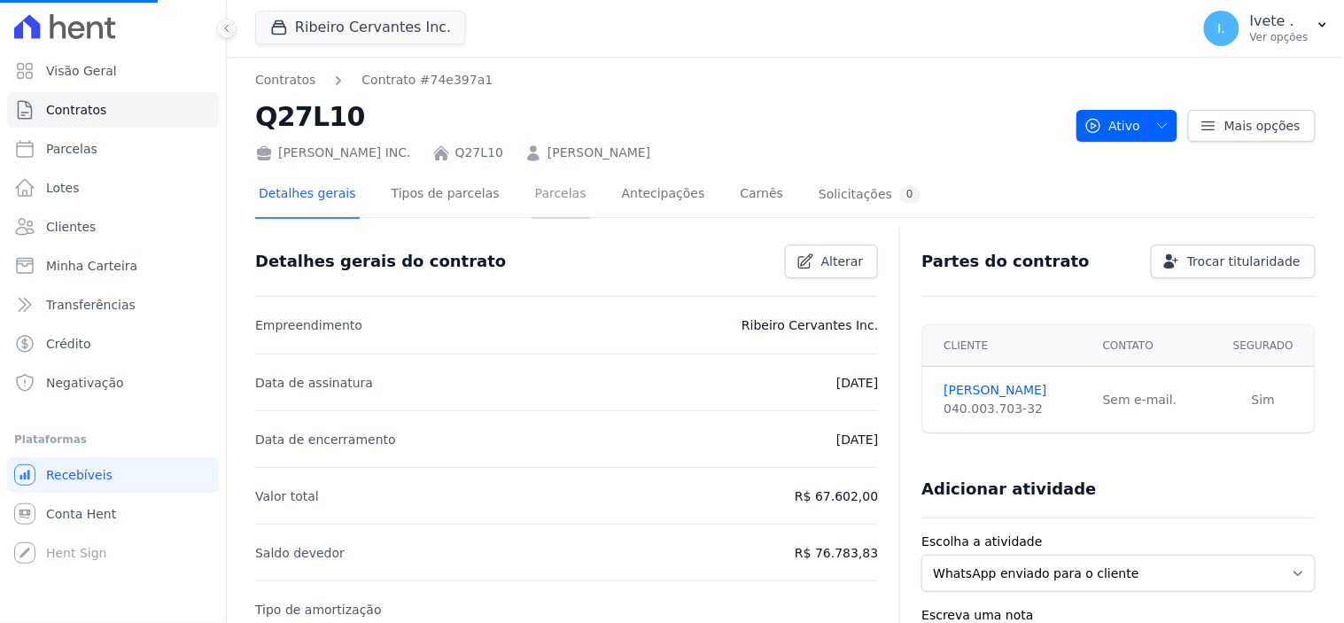
click at [535, 191] on link "Parcelas" at bounding box center [561, 195] width 58 height 47
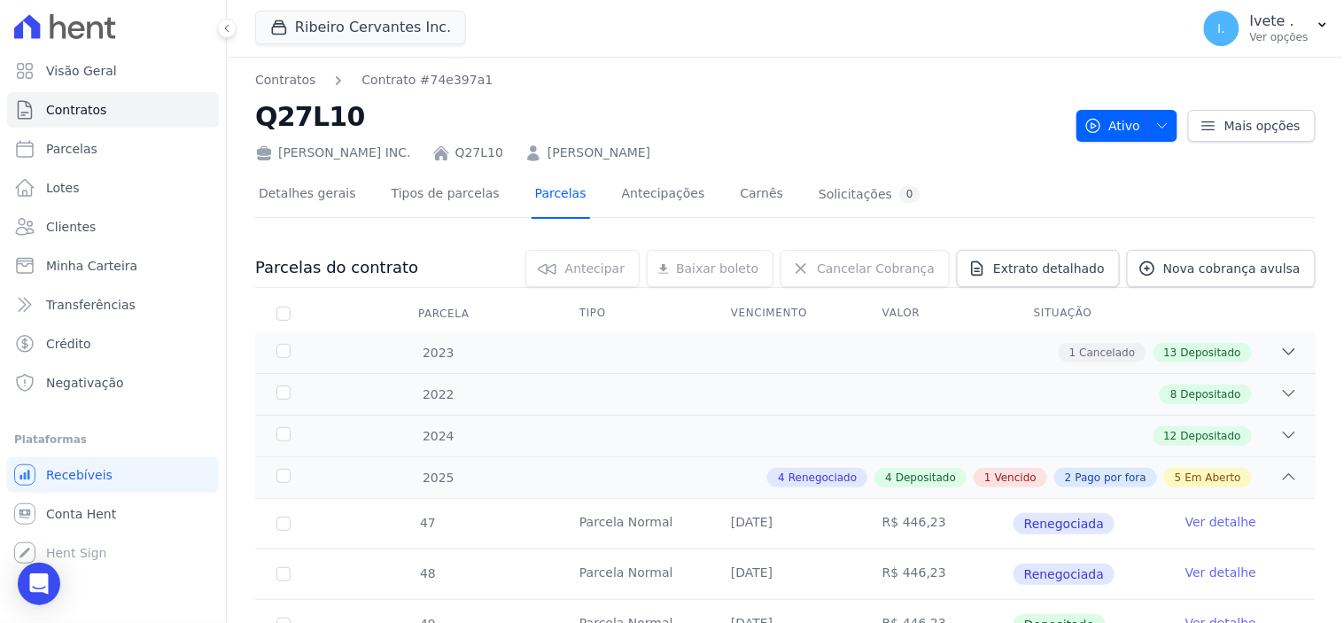
click at [542, 198] on link "Parcelas" at bounding box center [561, 195] width 58 height 47
click at [54, 510] on span "Conta Hent" at bounding box center [81, 514] width 70 height 18
